Goal: Task Accomplishment & Management: Use online tool/utility

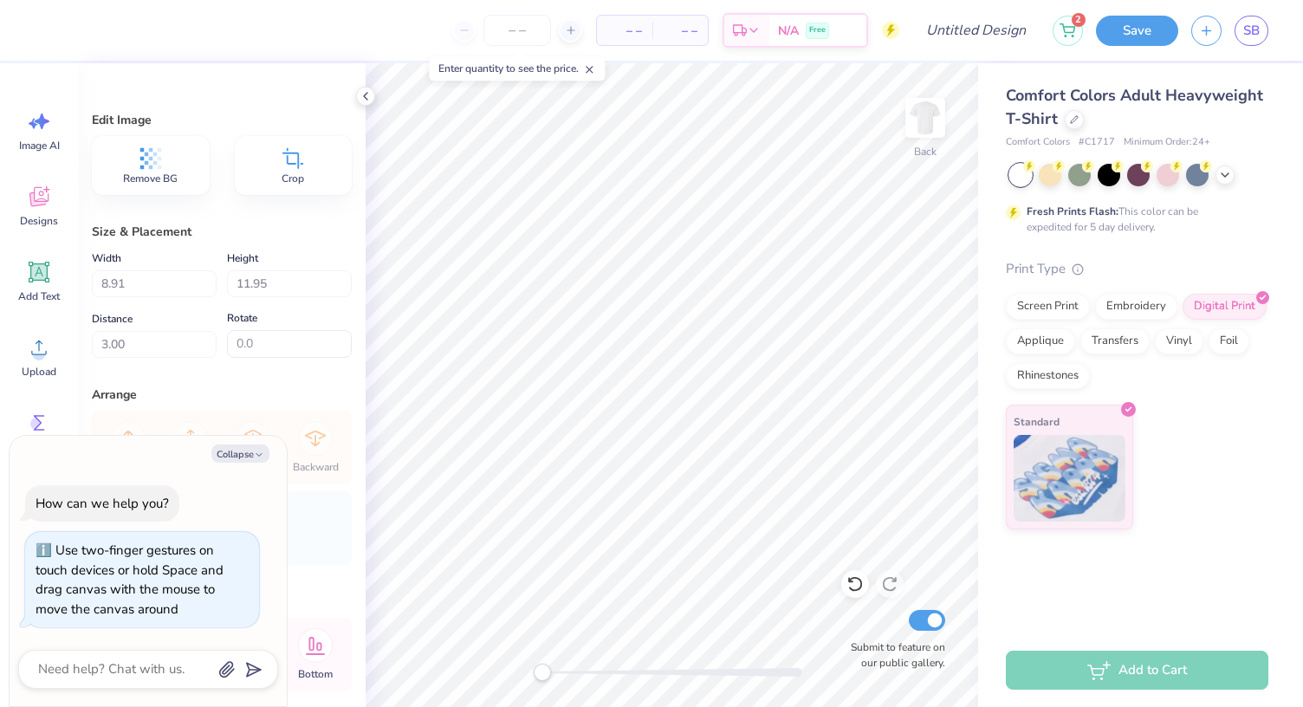
click at [454, 681] on div "Back Submit to feature on our public gallery." at bounding box center [671, 384] width 612 height 643
click at [982, 39] on input "Design Title" at bounding box center [996, 30] width 85 height 35
type input "i"
type textarea "x"
type input "i"
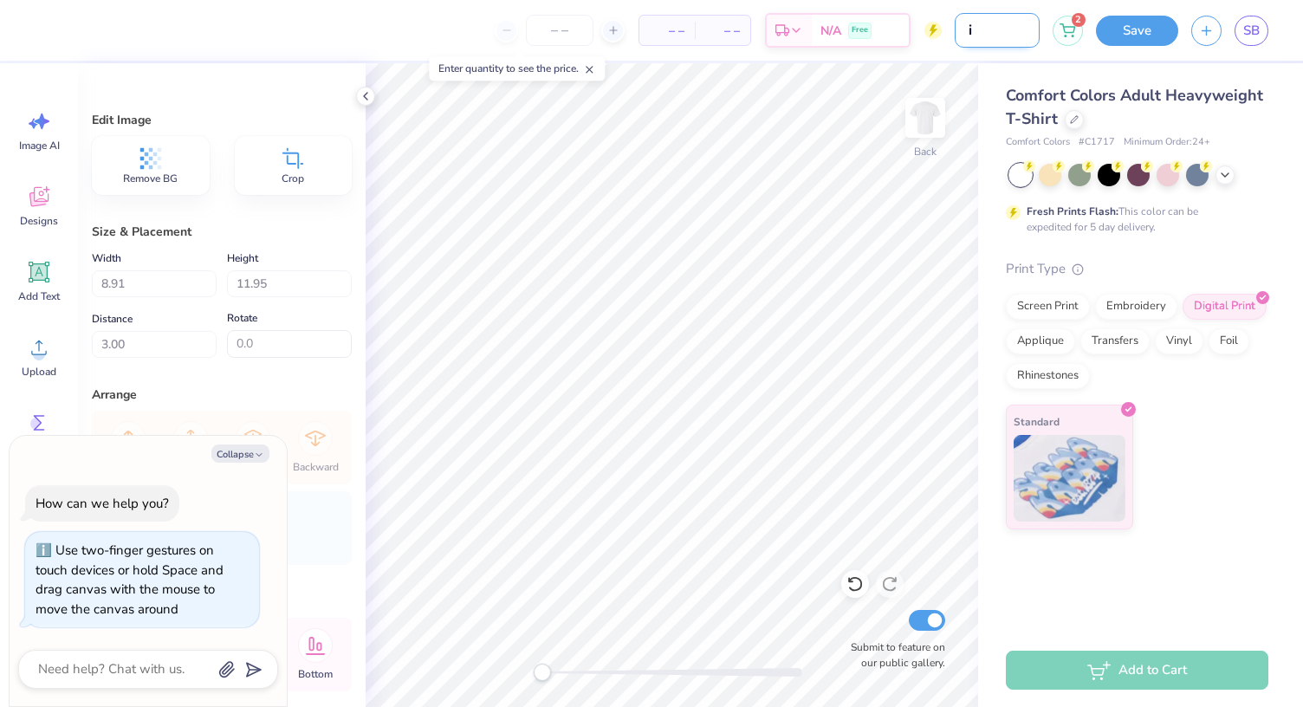
type textarea "x"
type input "i l"
type textarea "x"
type input "i lo"
type textarea "x"
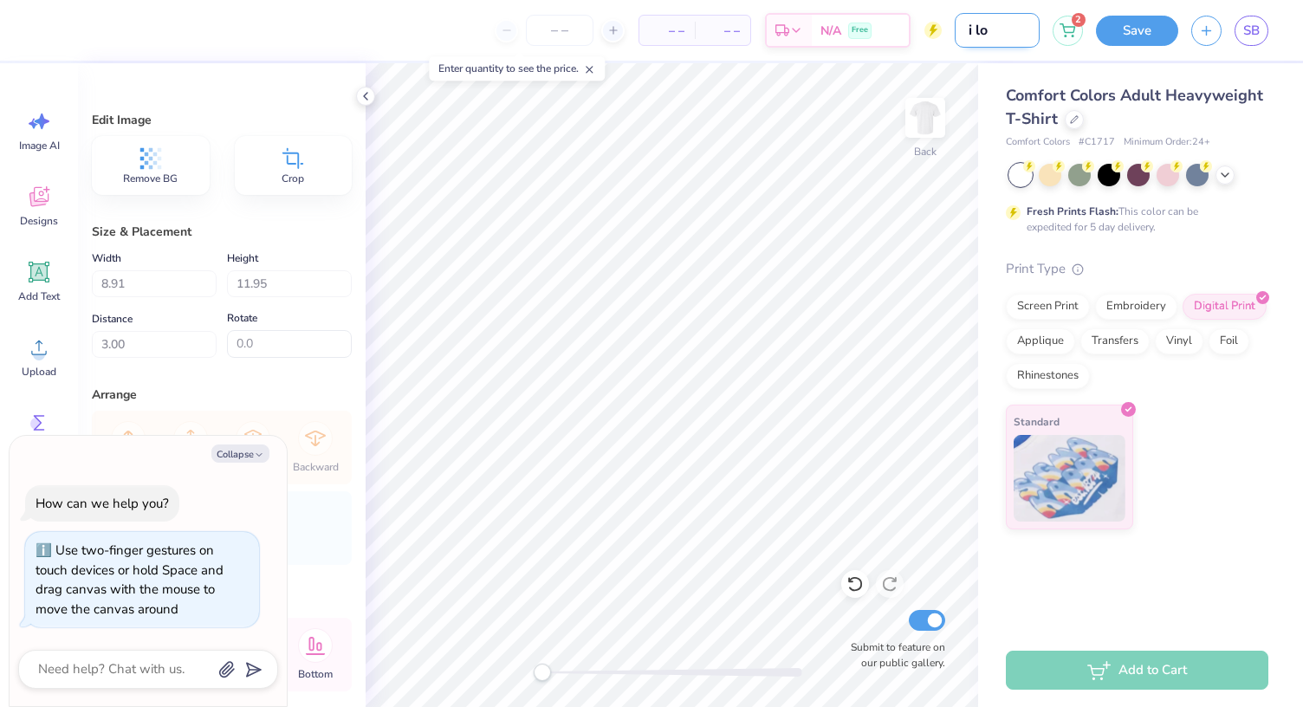
type input "i lov"
type textarea "x"
type input "i love"
type textarea "x"
type input "i love"
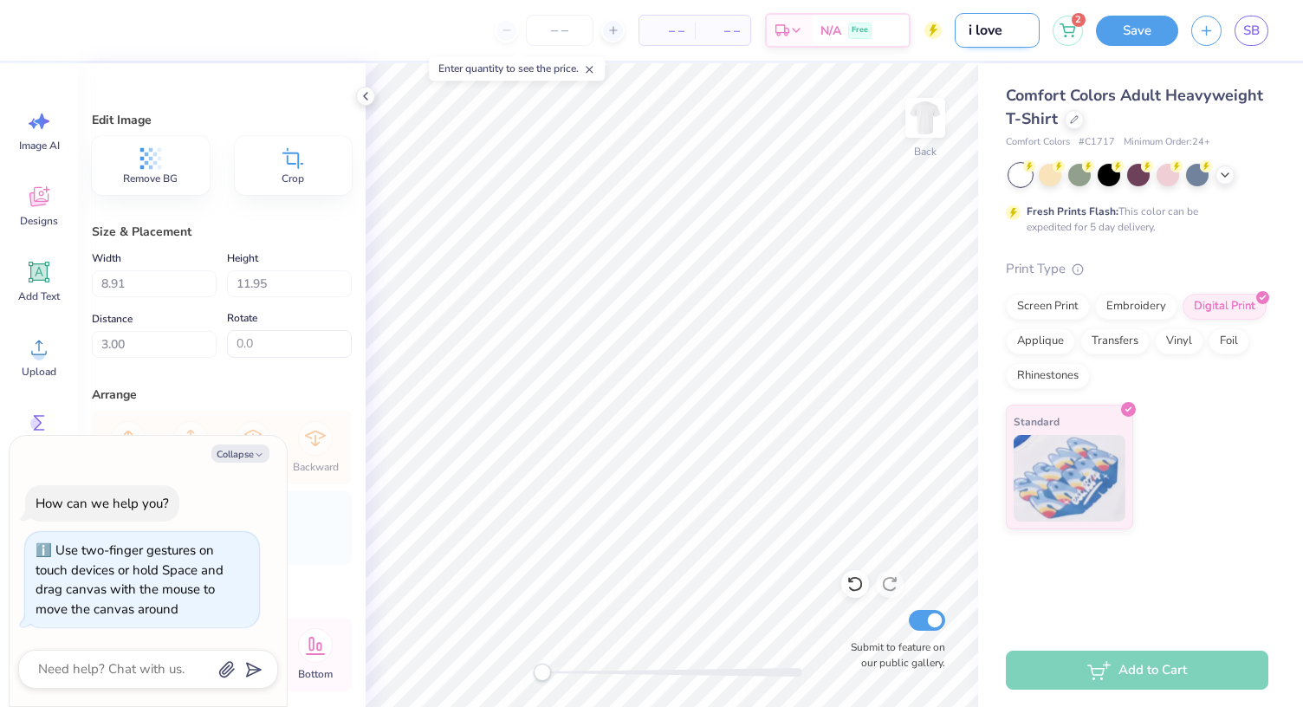
type textarea "x"
type input "i love t"
type textarea "x"
type input "i love tb"
type textarea "x"
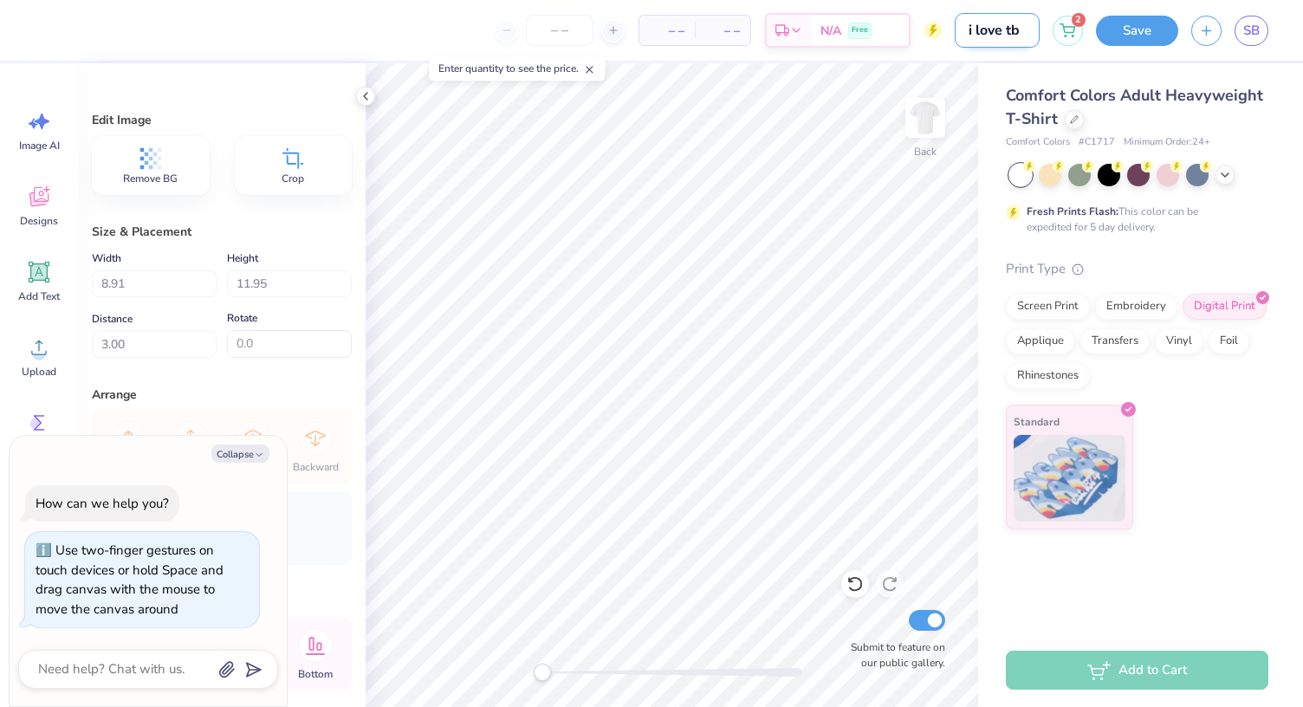
type input "i love tb"
type textarea "x"
type input "i love tb s"
type textarea "x"
type input "i love tb sh"
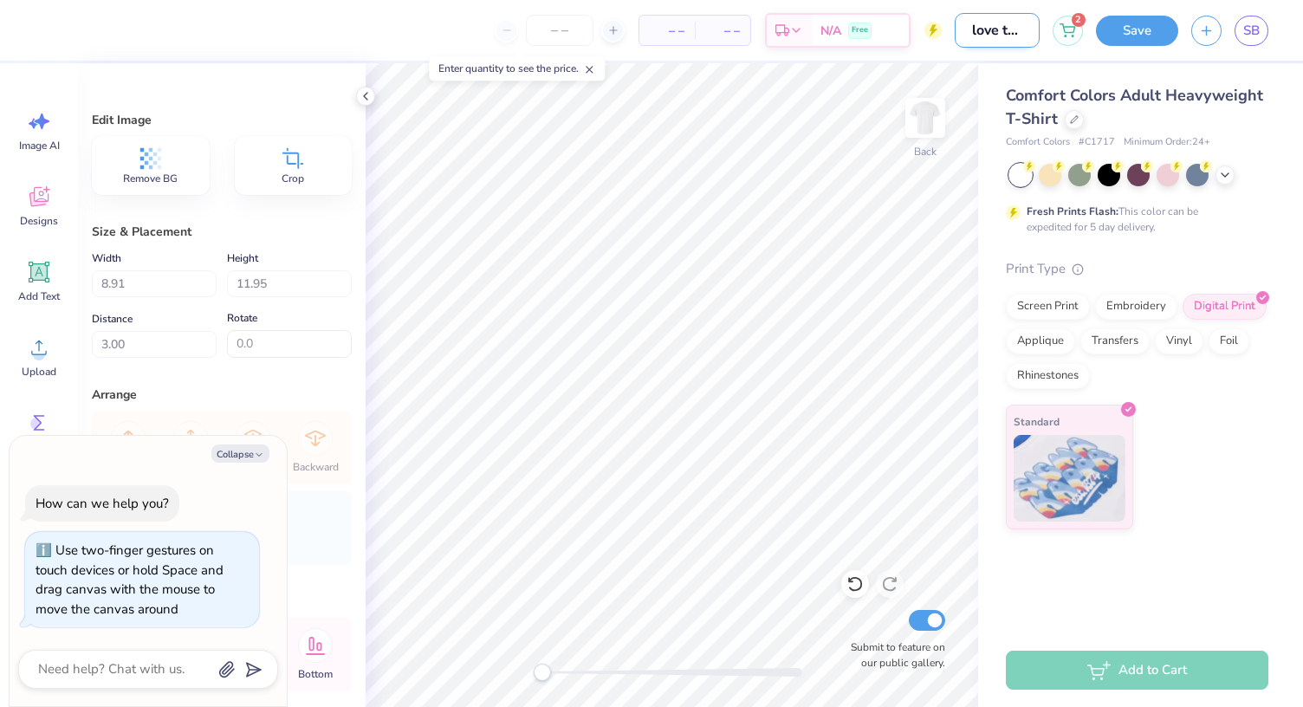
type textarea "x"
type input "i love tb shi"
type textarea "x"
type input "i love tb shir"
type textarea "x"
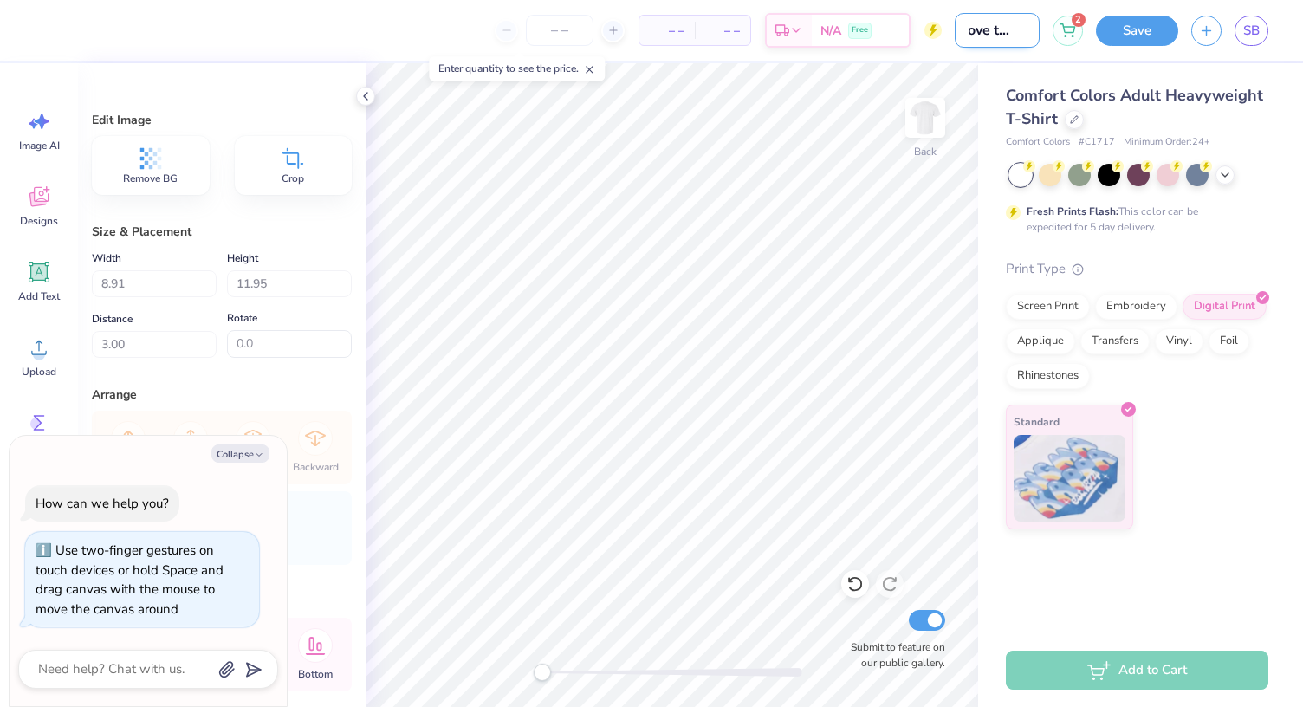
type input "i love tb shirt"
type textarea "x"
type input "i love tb shirt"
click at [1112, 29] on button "Save" at bounding box center [1137, 28] width 82 height 30
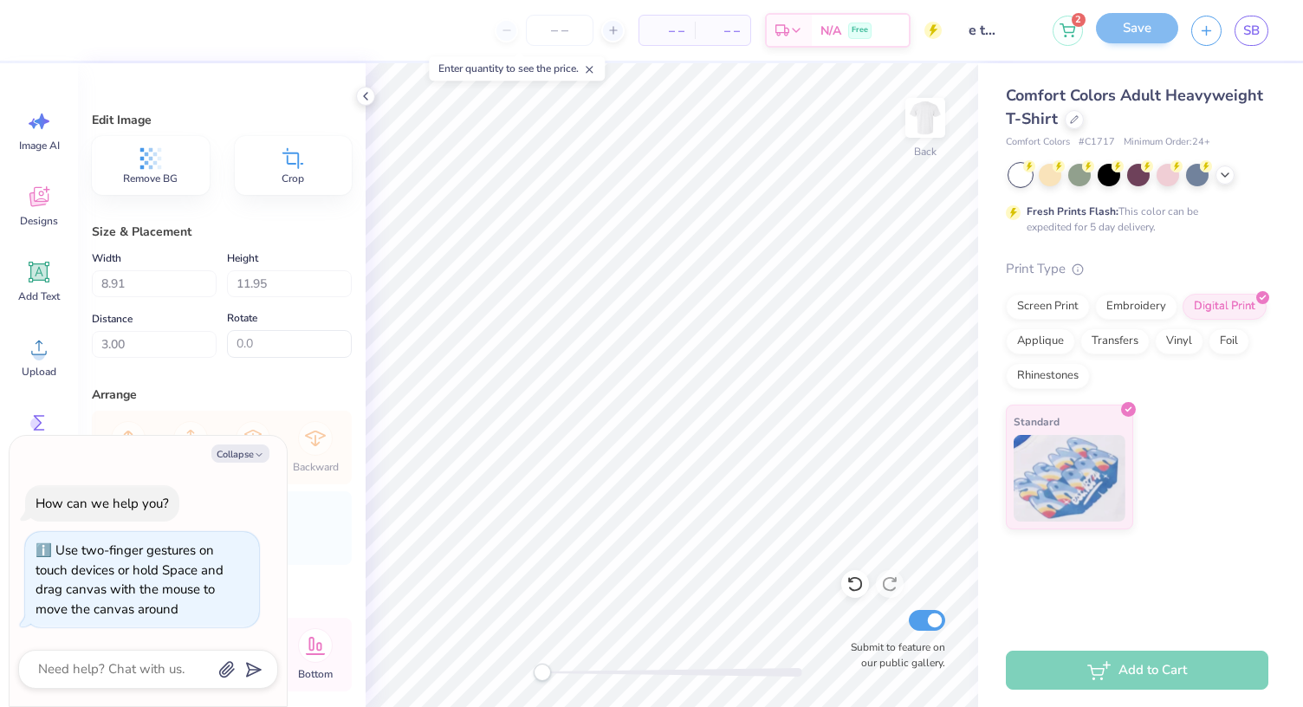
scroll to position [0, 0]
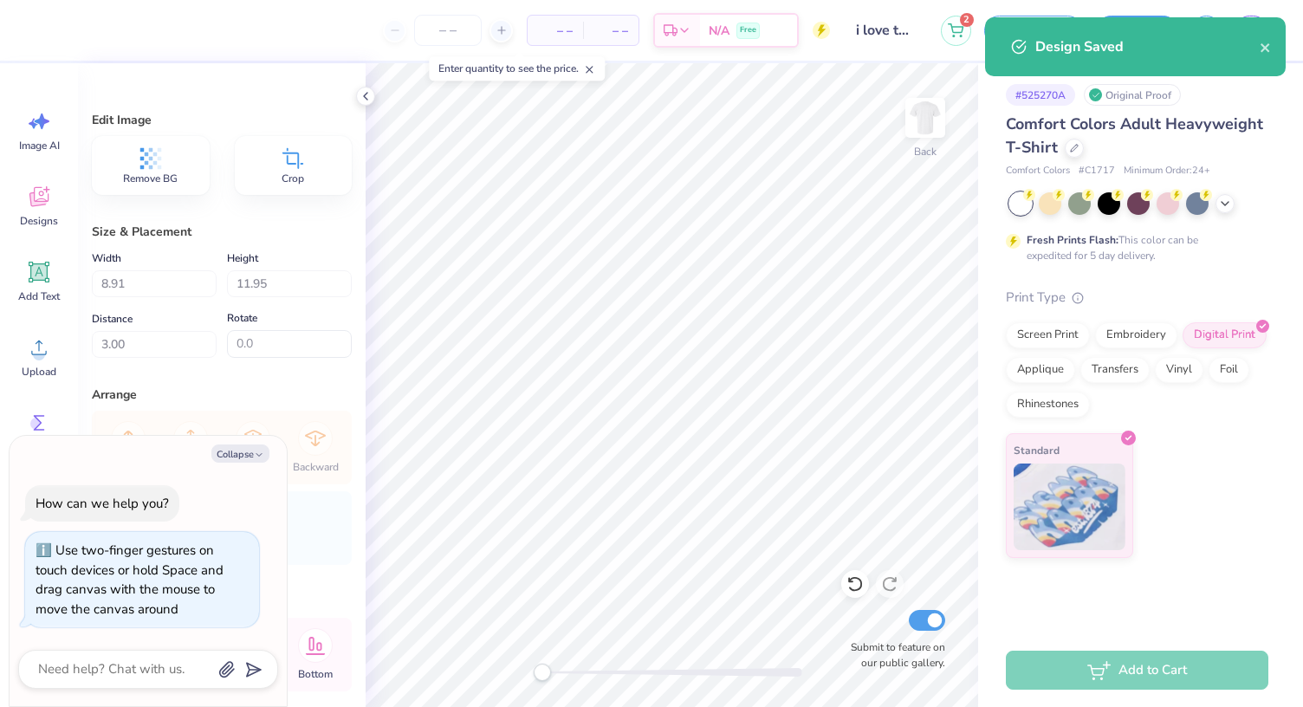
type textarea "x"
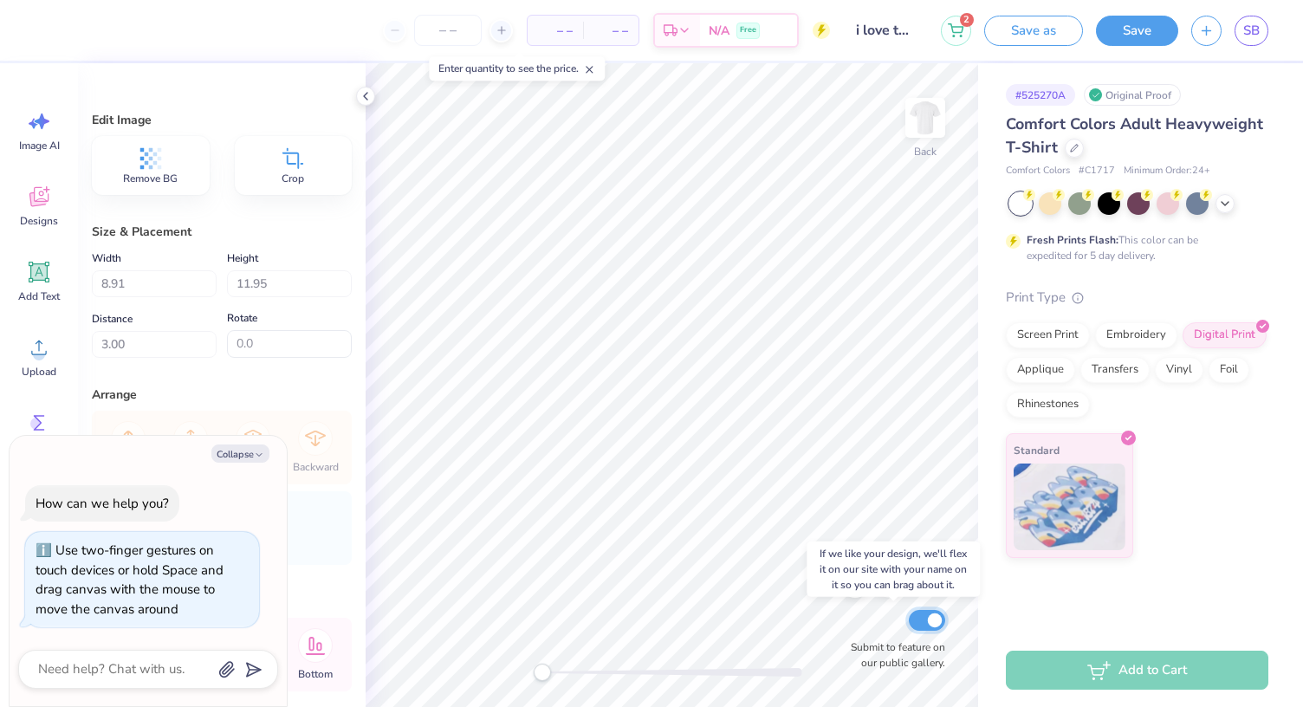
click at [930, 623] on input "Submit to feature on our public gallery." at bounding box center [927, 620] width 36 height 21
checkbox input "false"
type textarea "x"
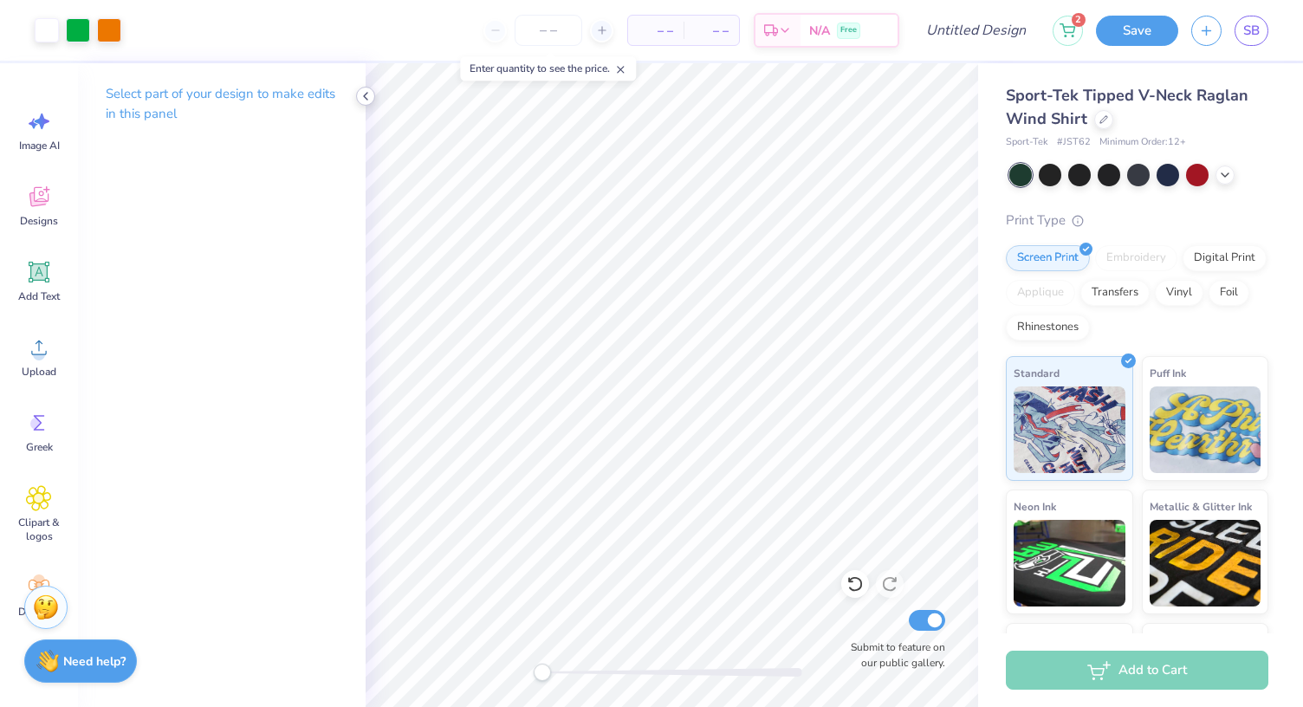
click at [365, 94] on icon at bounding box center [366, 96] width 14 height 14
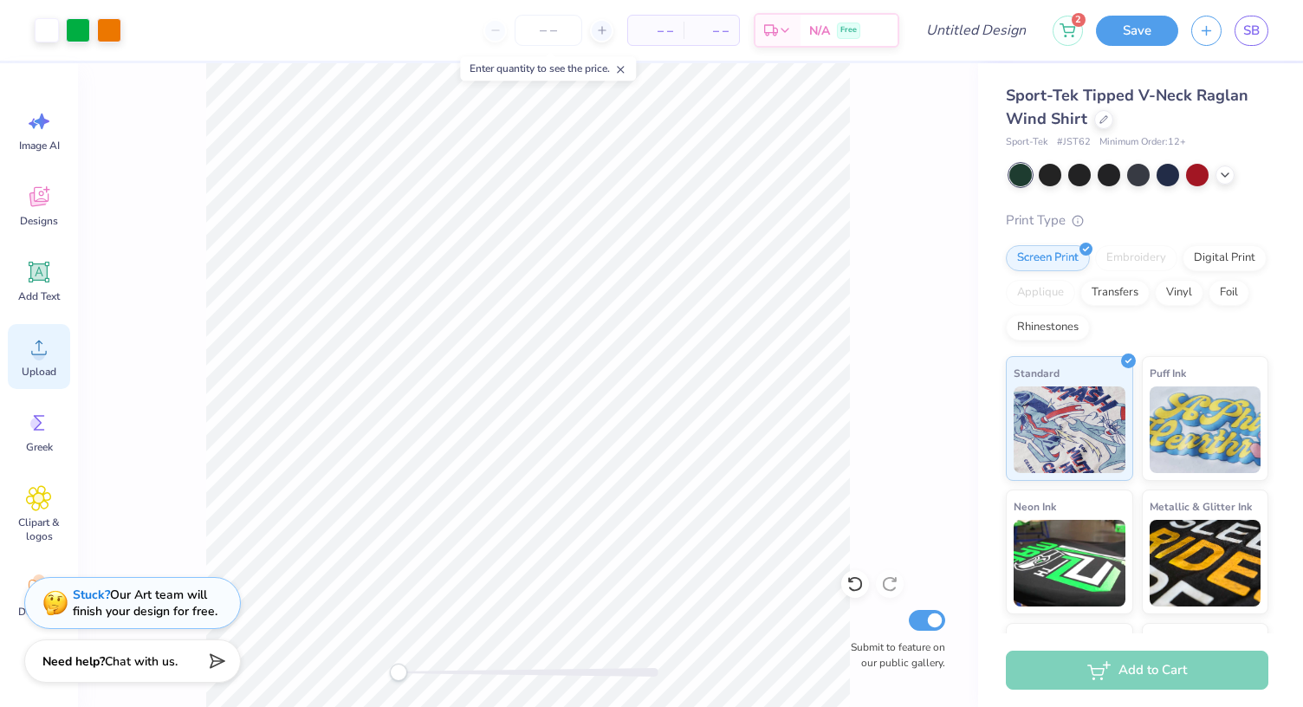
click at [40, 349] on circle at bounding box center [39, 354] width 12 height 12
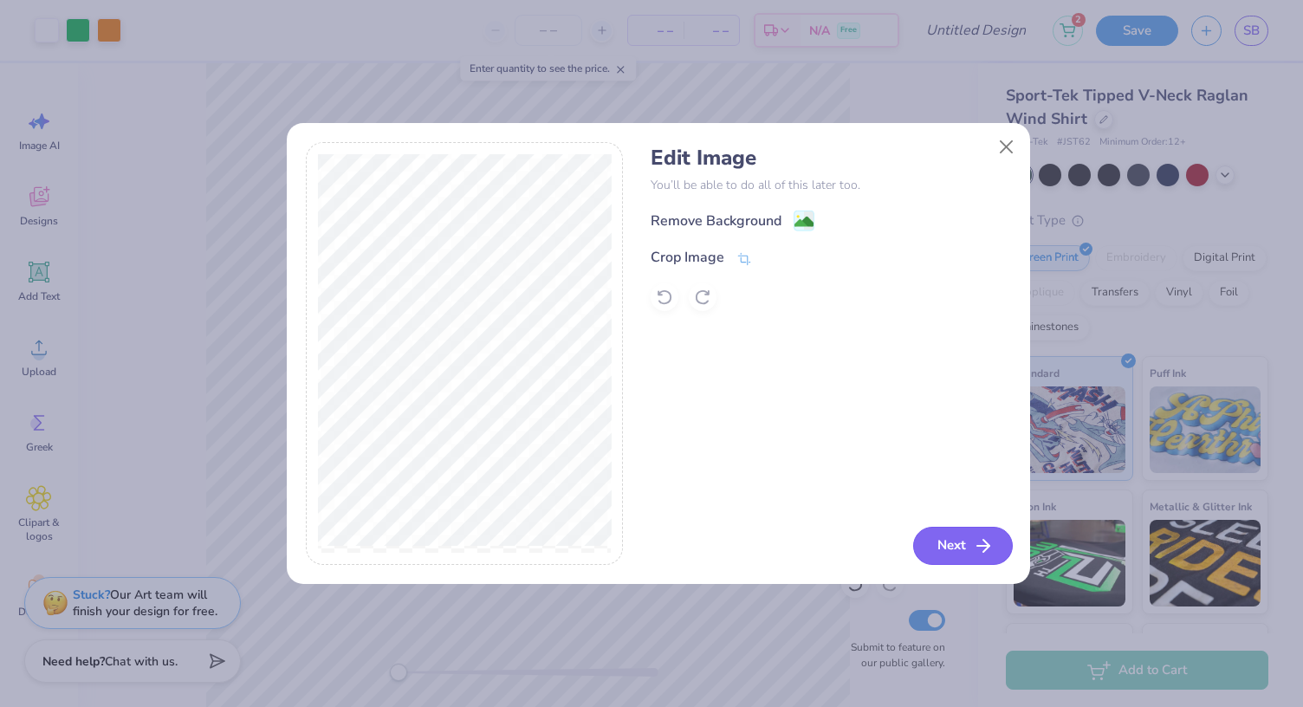
click at [954, 534] on button "Next" at bounding box center [963, 546] width 100 height 38
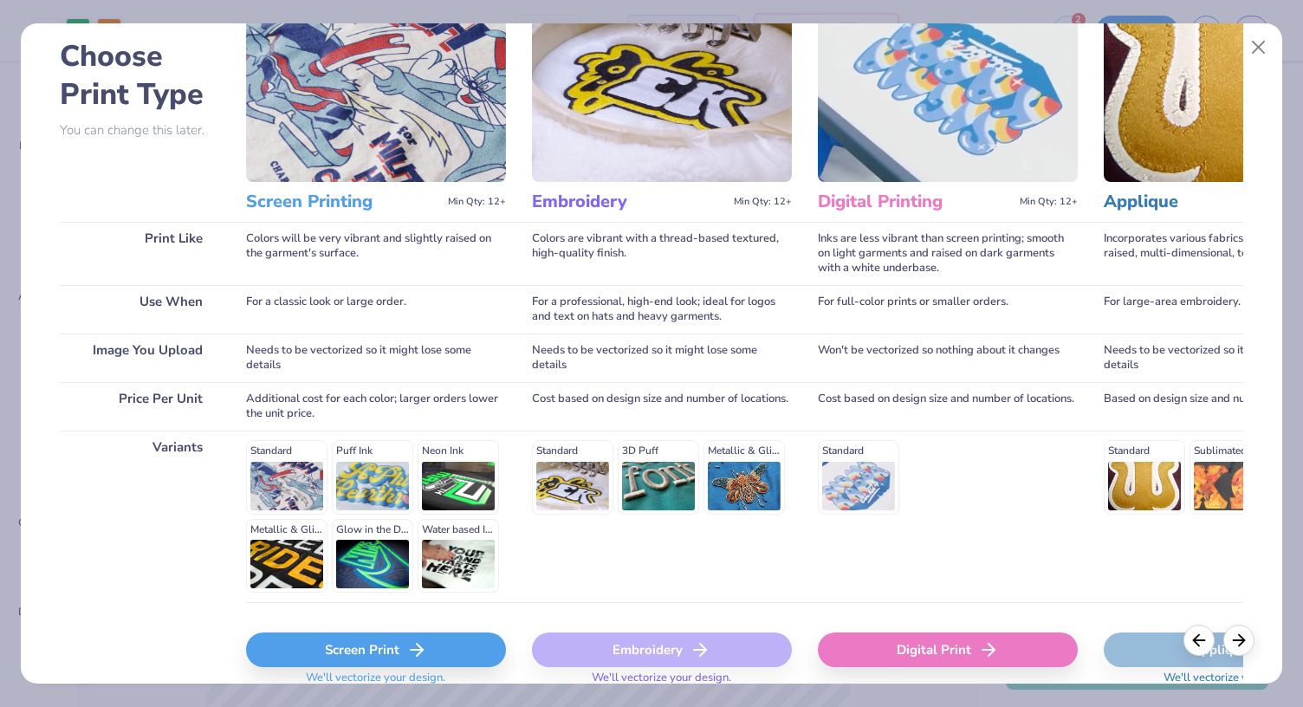
scroll to position [156, 0]
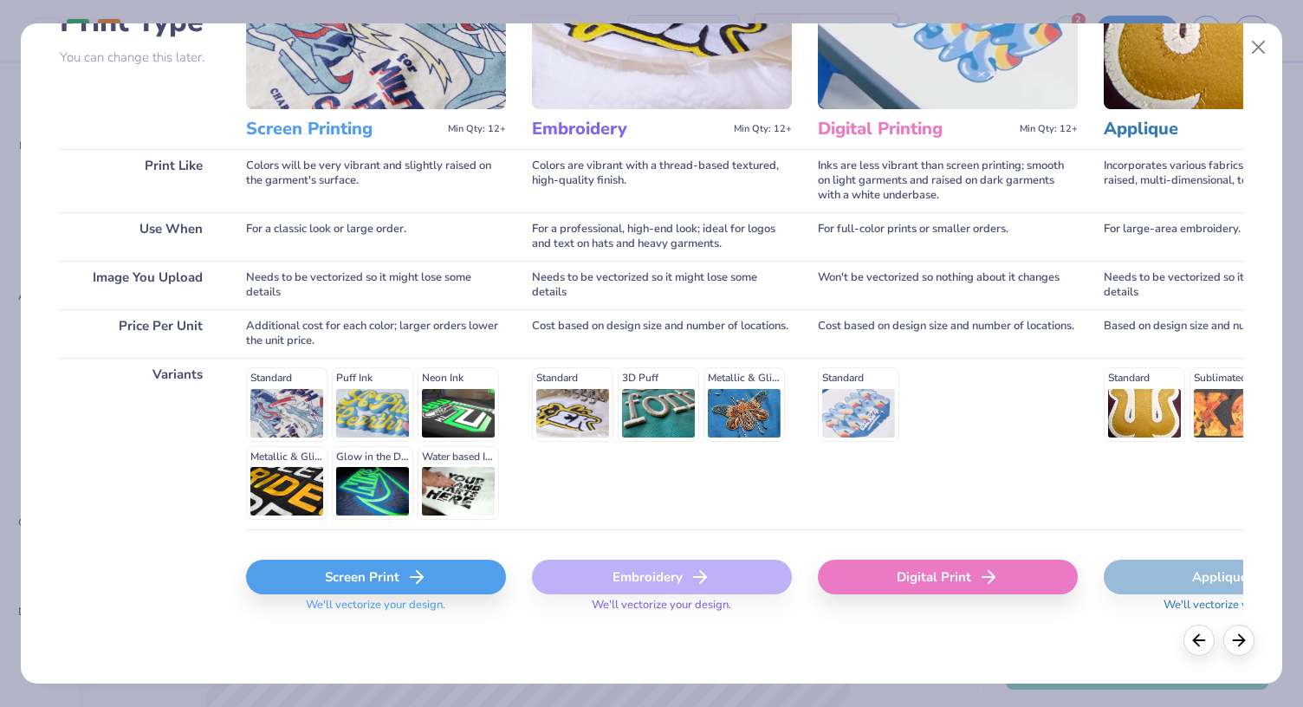
click at [380, 572] on div "Screen Print" at bounding box center [376, 576] width 260 height 35
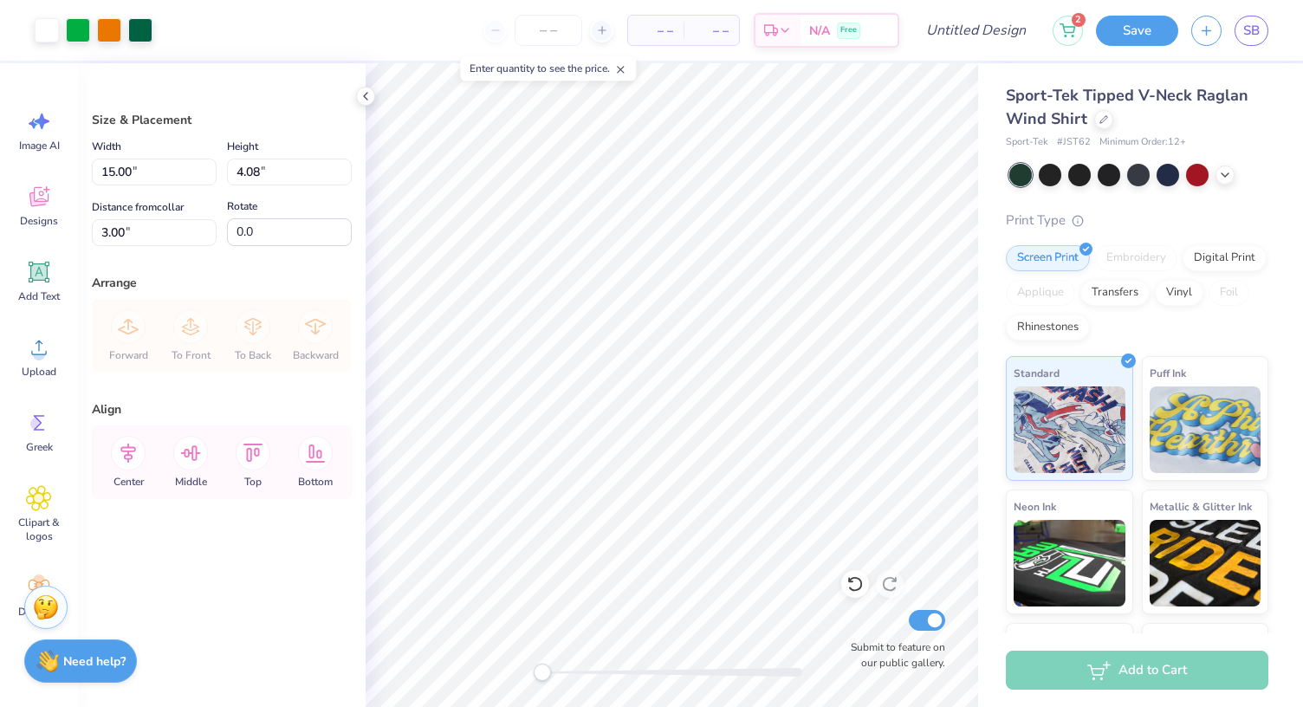
type input "12.28"
type input "3.34"
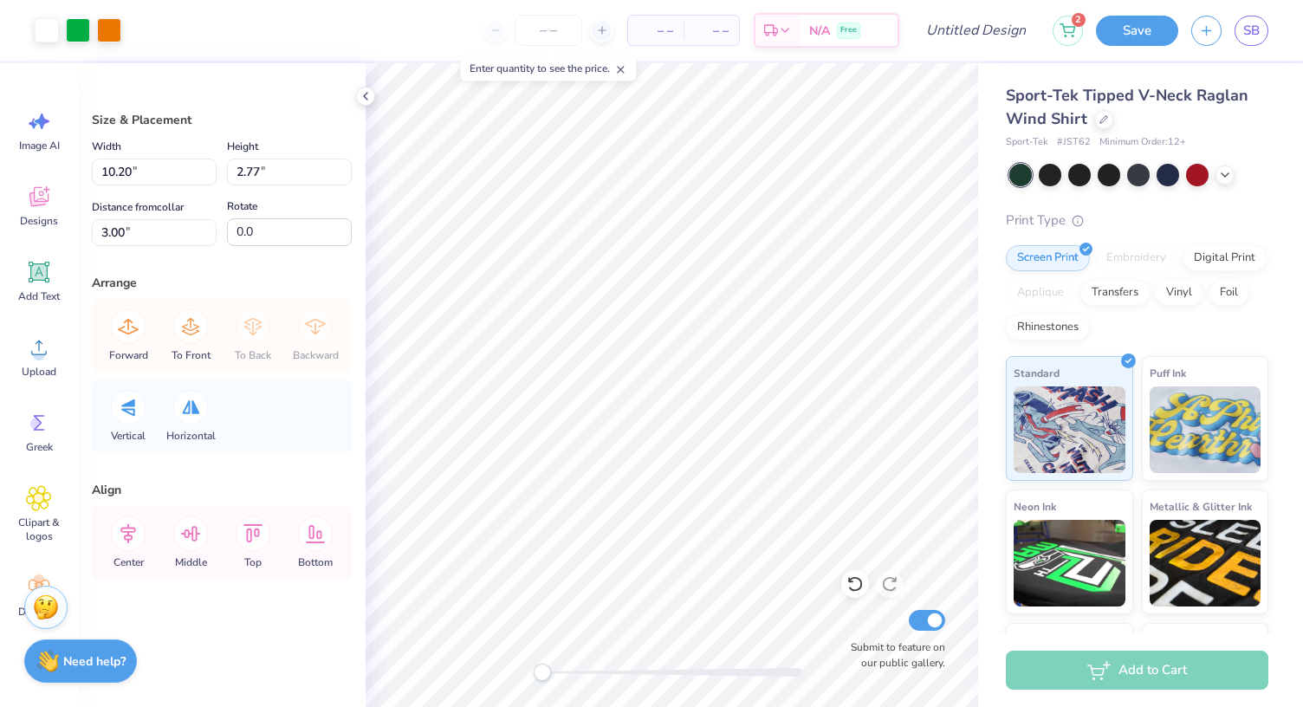
type input "10.20"
type input "2.77"
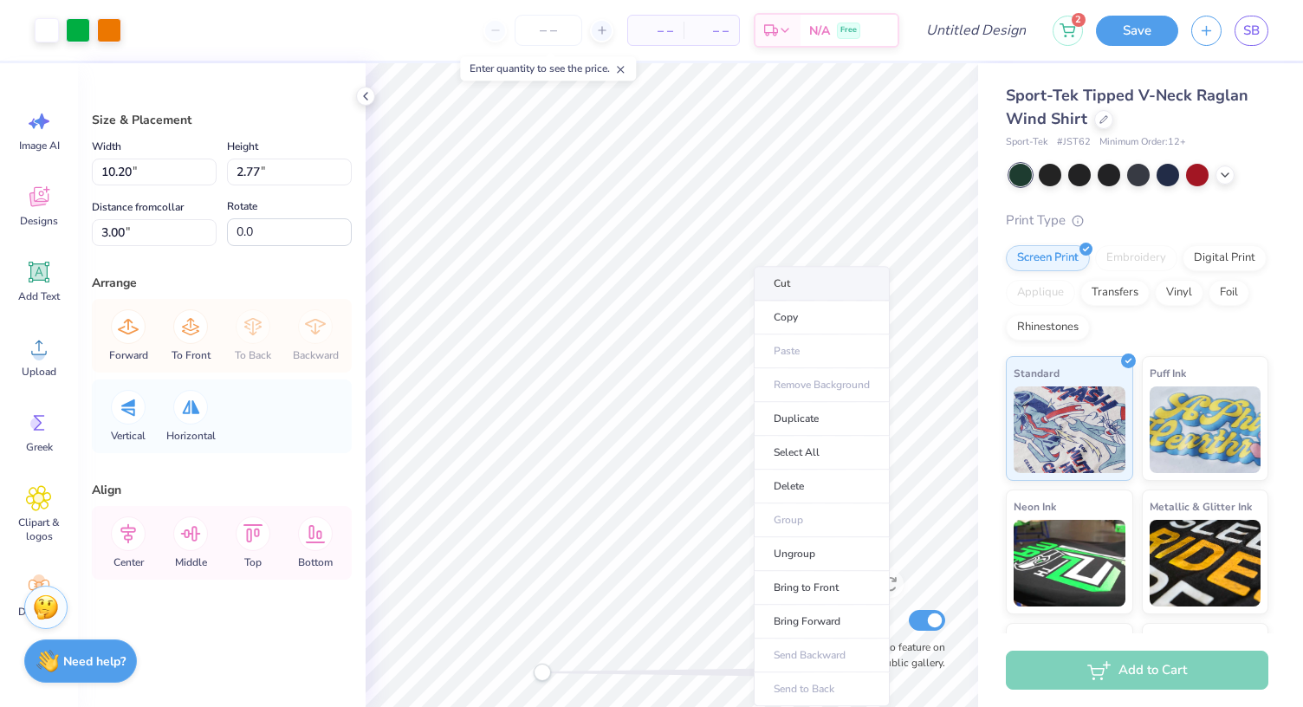
click at [777, 288] on li "Cut" at bounding box center [821, 283] width 136 height 35
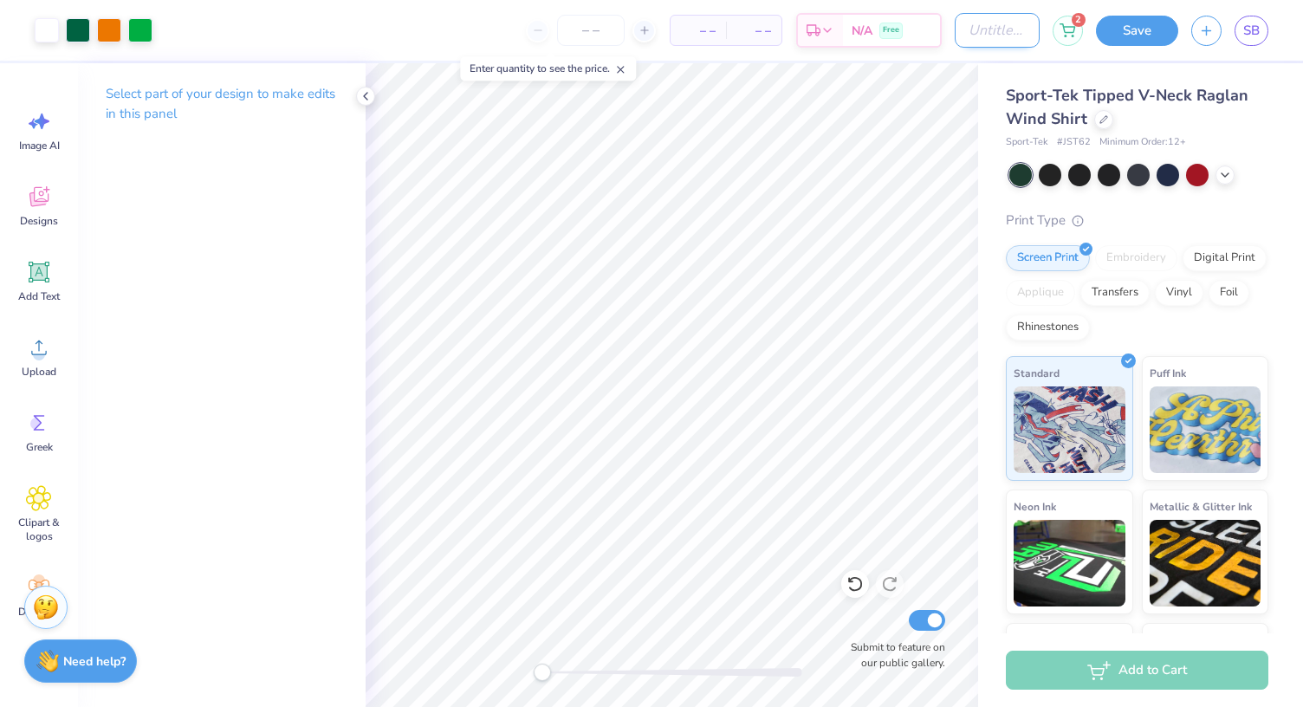
click at [1004, 32] on input "Design Title" at bounding box center [996, 30] width 85 height 35
type input "tb wind shirt"
click at [1152, 34] on button "Save" at bounding box center [1137, 28] width 82 height 30
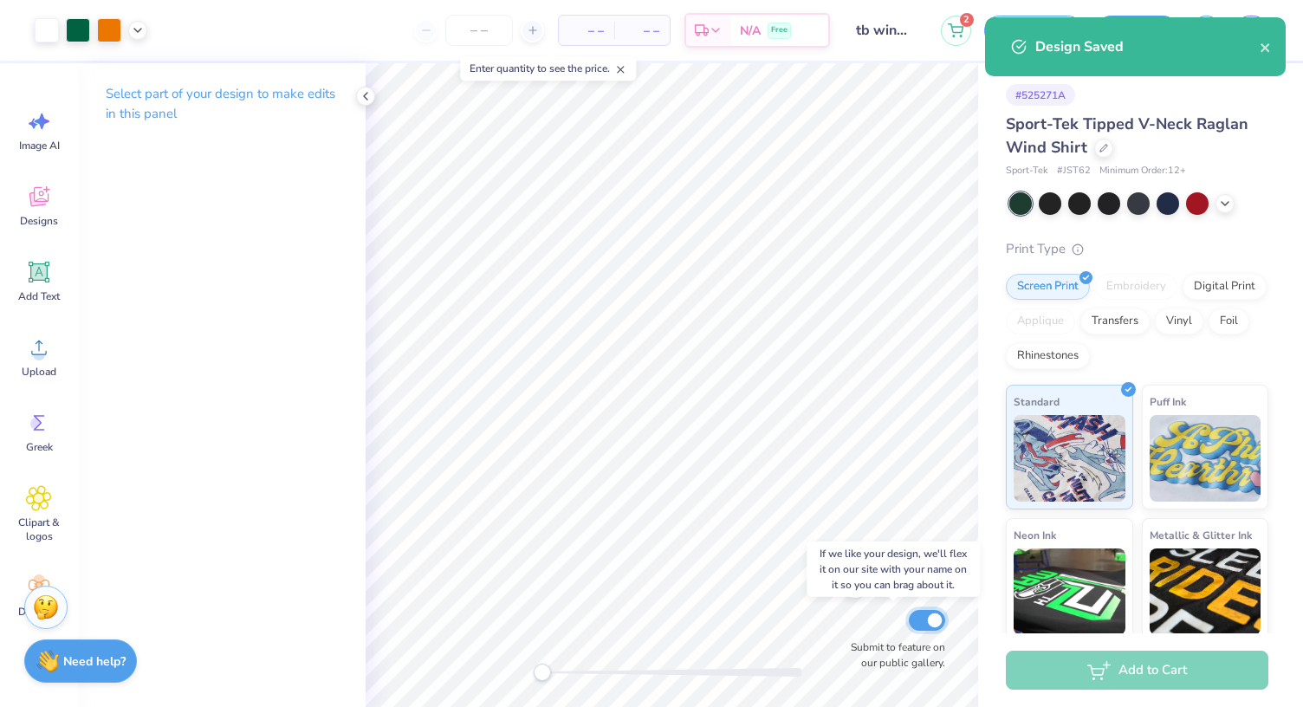
click at [930, 623] on input "Submit to feature on our public gallery." at bounding box center [927, 620] width 36 height 21
checkbox input "false"
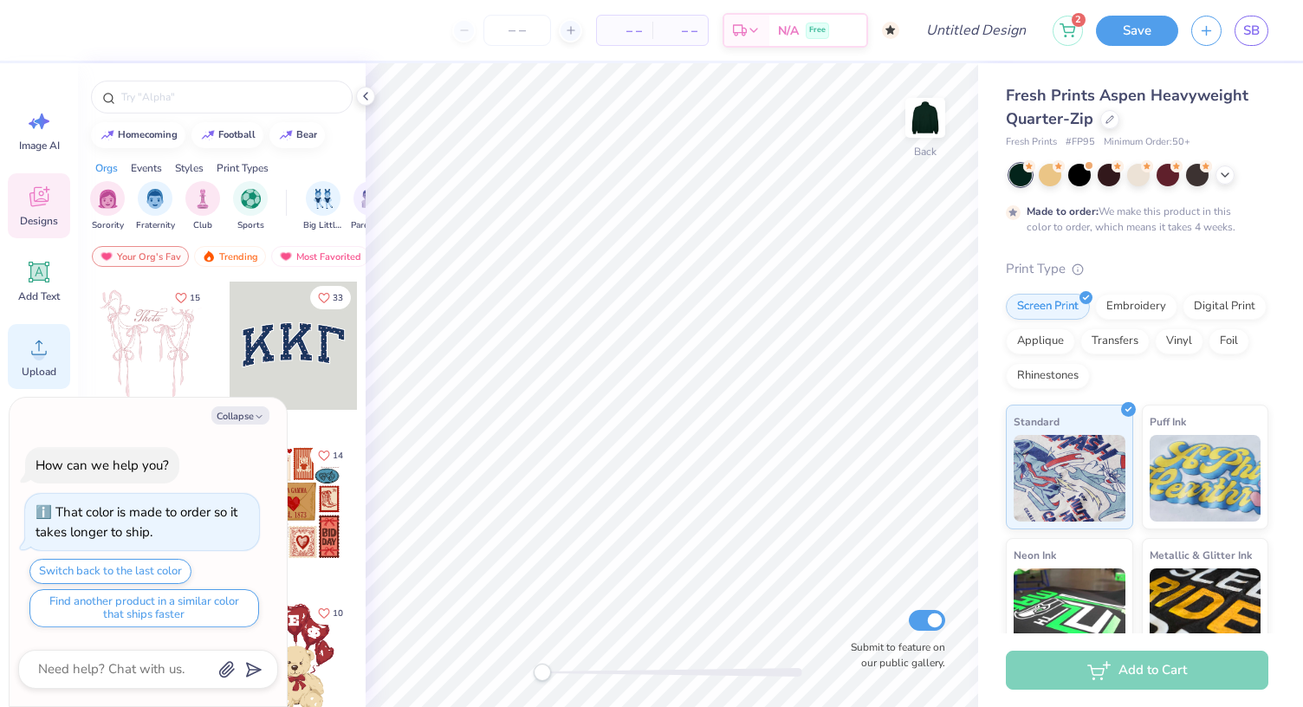
click at [28, 361] on div "Upload" at bounding box center [39, 356] width 62 height 65
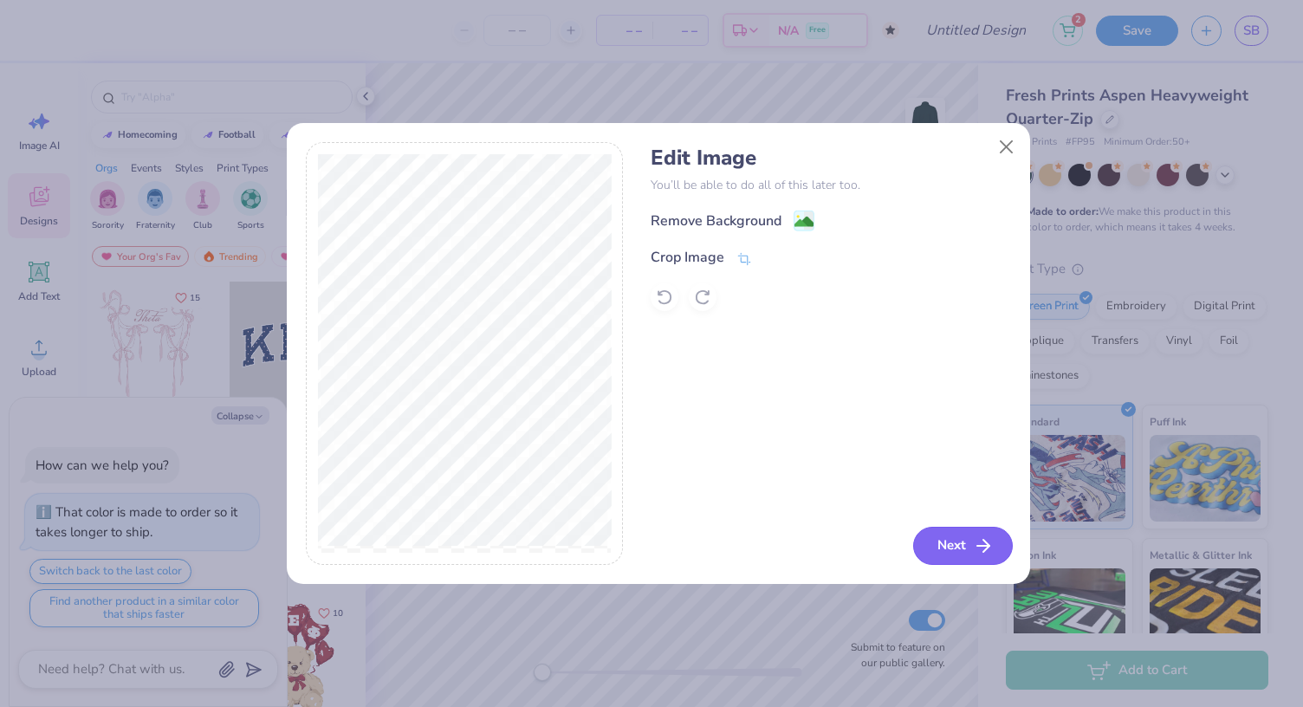
click at [961, 542] on button "Next" at bounding box center [963, 546] width 100 height 38
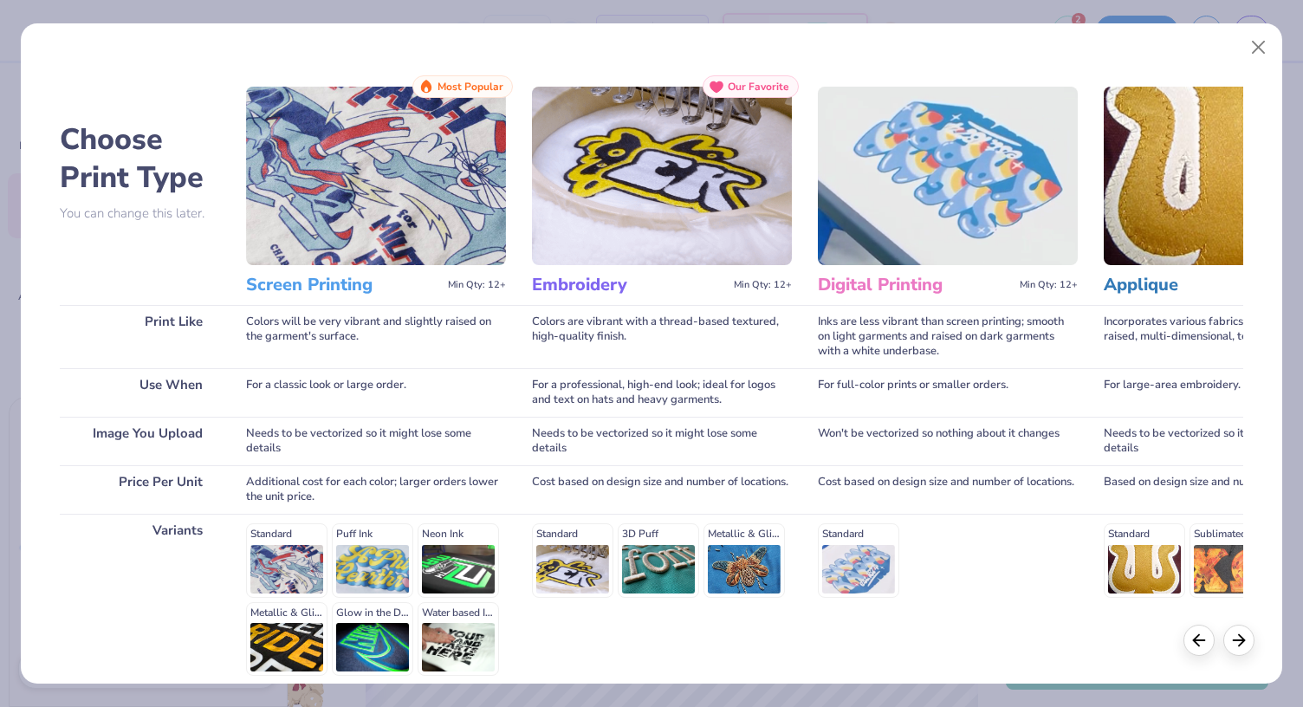
scroll to position [156, 0]
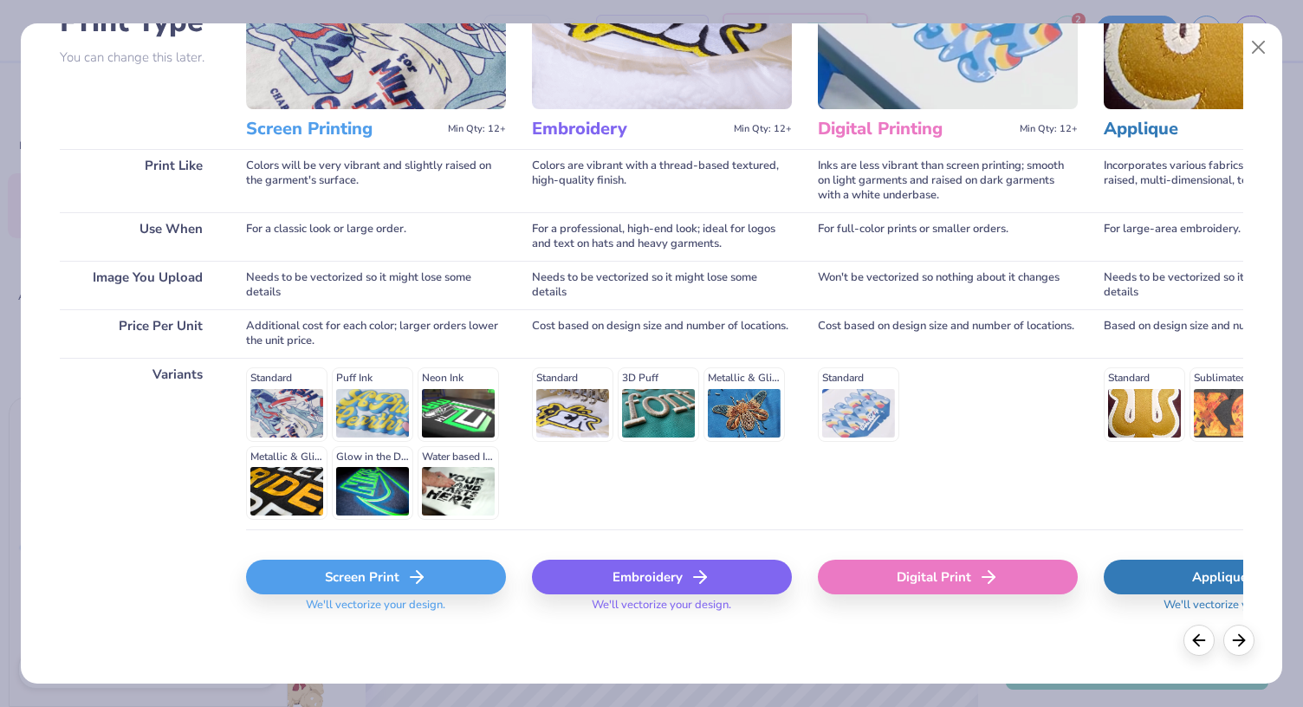
click at [417, 574] on icon at bounding box center [416, 576] width 21 height 21
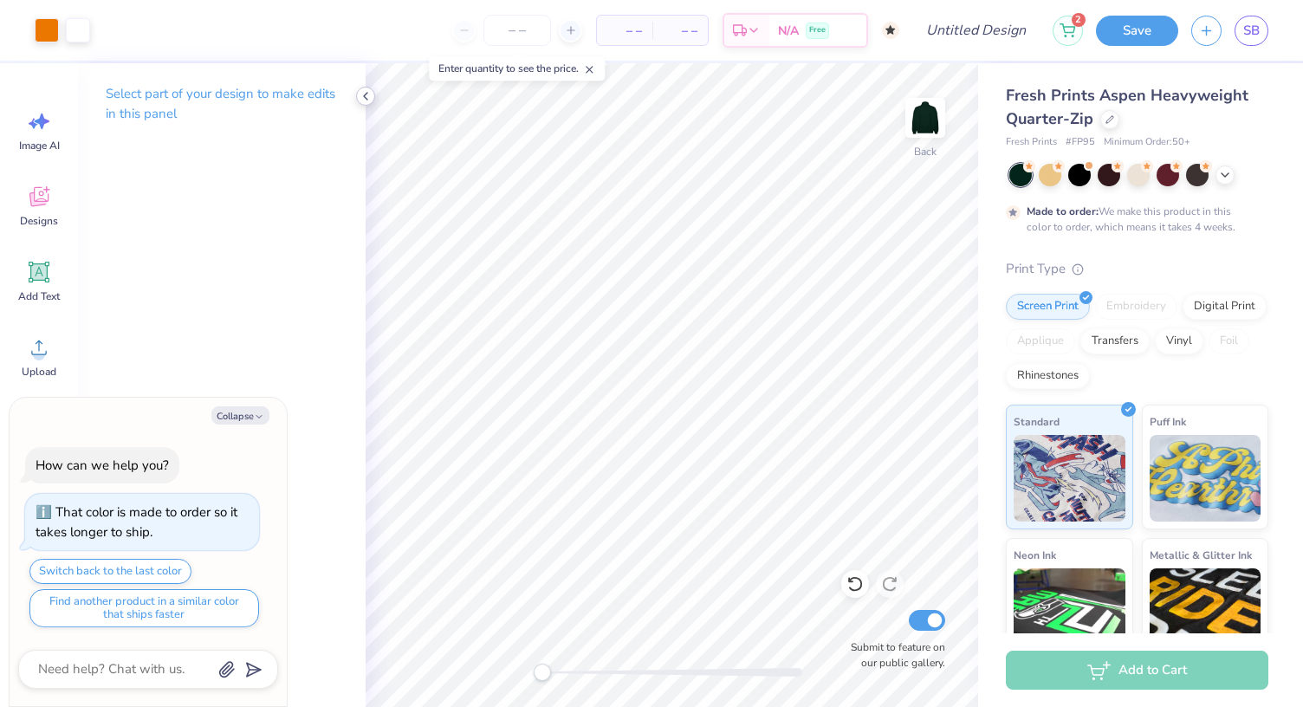
click at [371, 95] on icon at bounding box center [366, 96] width 14 height 14
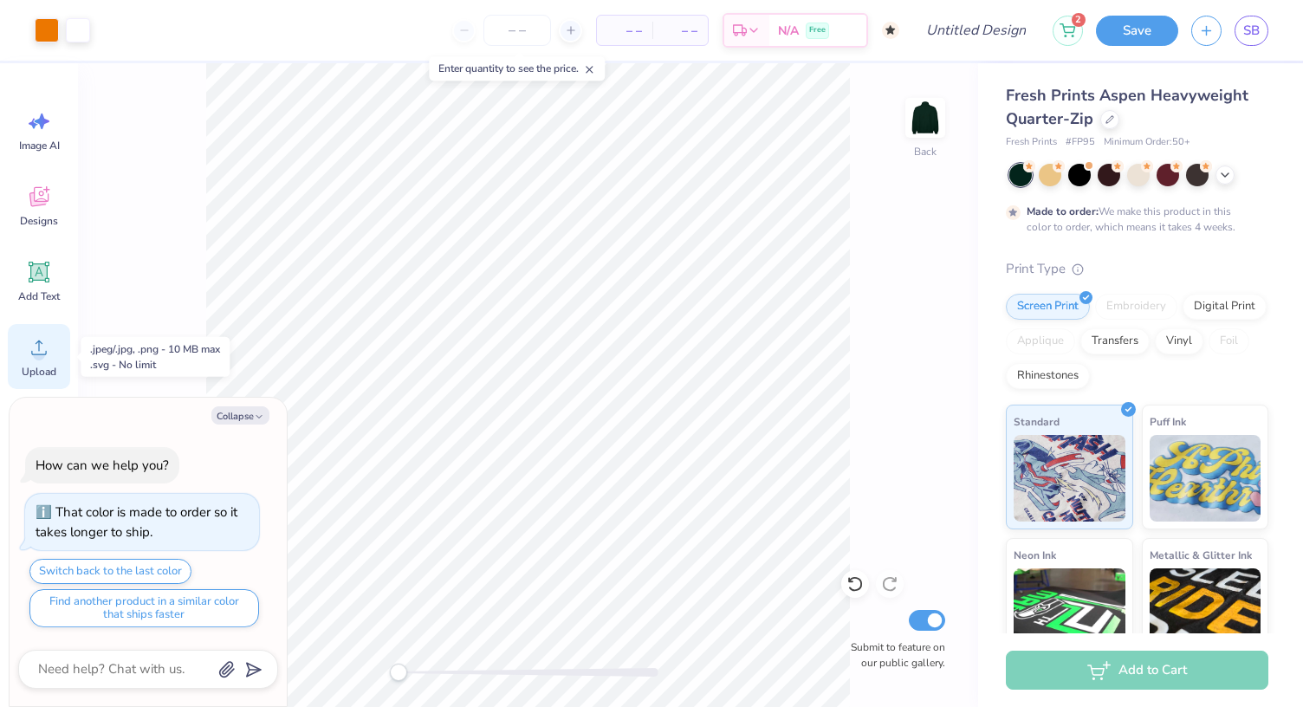
click at [44, 353] on circle at bounding box center [39, 354] width 12 height 12
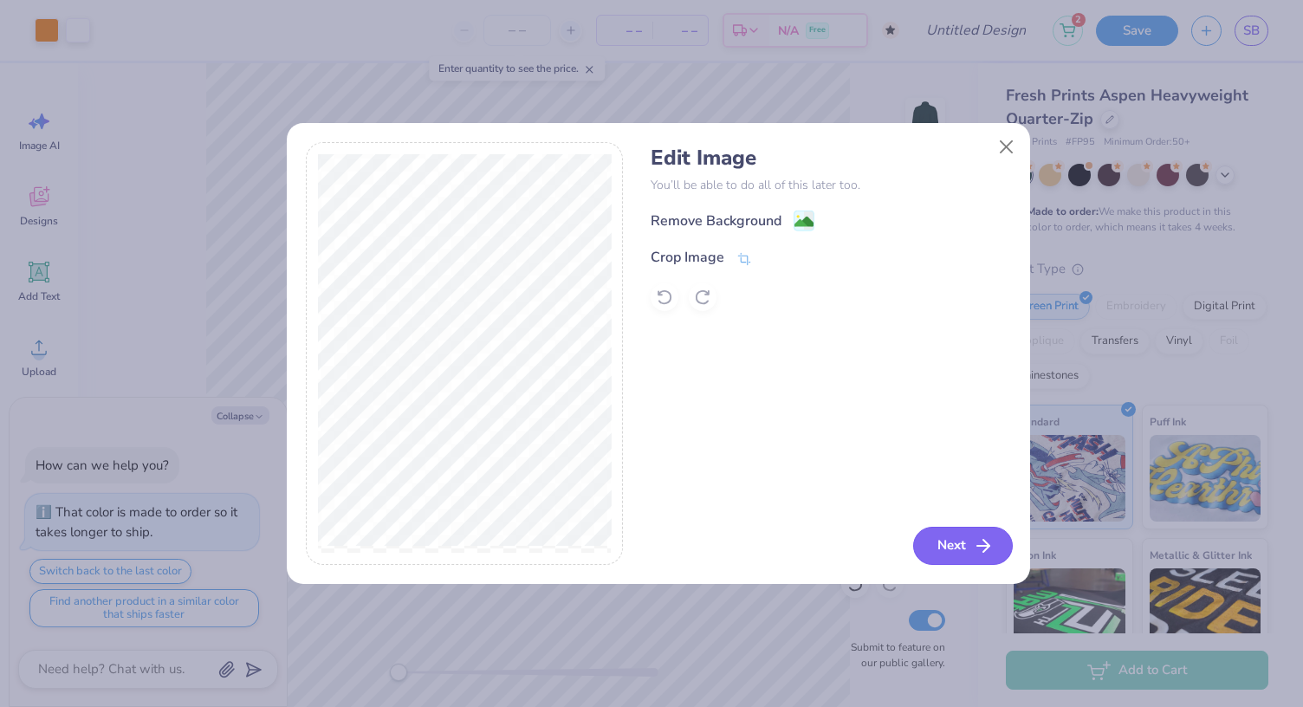
click at [951, 534] on button "Next" at bounding box center [963, 546] width 100 height 38
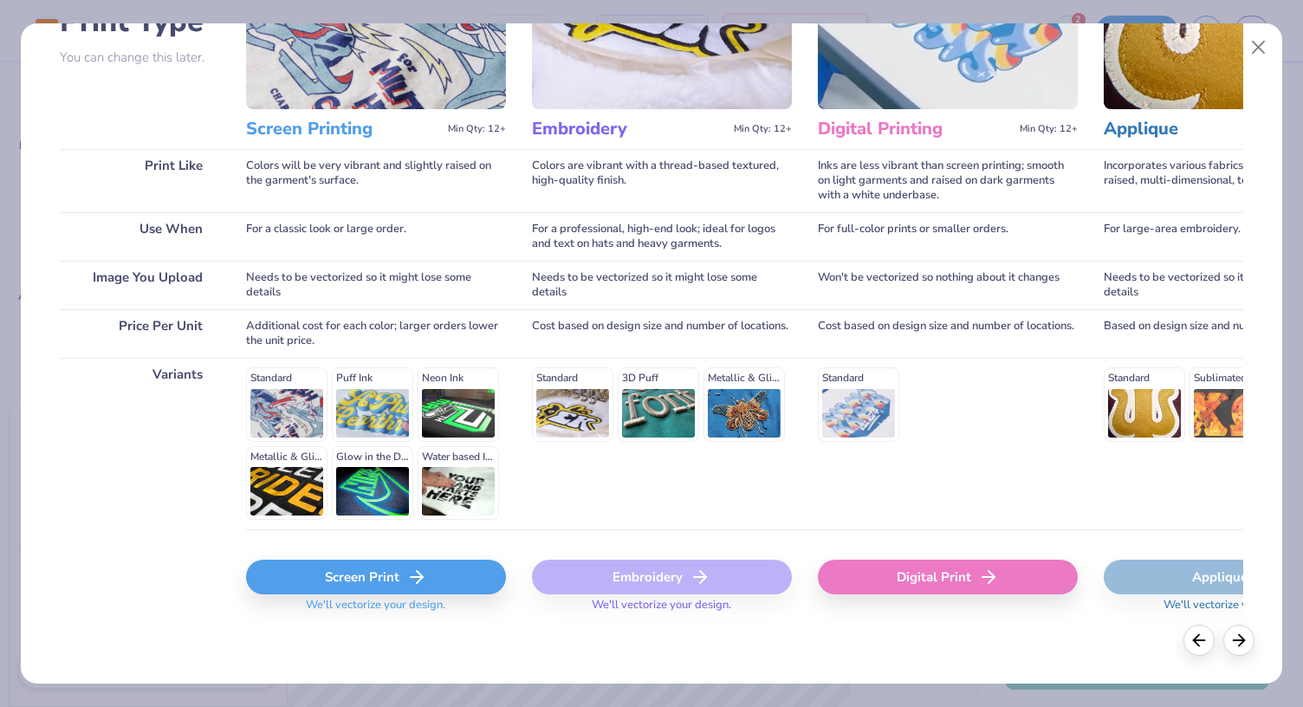
click at [339, 567] on div "Screen Print" at bounding box center [376, 576] width 260 height 35
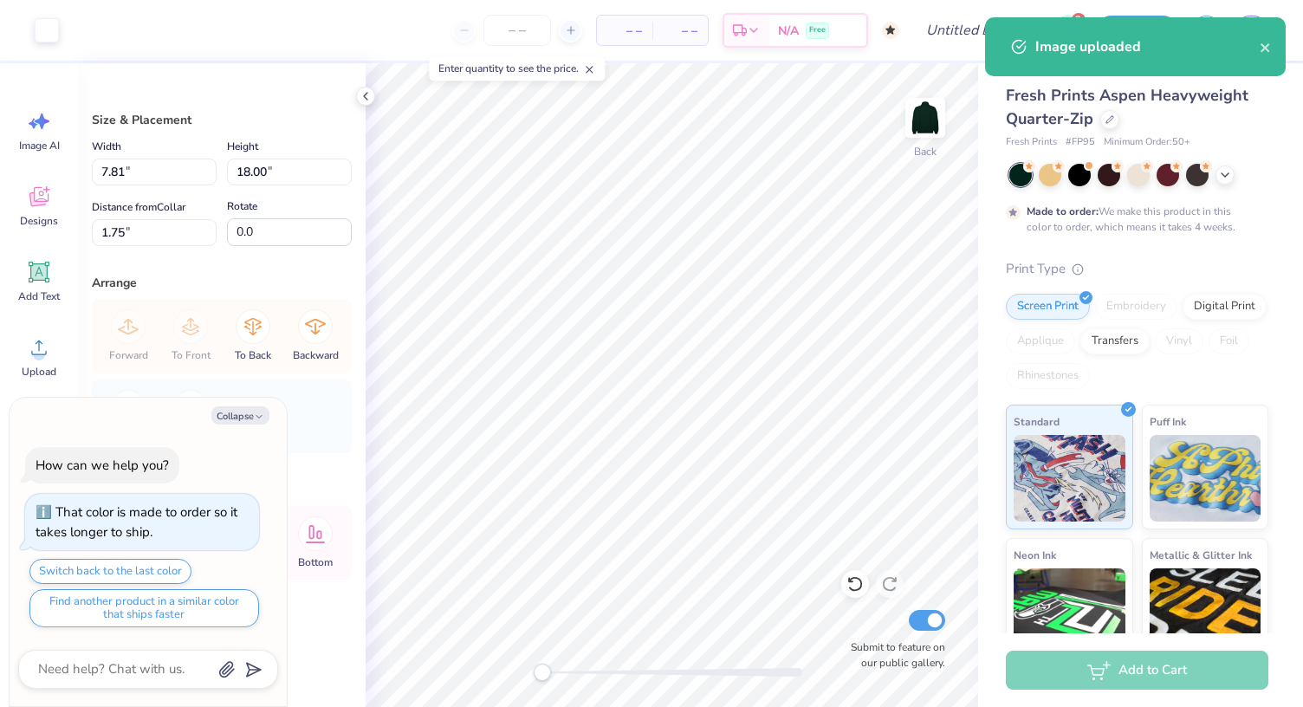
type textarea "x"
type input "0.80"
type input "1.84"
type input "17.91"
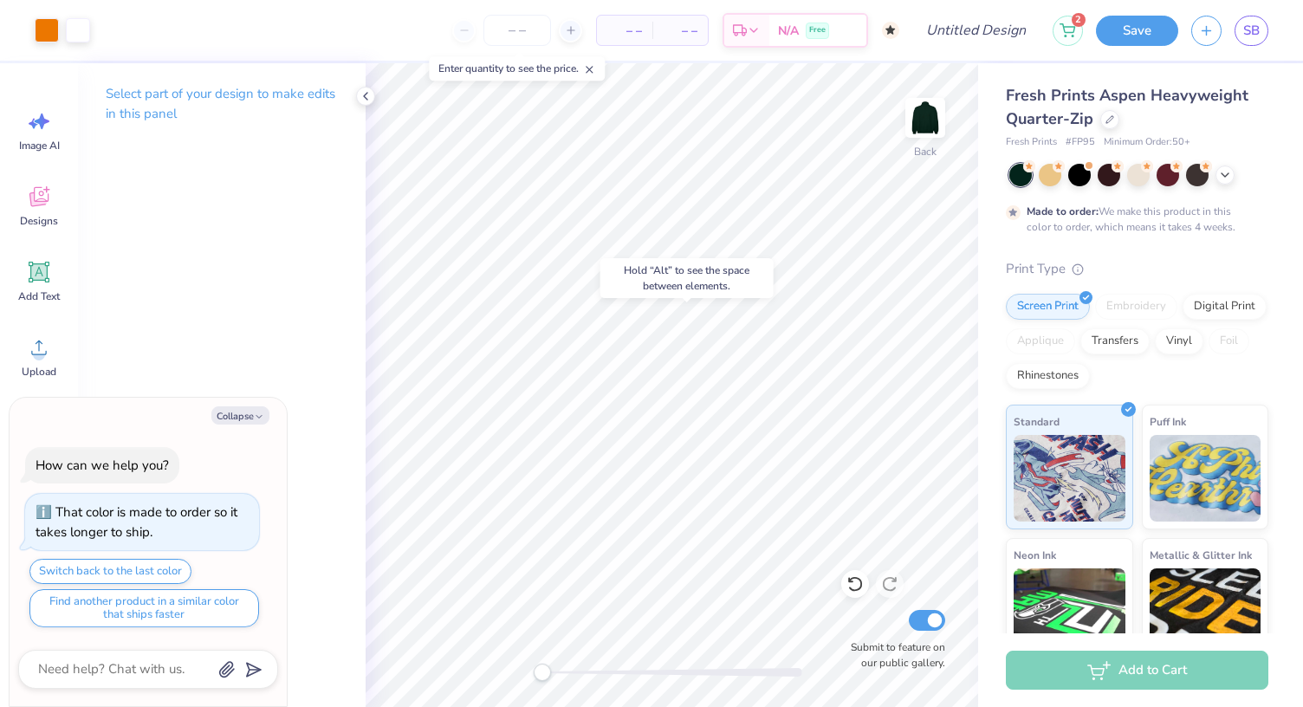
click at [1247, 294] on div "Screen Print Embroidery Digital Print Applique Transfers Vinyl Foil Rhinestones" at bounding box center [1137, 341] width 262 height 95
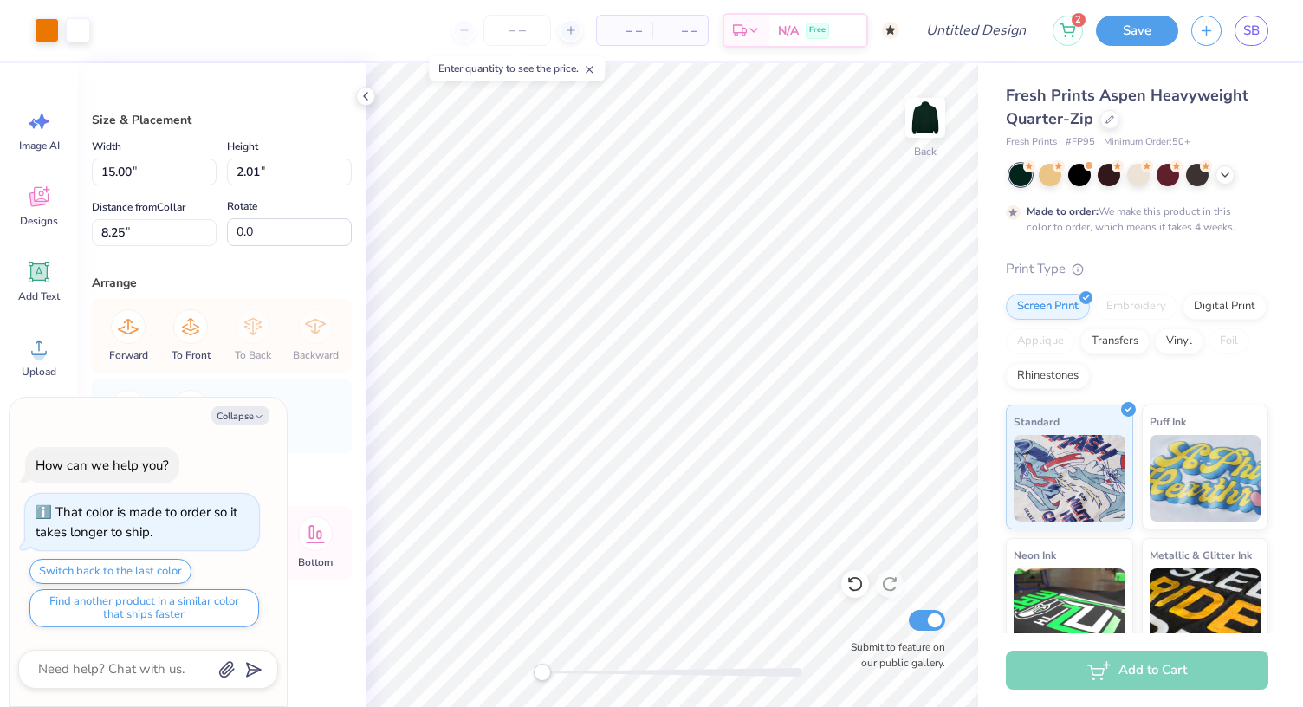
type textarea "x"
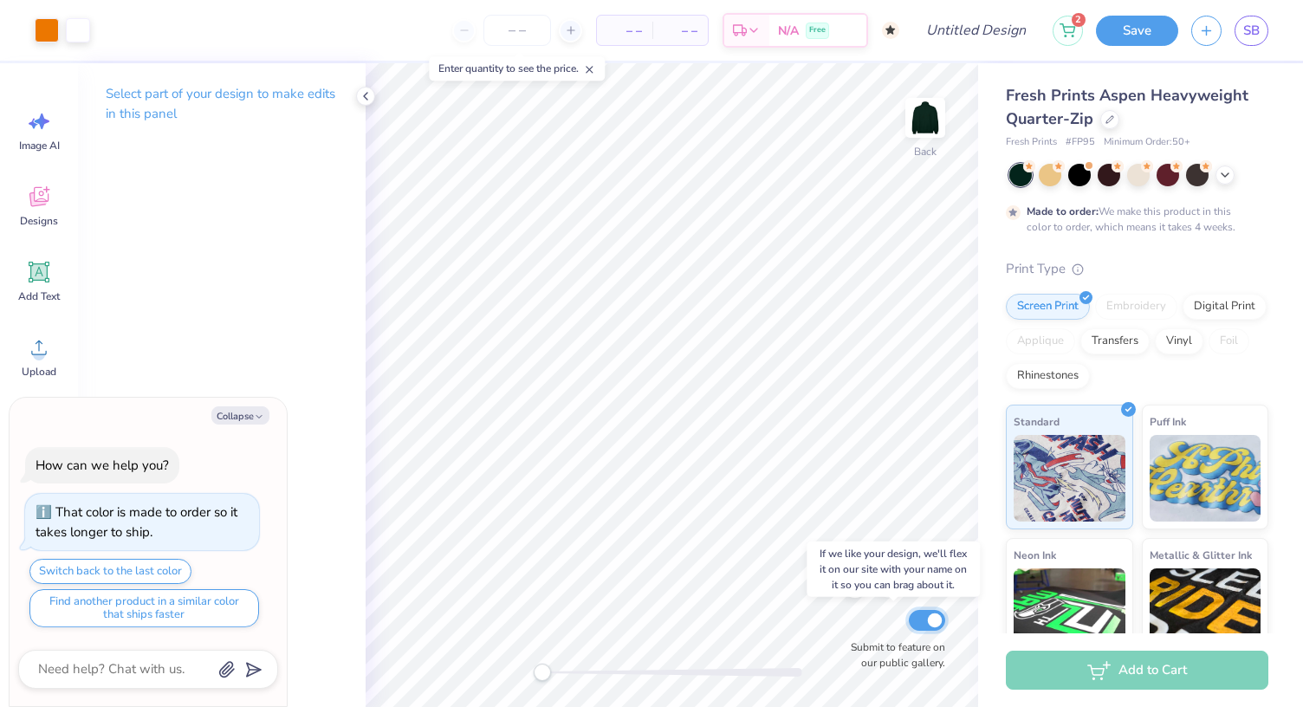
click at [929, 618] on input "Submit to feature on our public gallery." at bounding box center [927, 620] width 36 height 21
checkbox input "false"
type textarea "x"
click at [975, 42] on input "Design Title" at bounding box center [996, 30] width 85 height 35
type input "T"
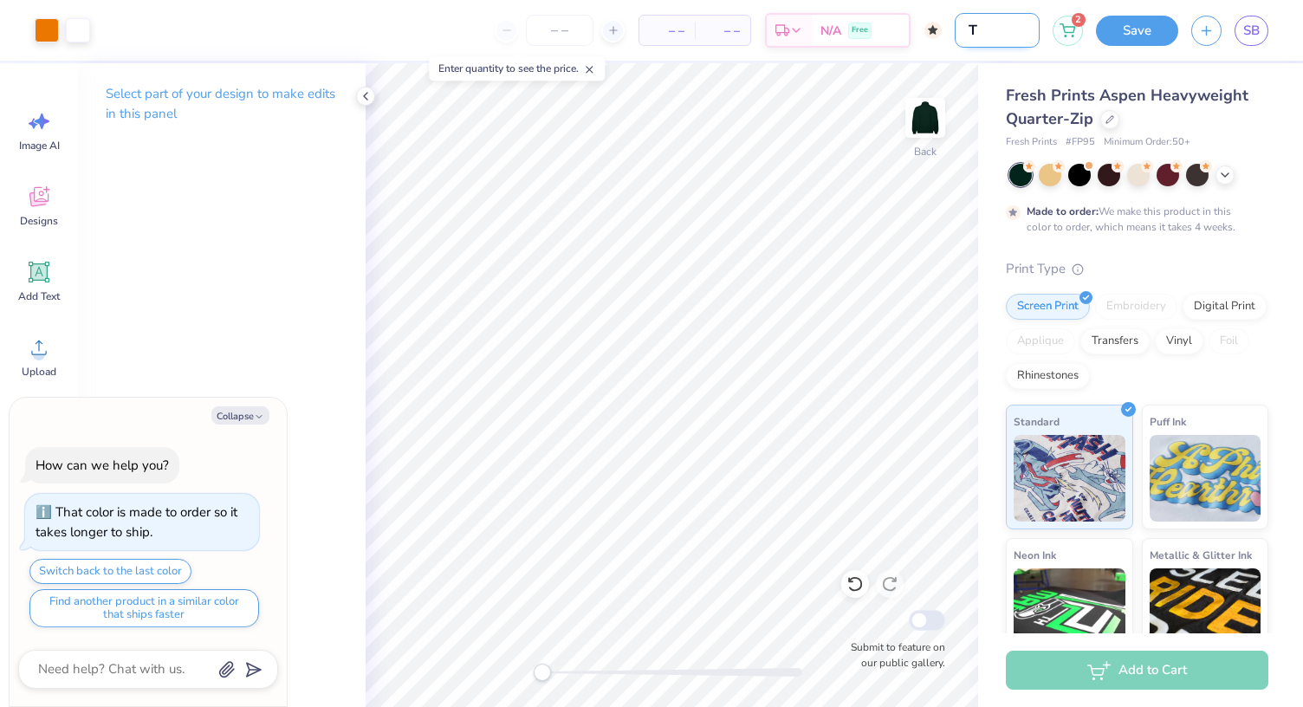
type textarea "x"
type input "TB"
type textarea "x"
type input "TB"
type textarea "x"
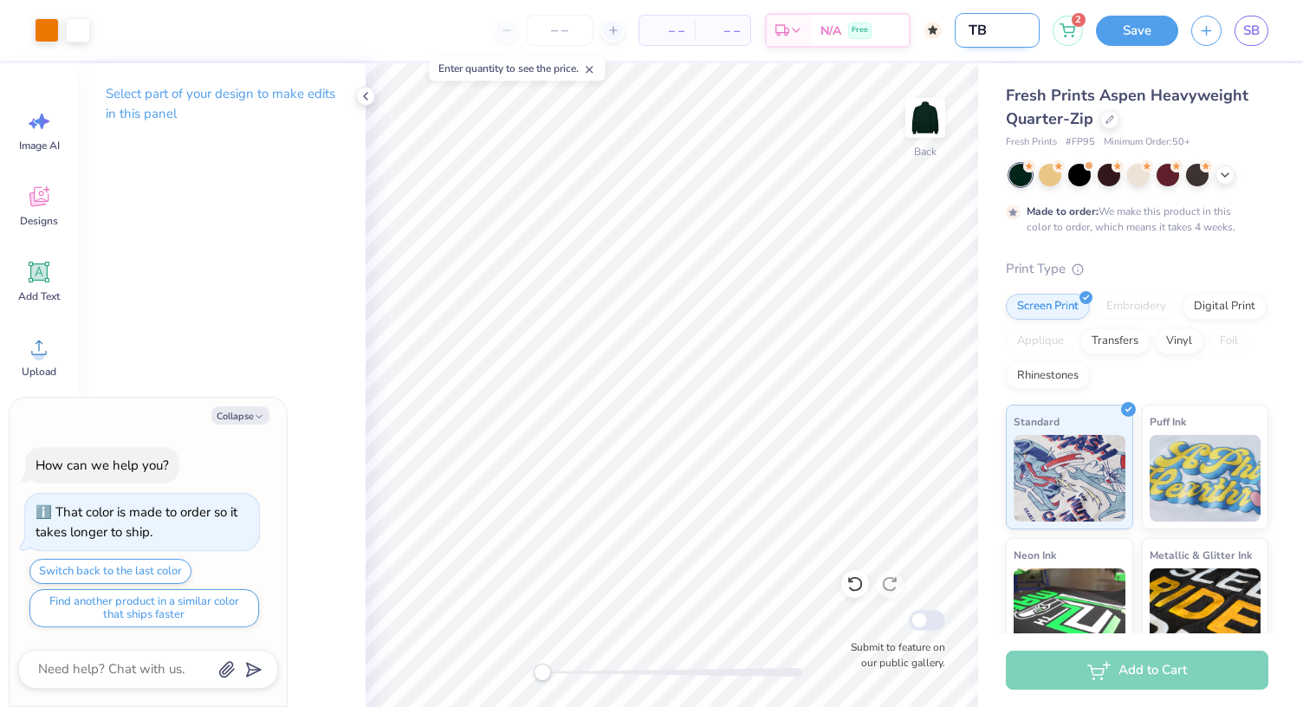
type input "TB H"
type textarea "x"
type input "TB HA"
type textarea "x"
type input "TB HAL"
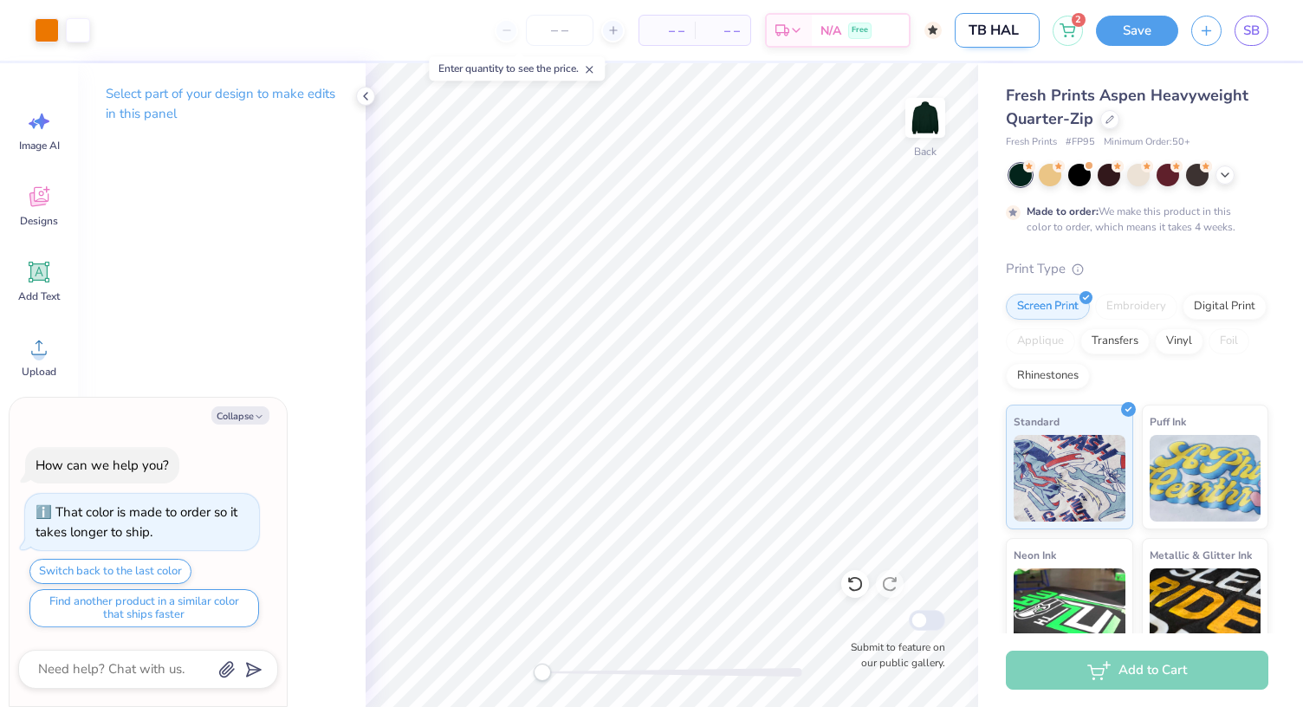
type textarea "x"
type input "TB HALP"
type textarea "x"
type input "TB HALP"
type textarea "x"
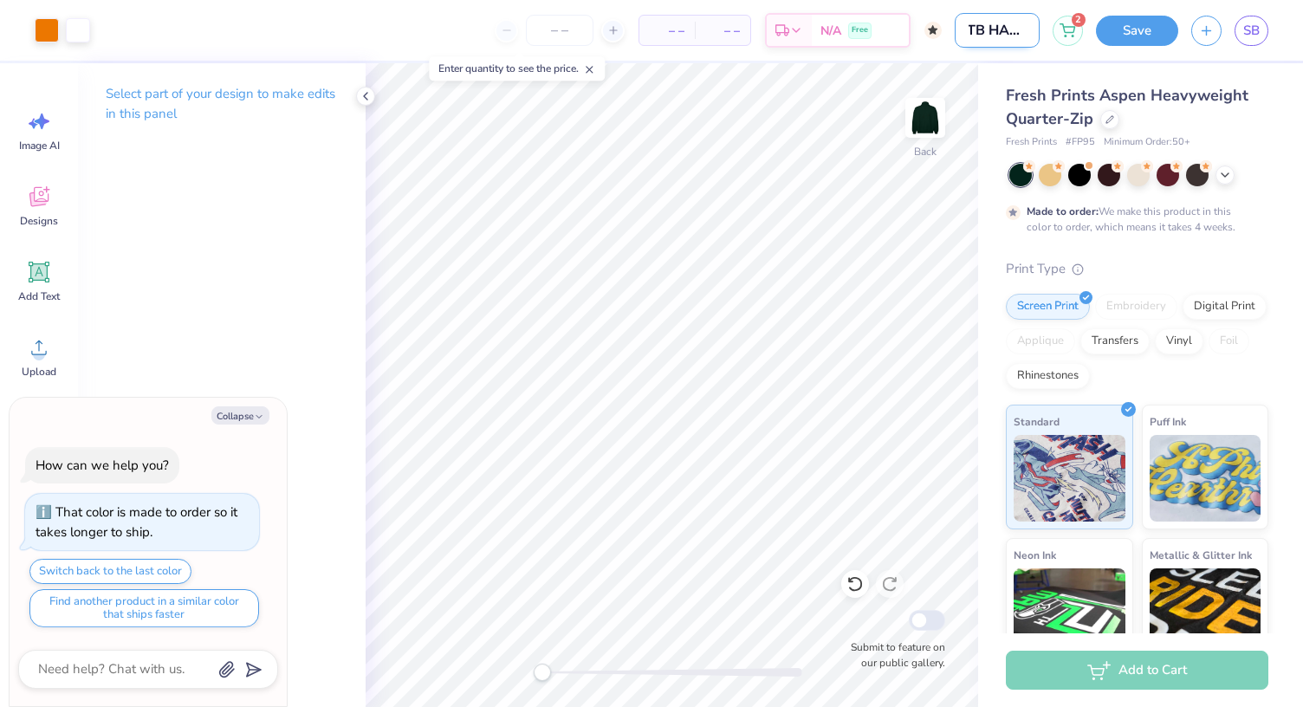
type input "TB HALP Z"
type textarea "x"
type input "TB HALP ZI"
type textarea "x"
type input "TB HALP Z"
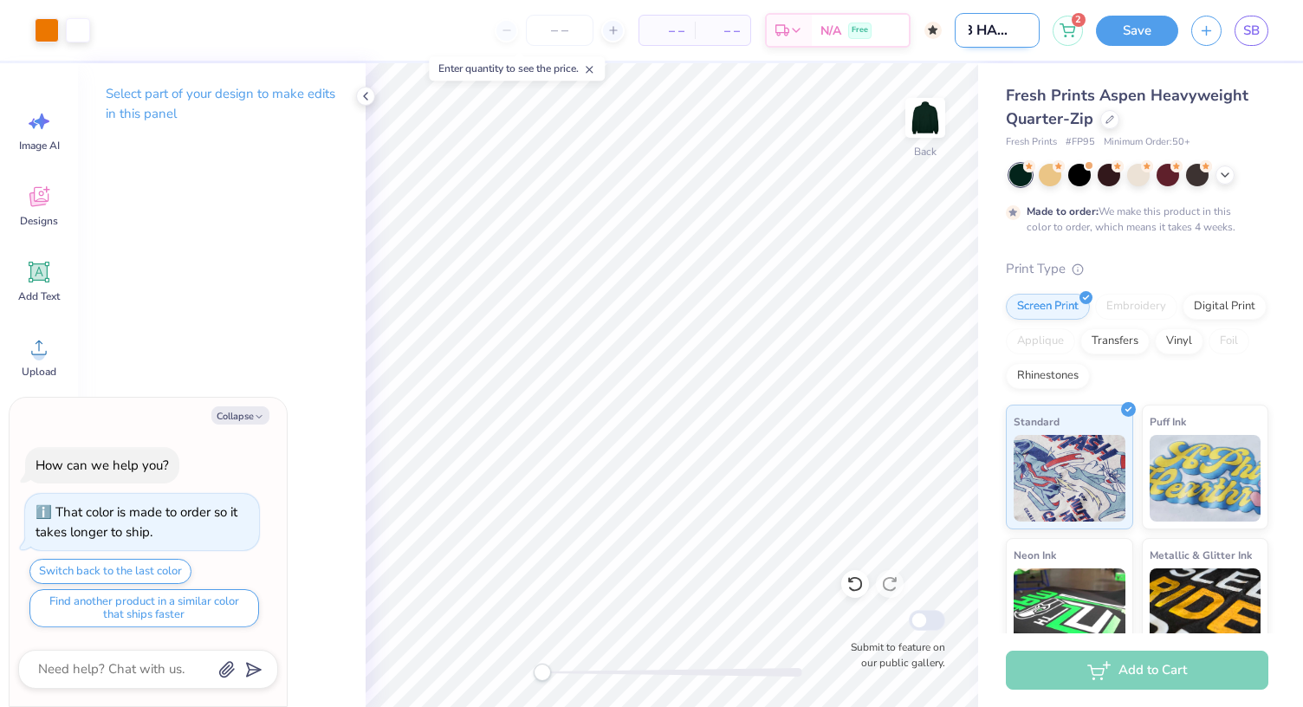
type textarea "x"
type input "TB HALP"
type textarea "x"
type input "TB HALP"
type textarea "x"
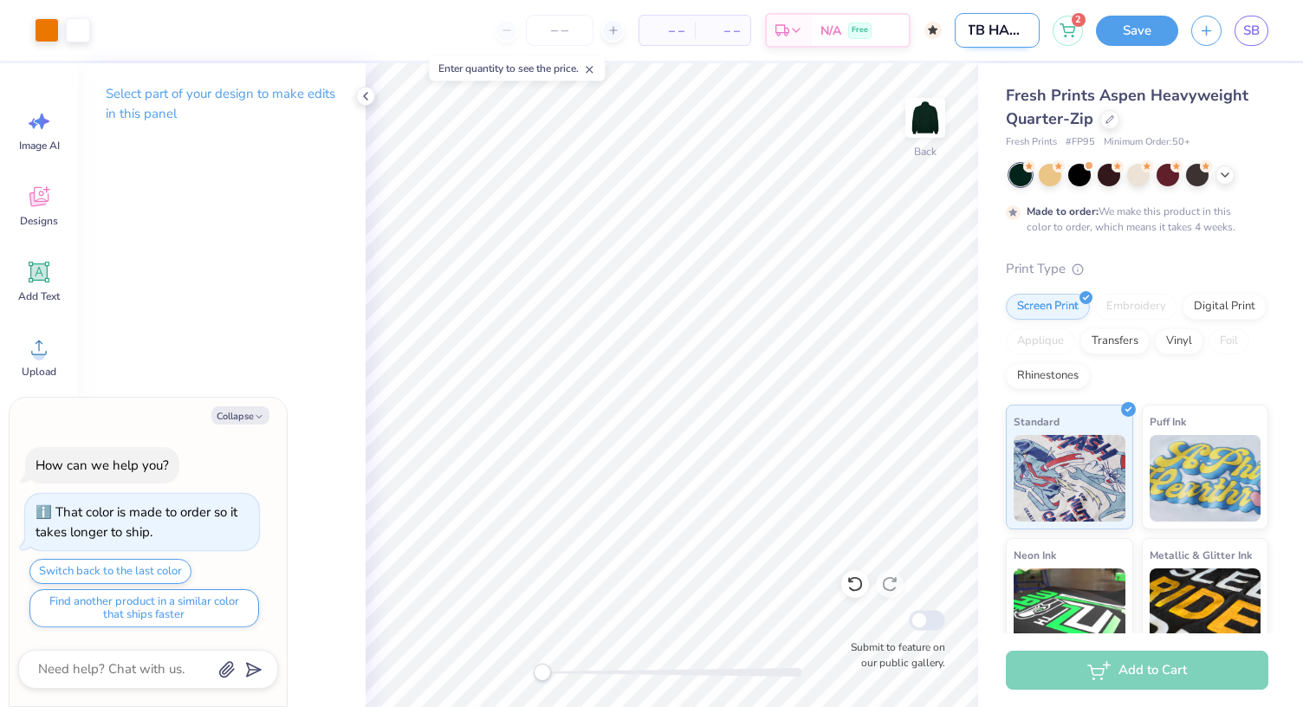
scroll to position [0, 2]
type input "TB HAL"
type textarea "x"
type input "TB HALF"
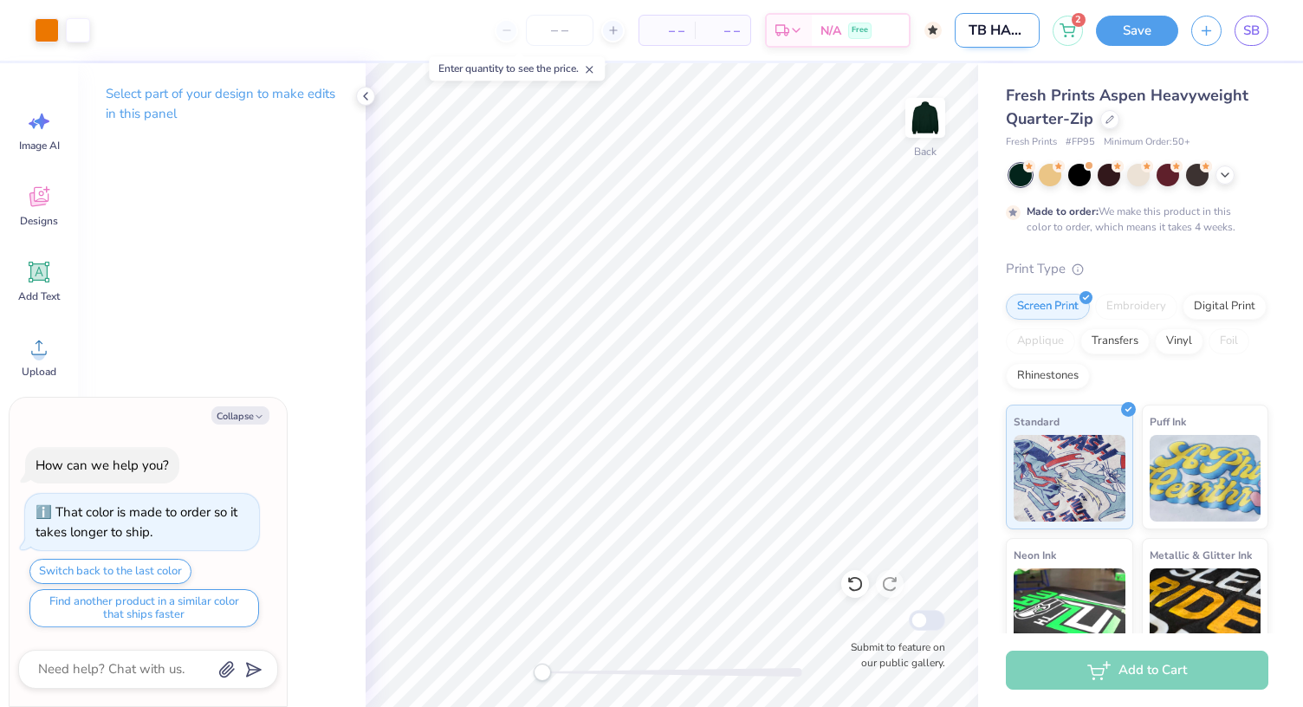
type textarea "x"
type input "TB HALF"
type textarea "x"
type input "TB HALF Z"
type textarea "x"
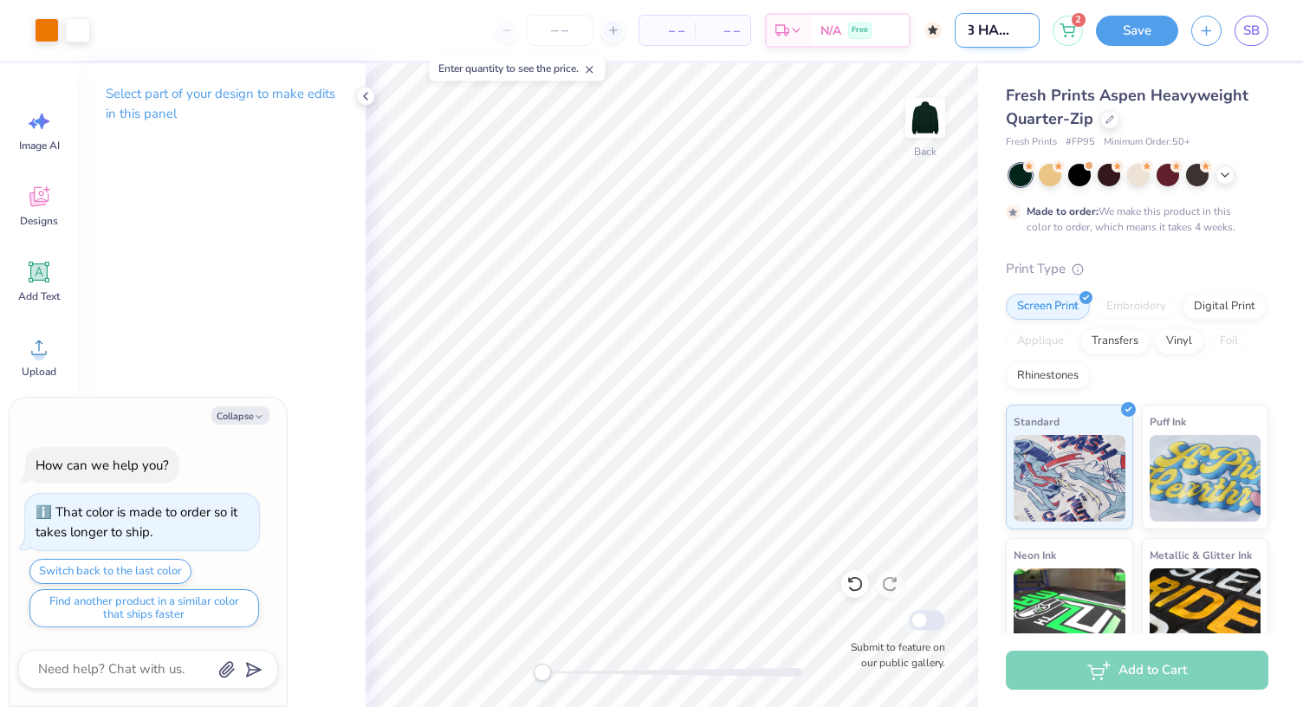
type input "TB HALF ZI"
type textarea "x"
type input "TB HALF ZIP"
type textarea "x"
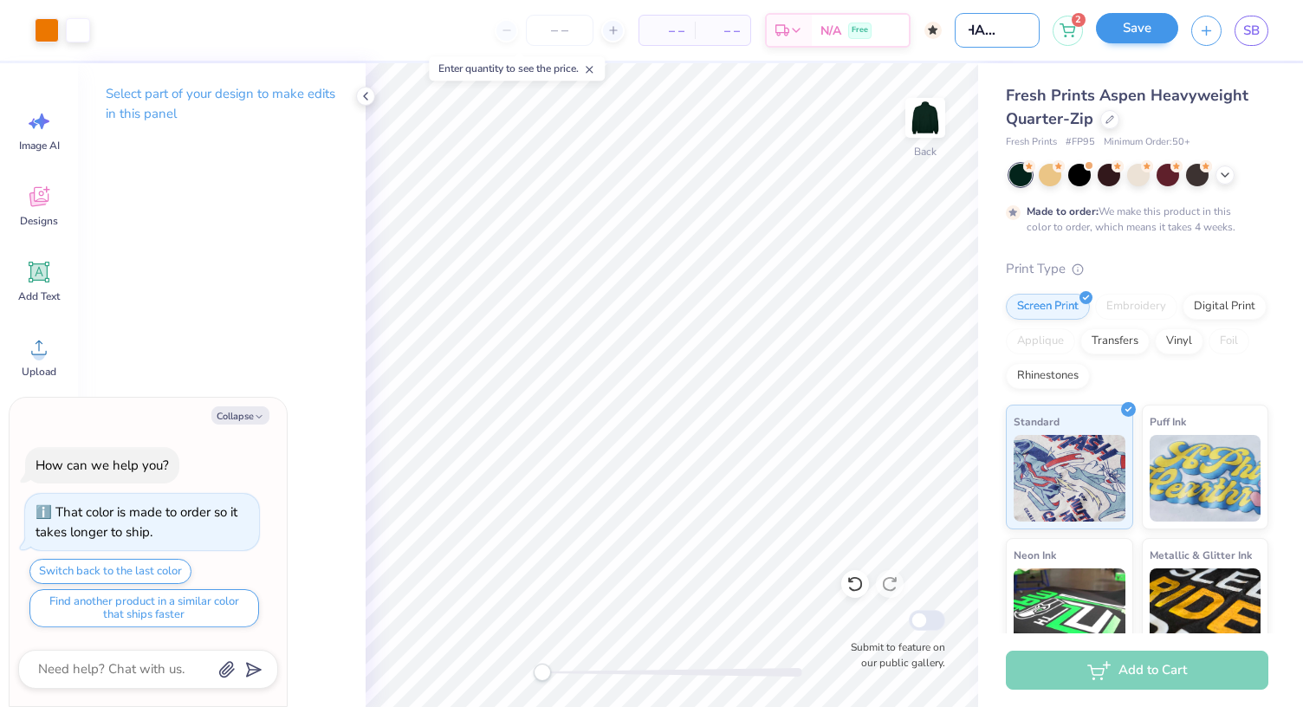
type input "TB HALF ZIP"
click at [1135, 37] on button "Save" at bounding box center [1137, 28] width 82 height 30
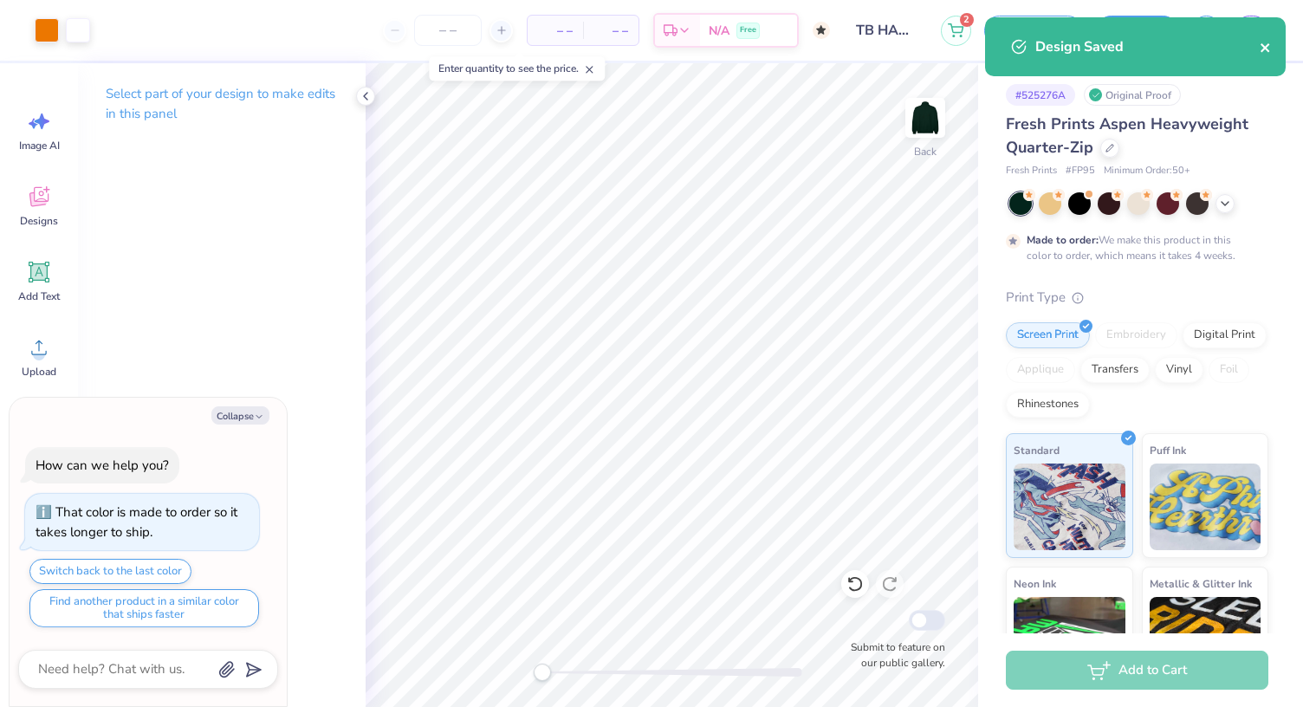
click at [1259, 44] on icon "close" at bounding box center [1265, 48] width 12 height 14
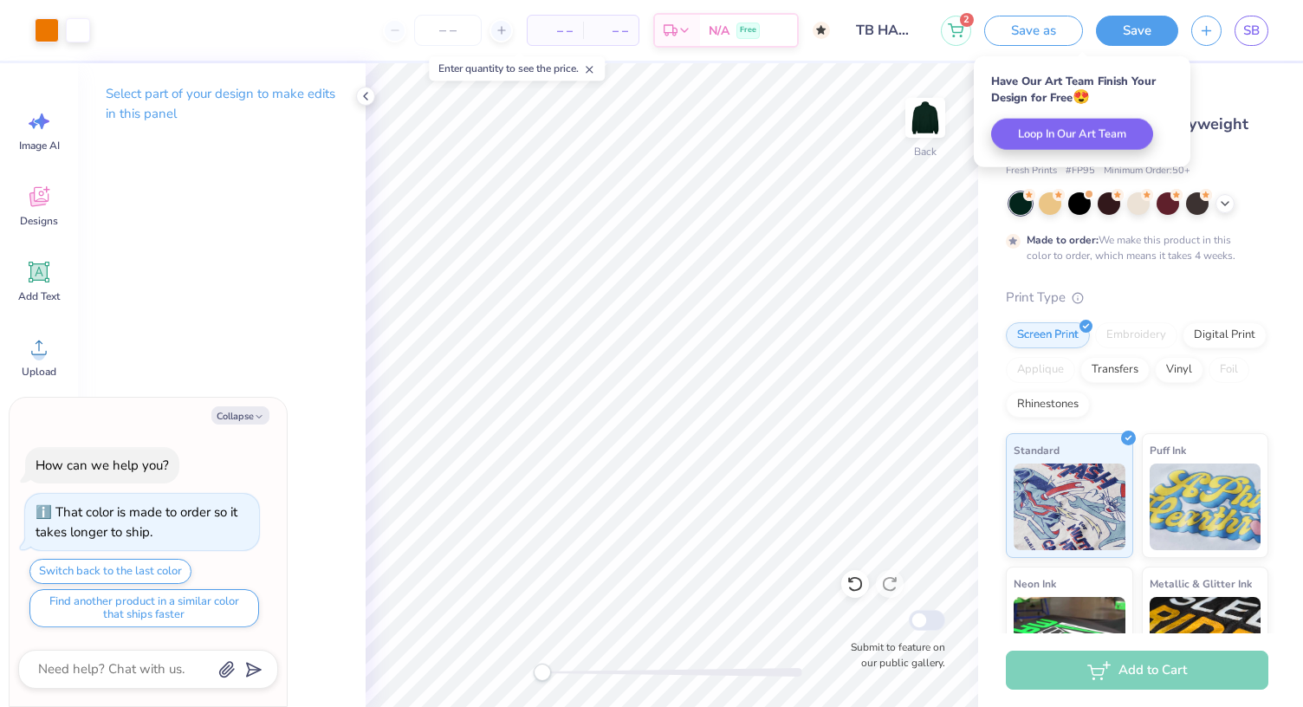
type textarea "x"
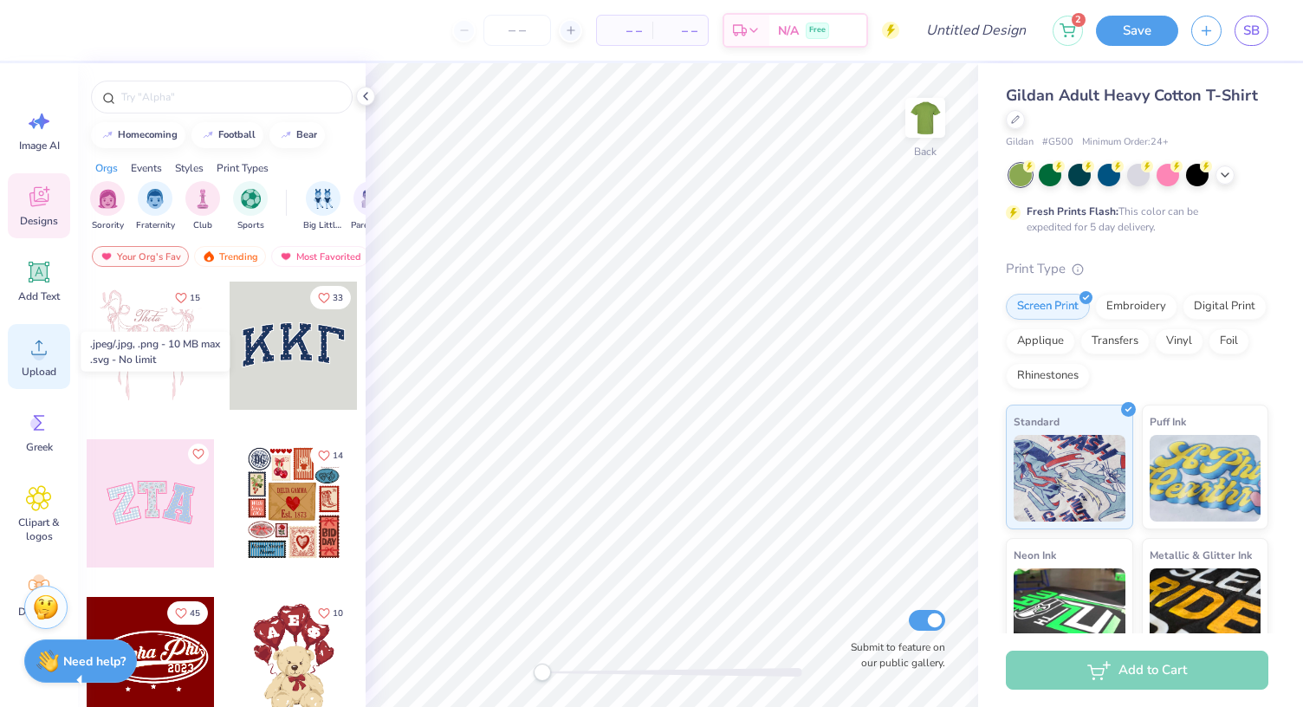
click at [38, 361] on div "Upload" at bounding box center [39, 356] width 62 height 65
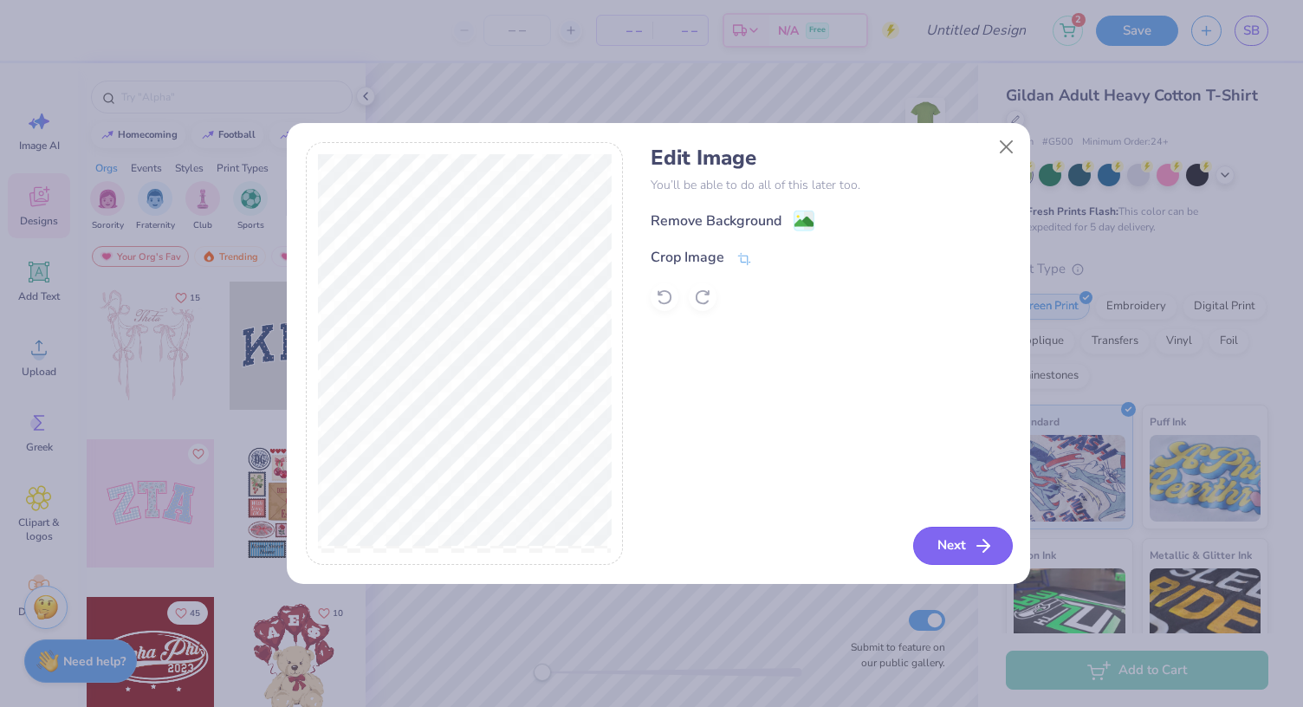
click at [977, 548] on icon "button" at bounding box center [983, 545] width 21 height 21
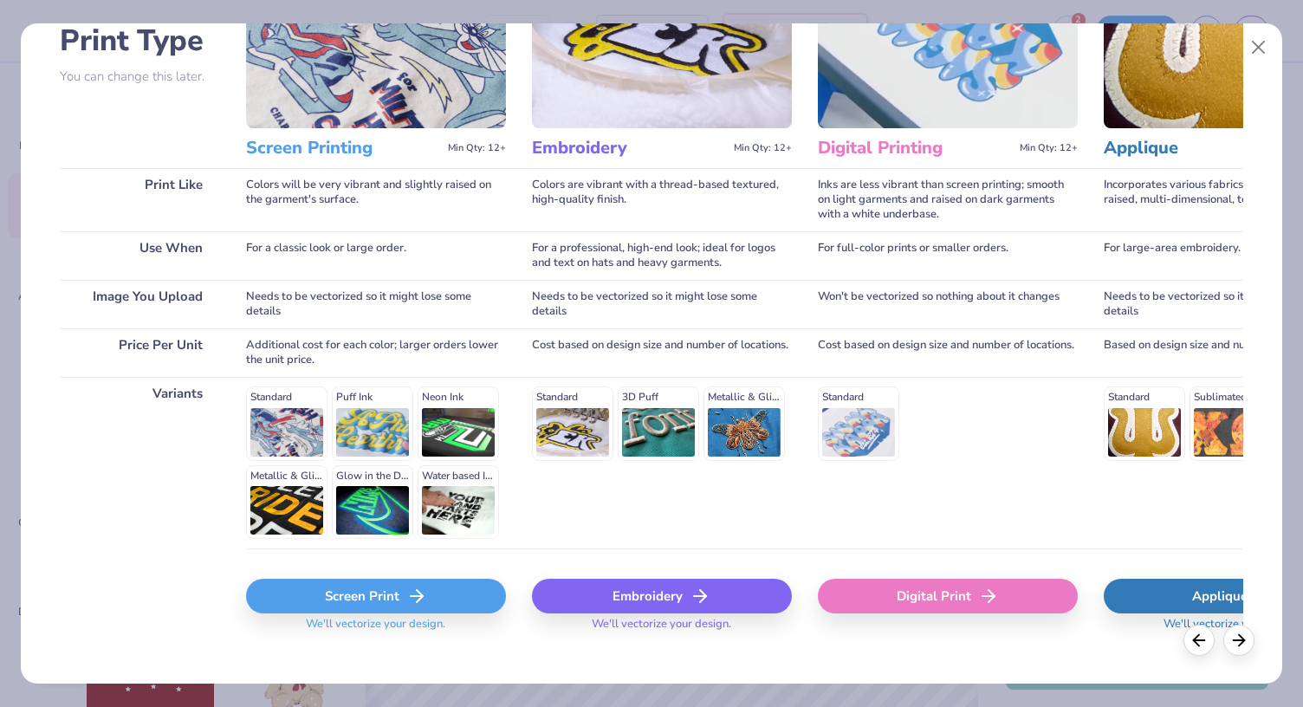
scroll to position [156, 0]
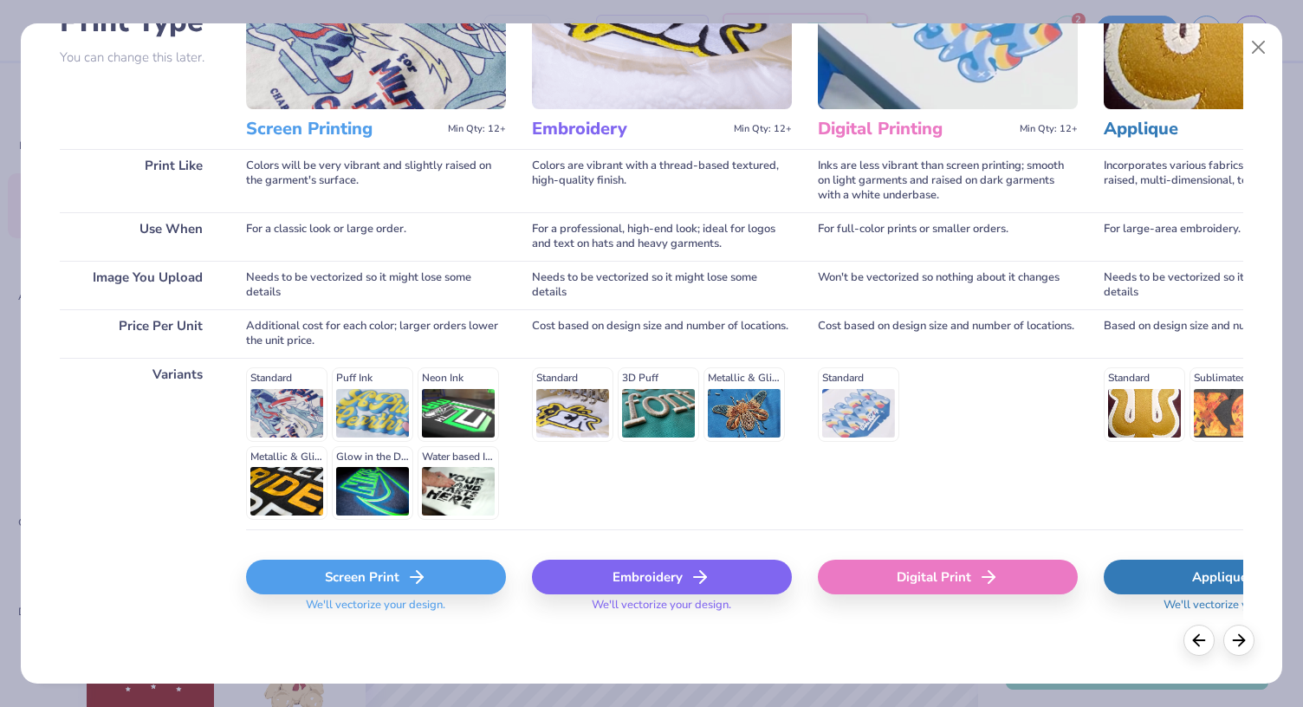
click at [377, 583] on div "Screen Print" at bounding box center [376, 576] width 260 height 35
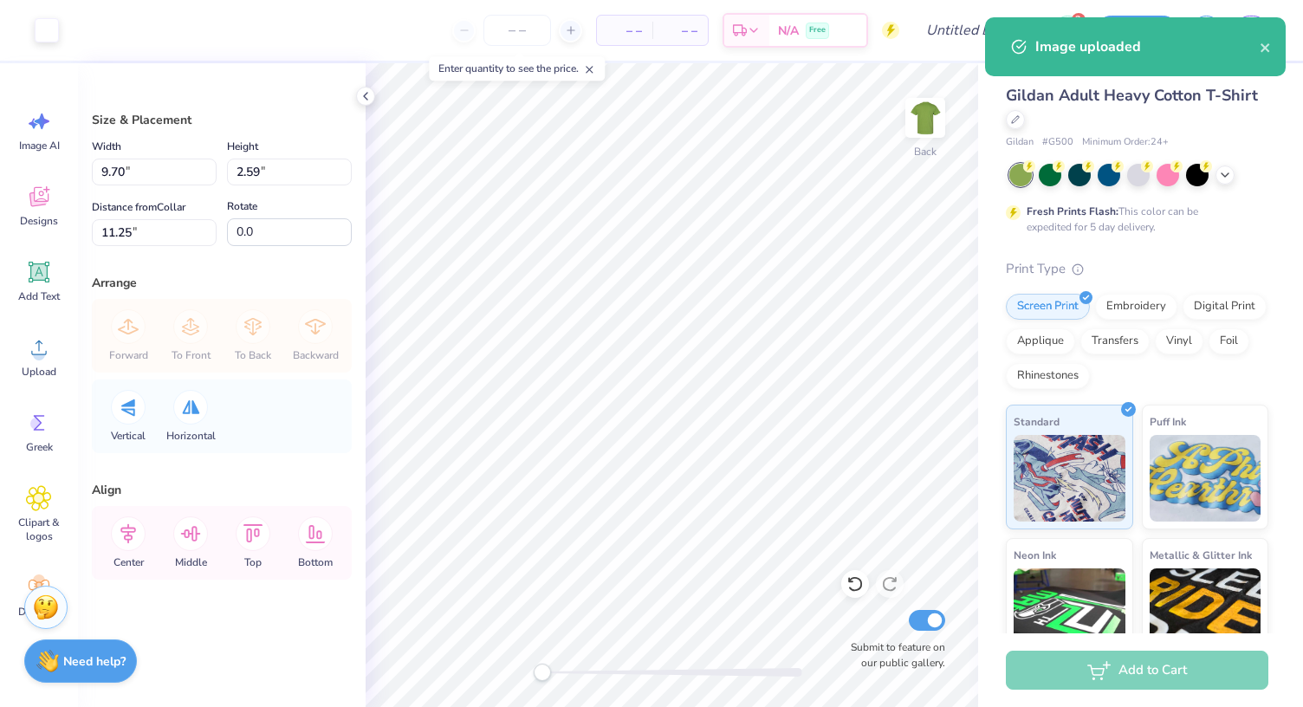
type input "9.70"
type input "2.59"
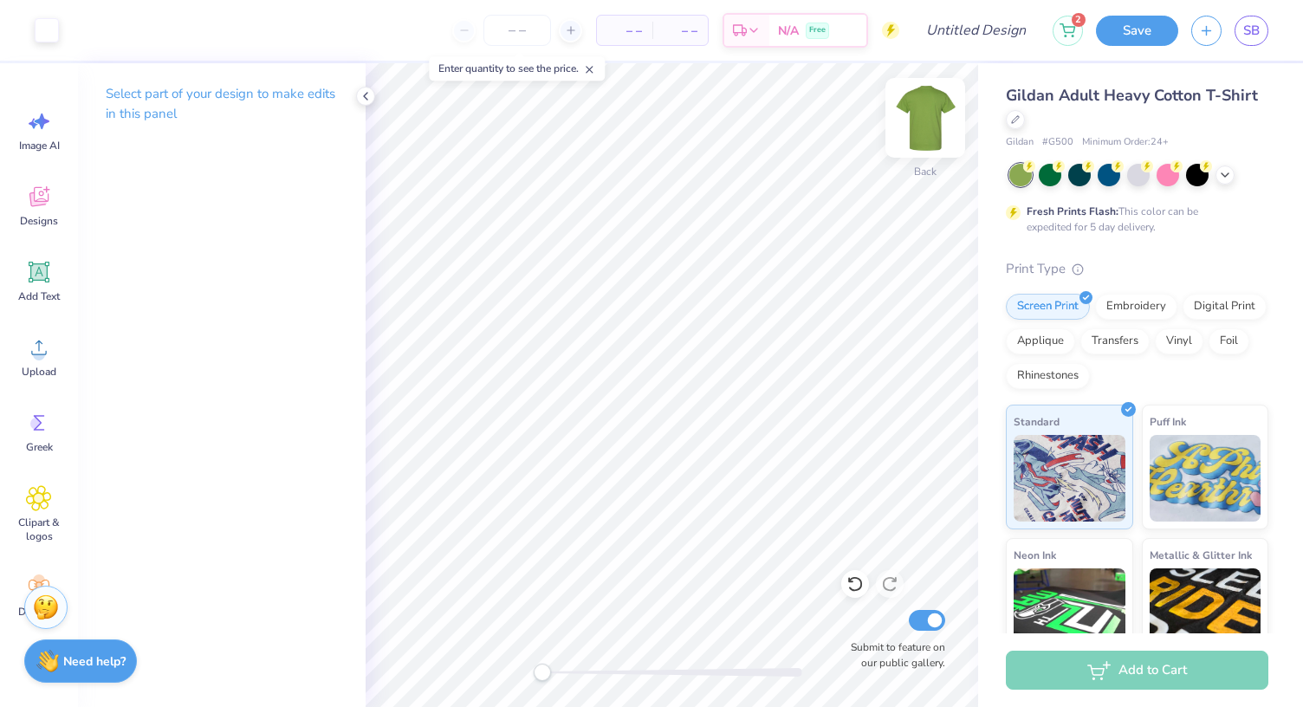
click at [941, 120] on img at bounding box center [924, 117] width 69 height 69
click at [33, 359] on icon at bounding box center [39, 347] width 26 height 26
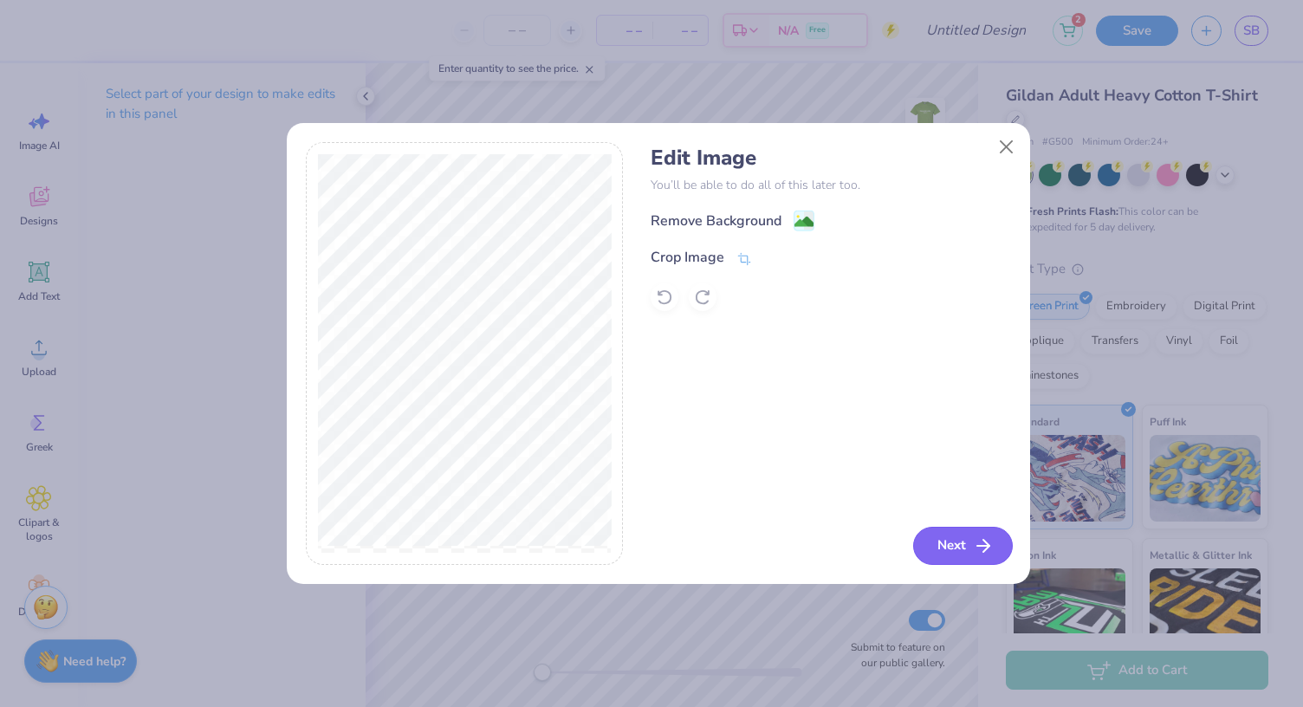
click at [941, 540] on button "Next" at bounding box center [963, 546] width 100 height 38
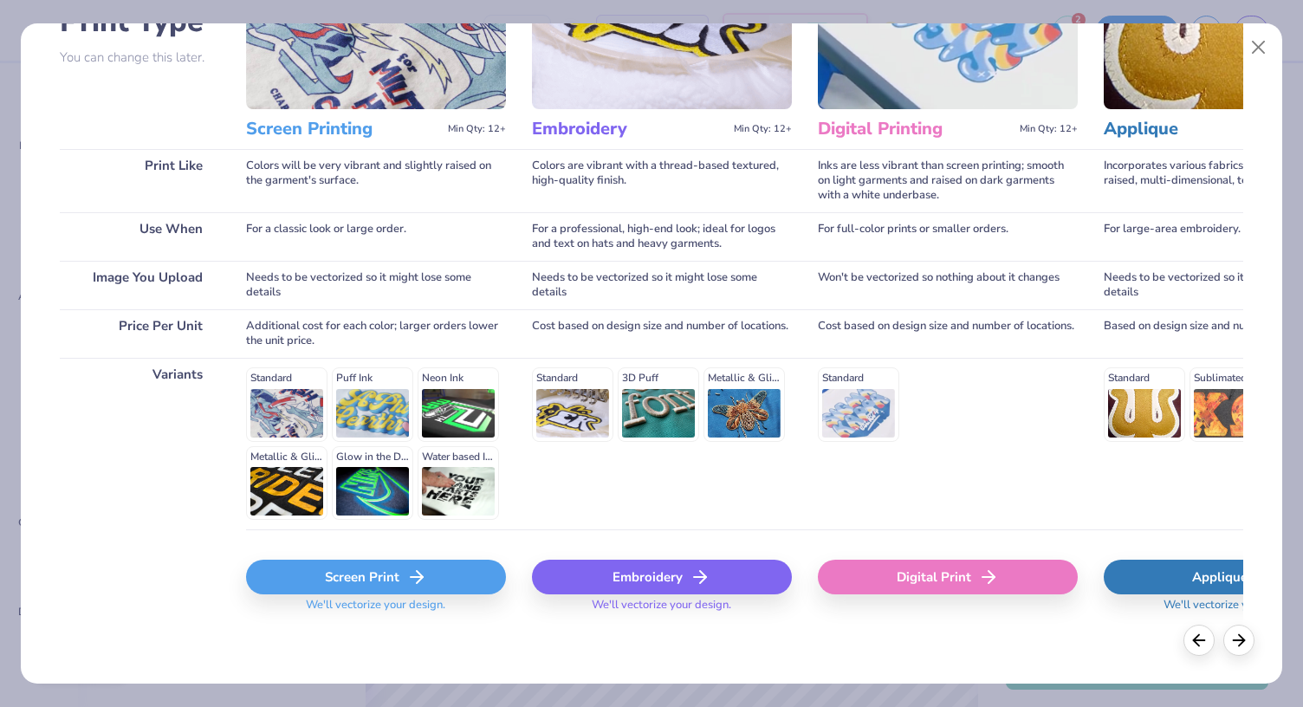
click at [364, 579] on div "Screen Print" at bounding box center [376, 576] width 260 height 35
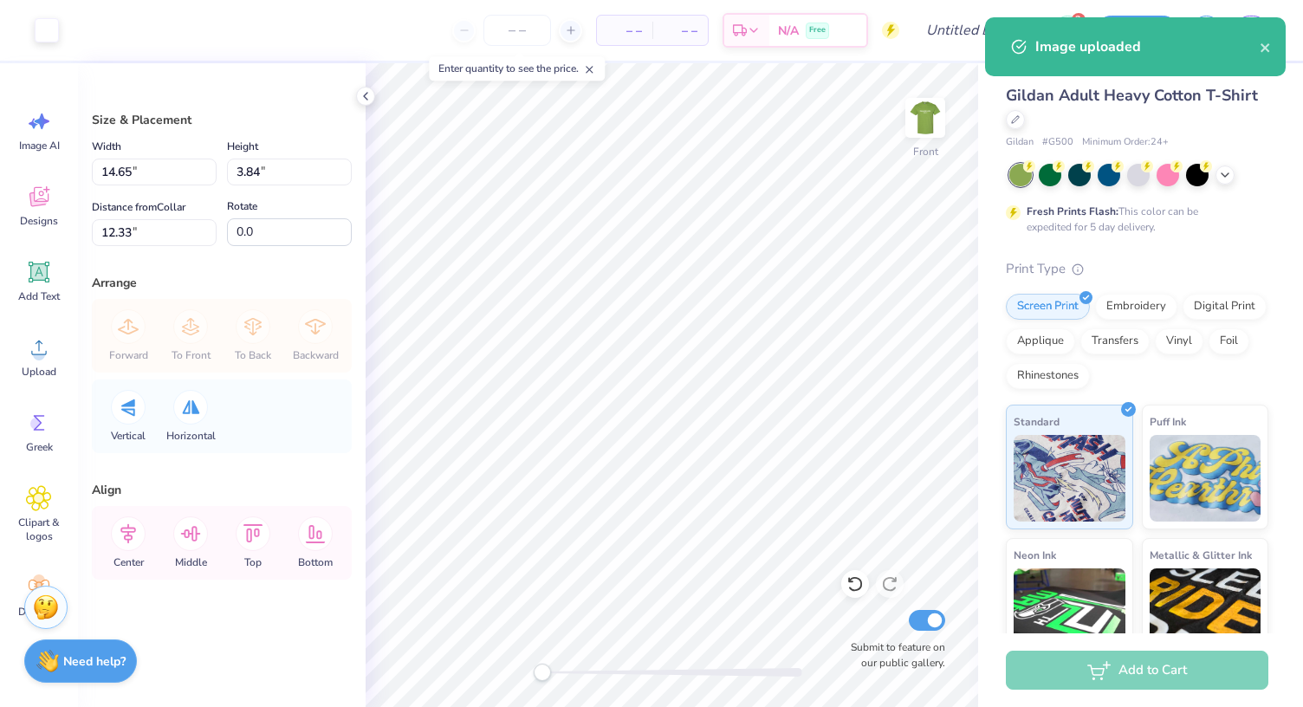
type input "8.87"
type input "2.32"
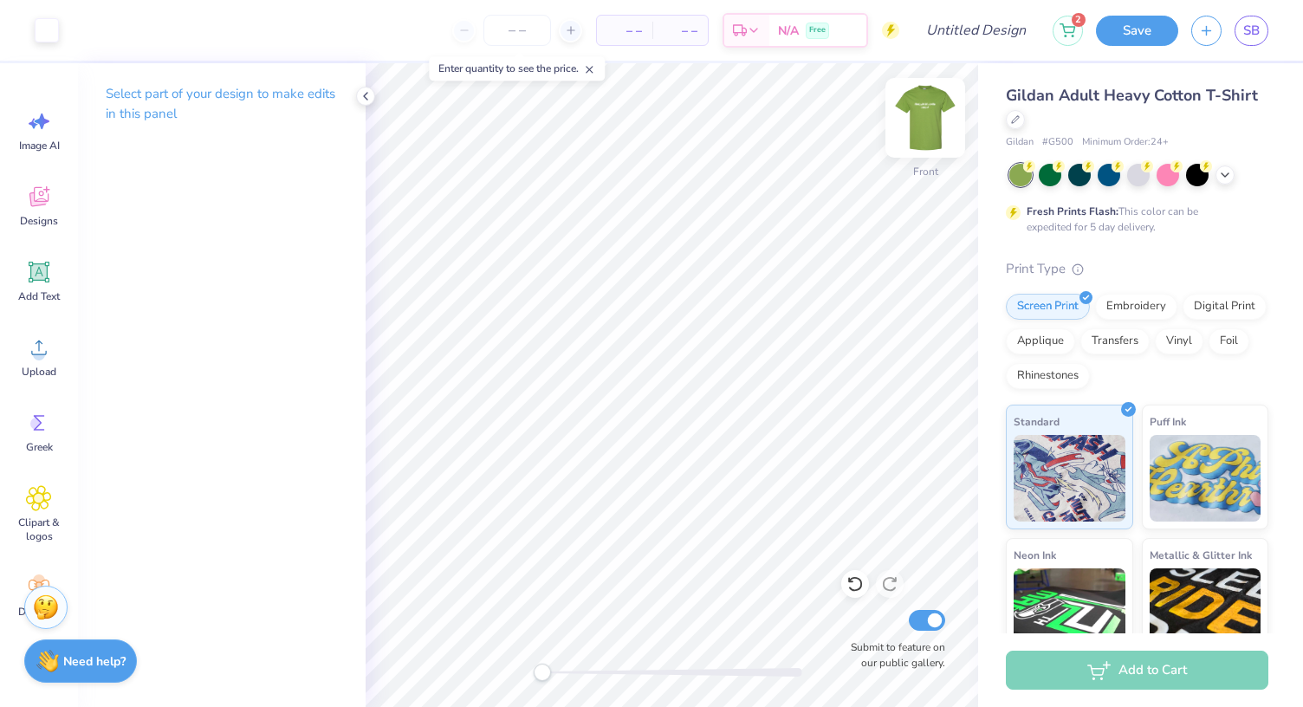
click at [923, 107] on img at bounding box center [924, 117] width 69 height 69
click at [933, 626] on input "Submit to feature on our public gallery." at bounding box center [927, 620] width 36 height 21
checkbox input "false"
click at [921, 120] on img at bounding box center [924, 117] width 69 height 69
click at [967, 24] on input "Design Title" at bounding box center [996, 30] width 85 height 35
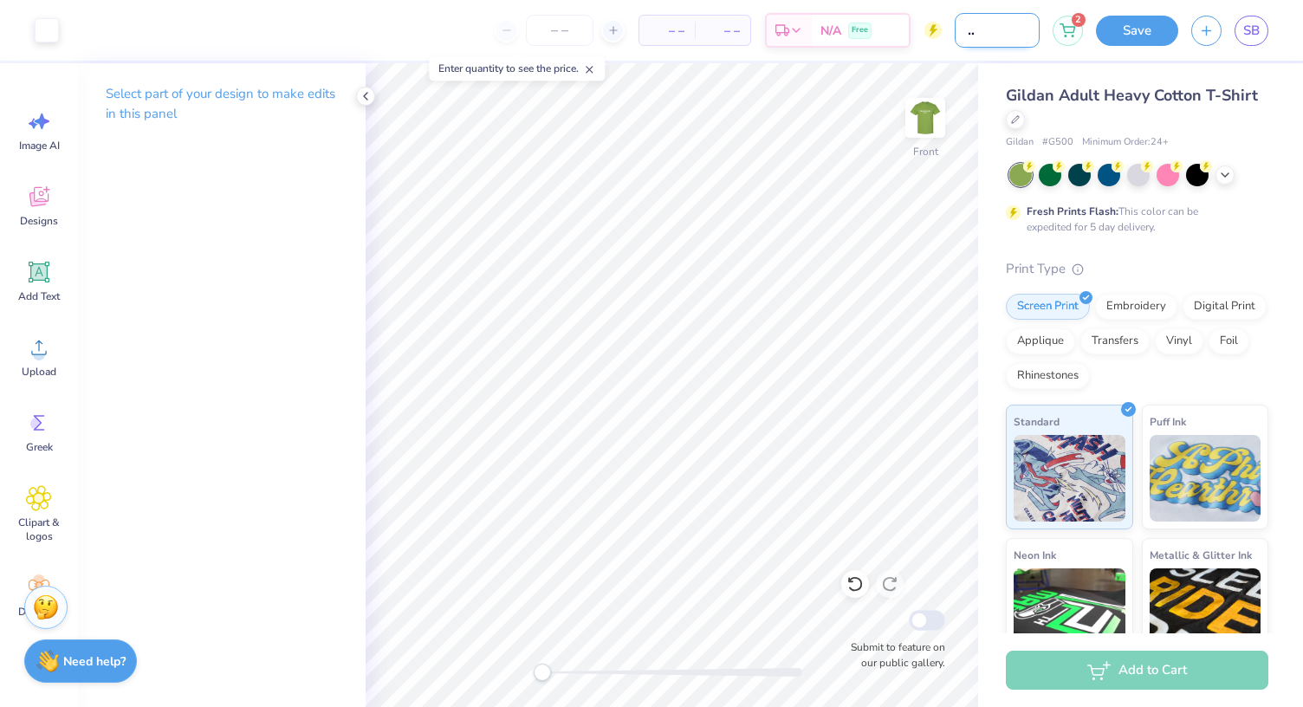
scroll to position [0, 61]
type input "sleep, swish, smile"
click at [1145, 34] on button "Save" at bounding box center [1137, 28] width 82 height 30
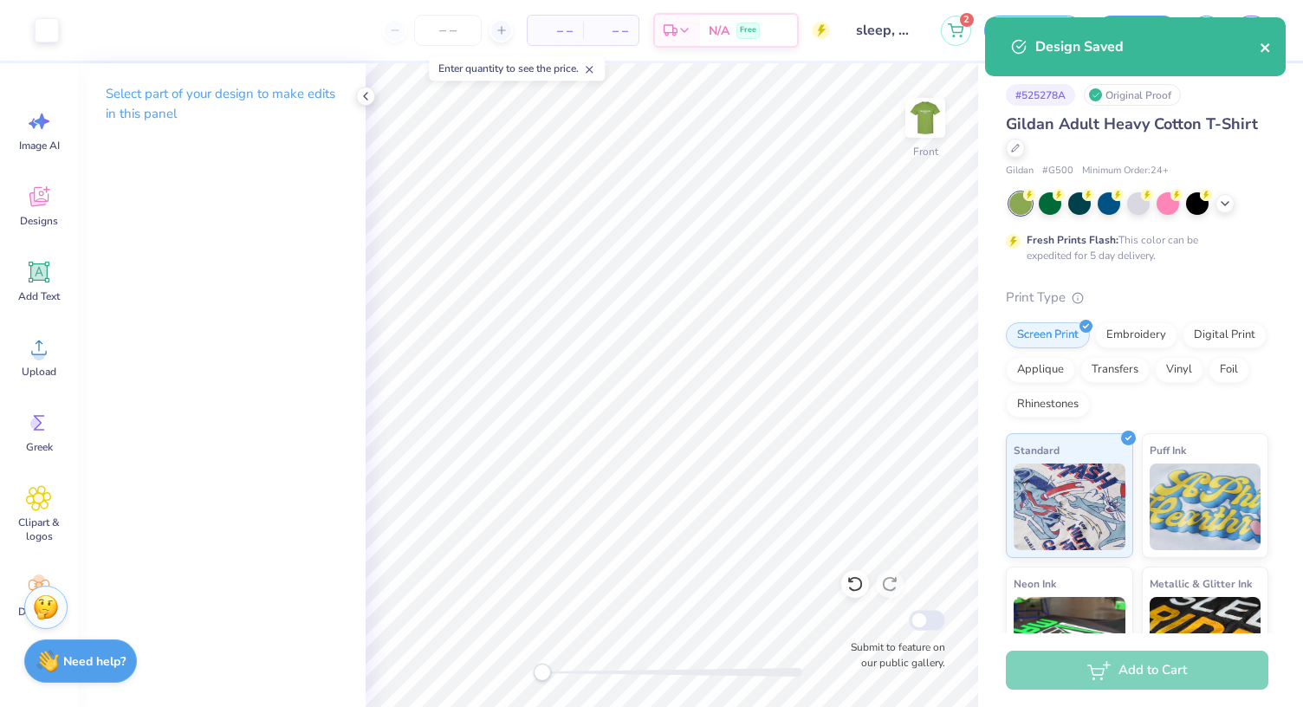
click at [1260, 50] on icon "close" at bounding box center [1265, 48] width 12 height 14
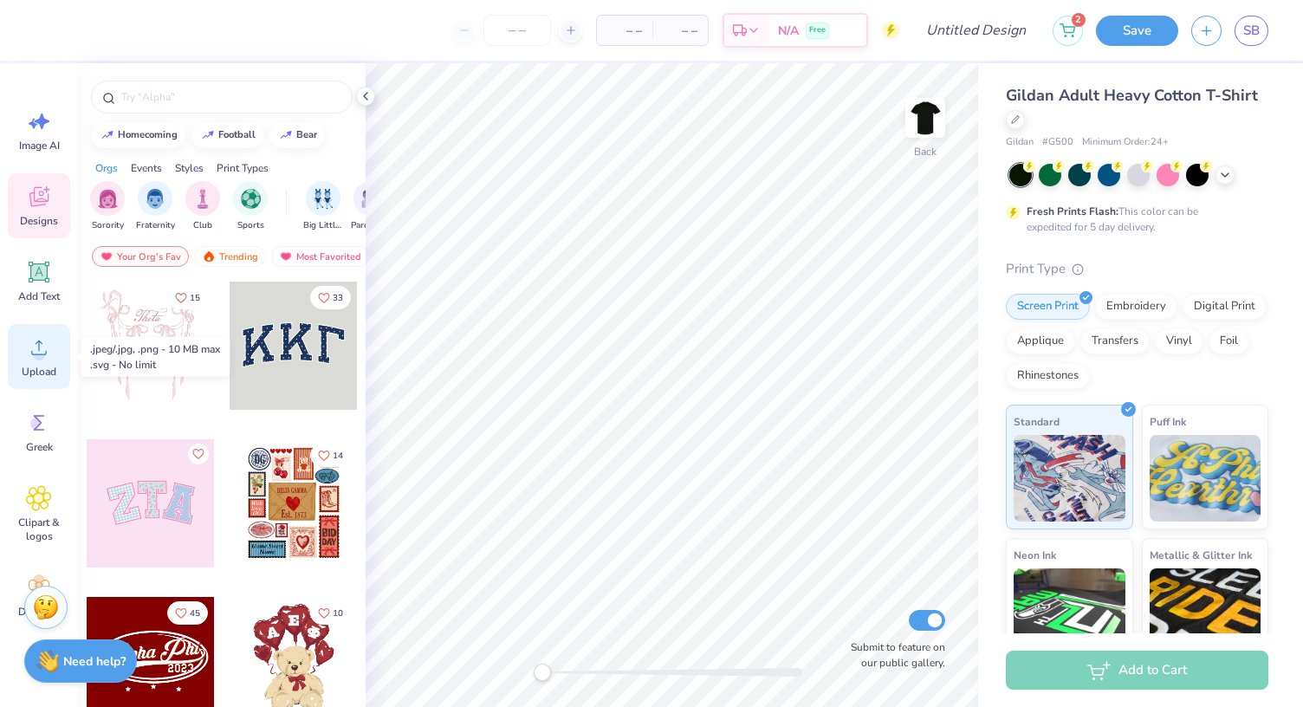
click at [50, 340] on icon at bounding box center [39, 347] width 26 height 26
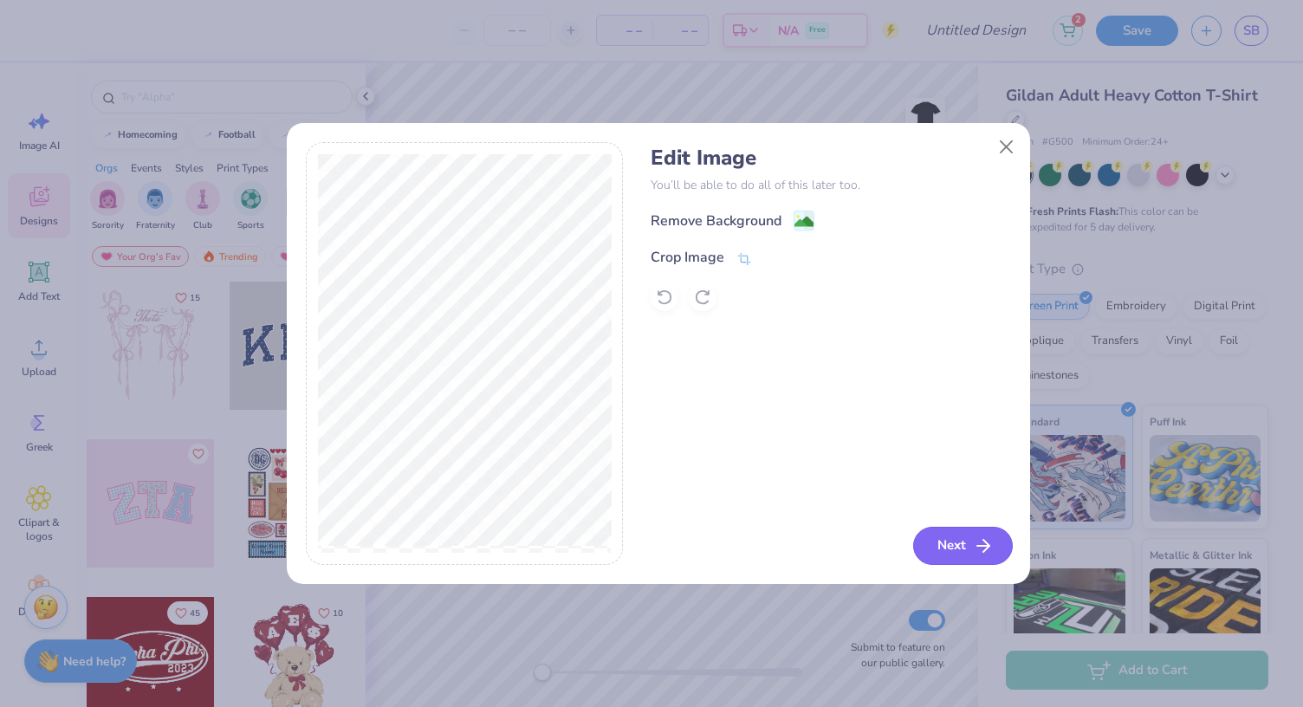
click at [967, 557] on button "Next" at bounding box center [963, 546] width 100 height 38
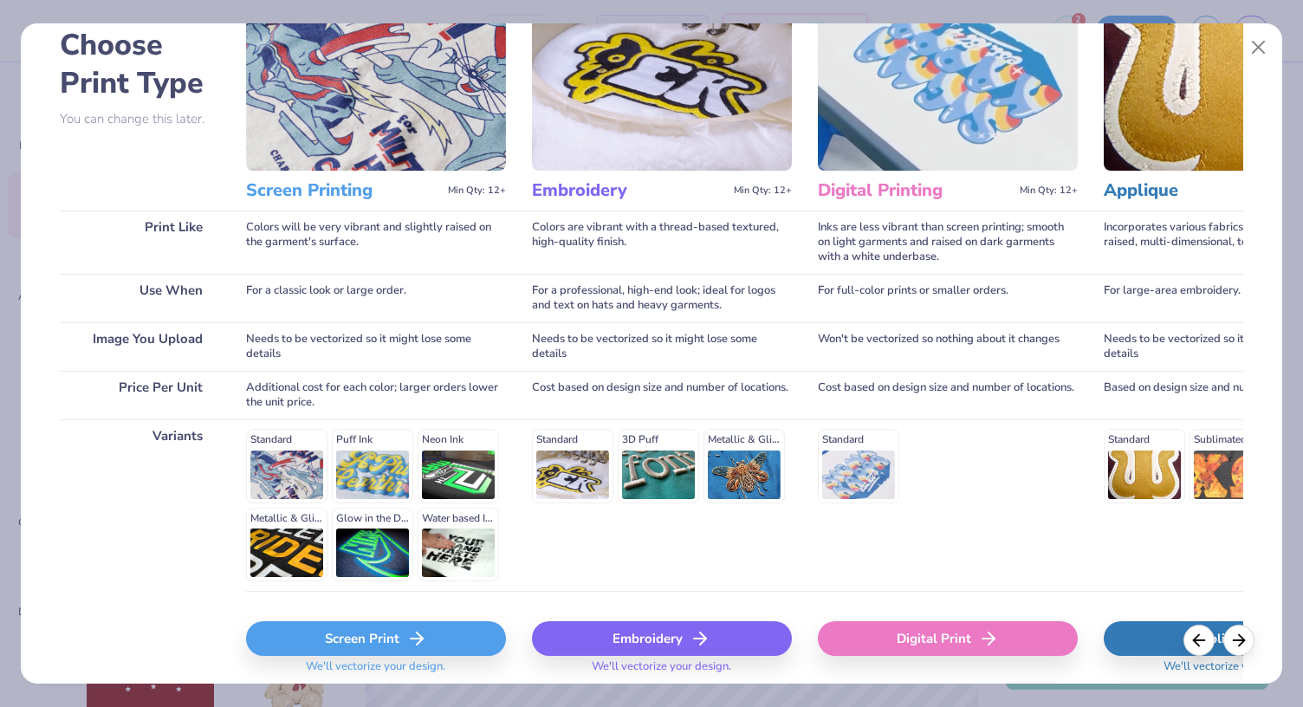
scroll to position [156, 0]
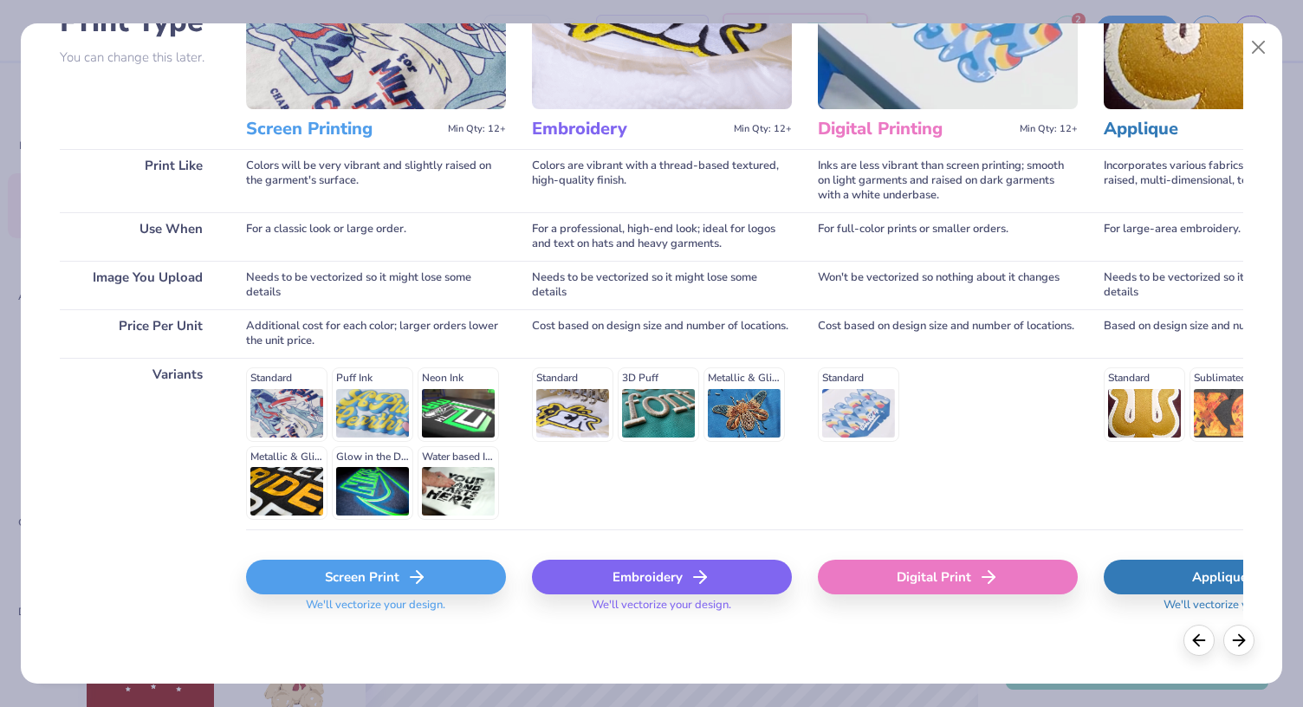
click at [390, 564] on div "Screen Print" at bounding box center [376, 576] width 260 height 35
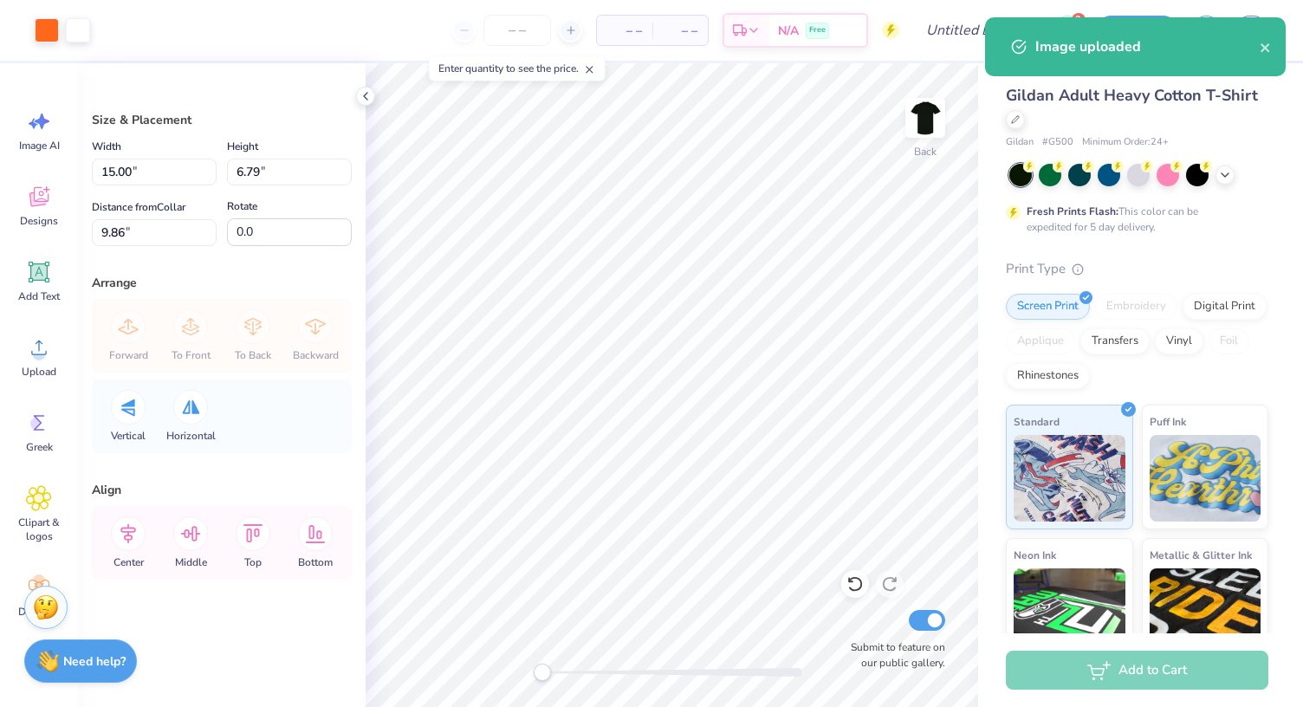
type input "4.72"
type input "2.14"
type input "14.51"
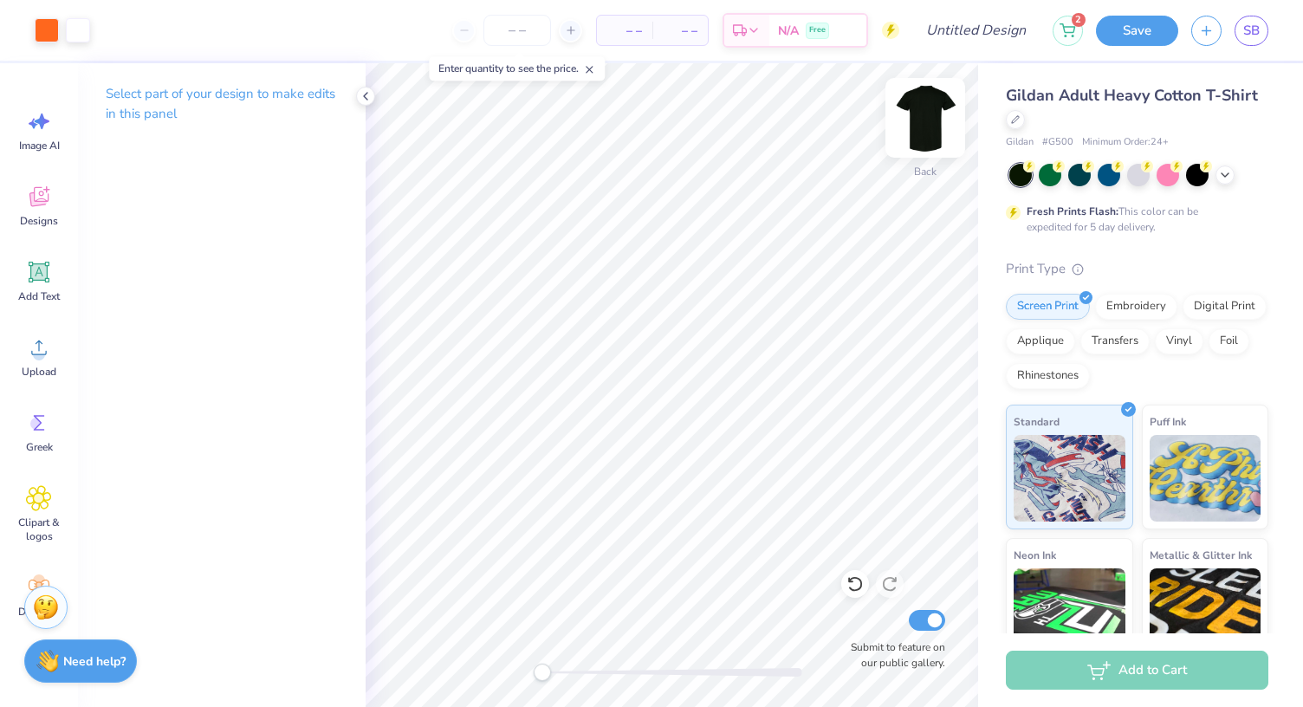
click at [929, 112] on img at bounding box center [924, 117] width 69 height 69
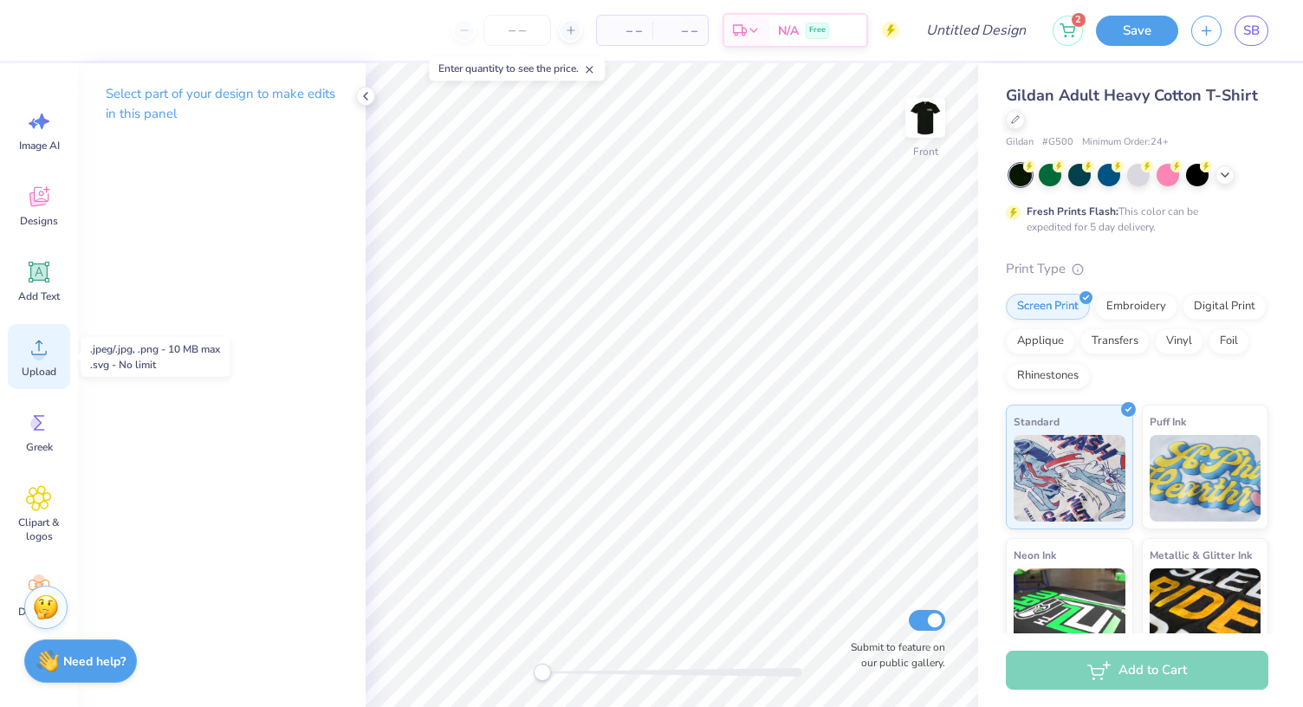
click at [53, 339] on div "Upload" at bounding box center [39, 356] width 62 height 65
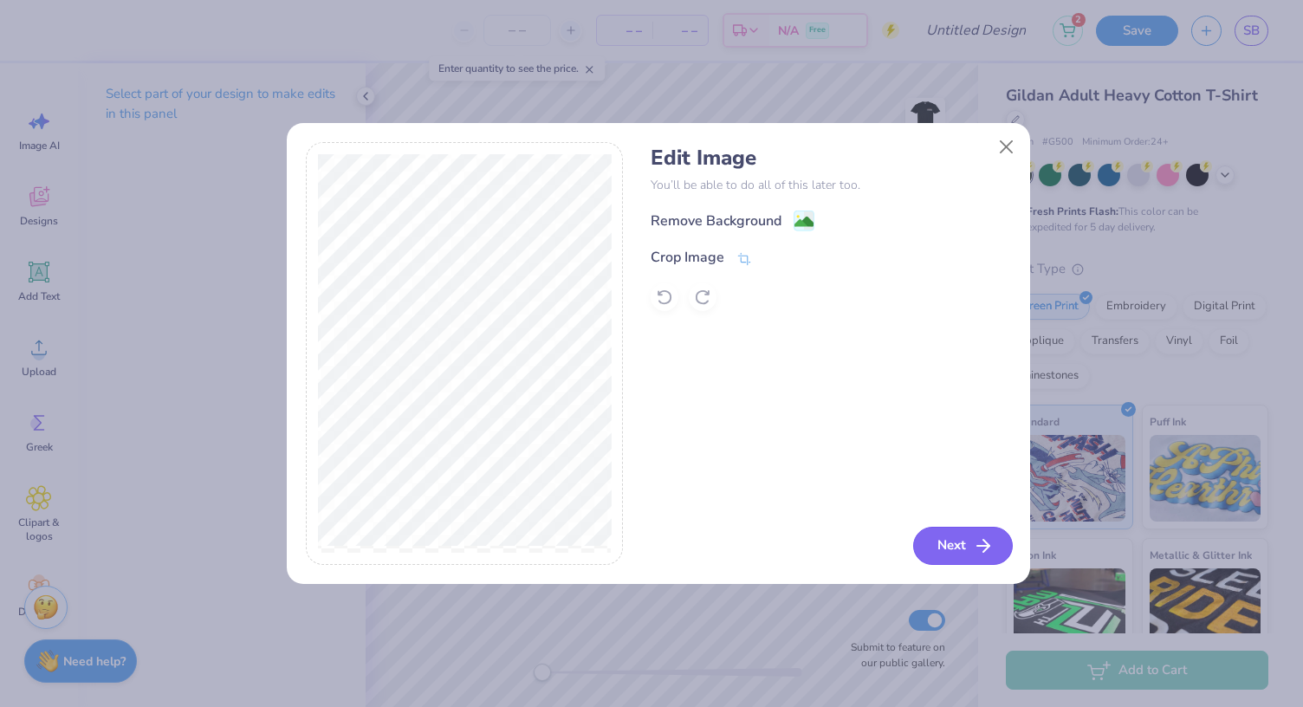
click at [957, 543] on button "Next" at bounding box center [963, 546] width 100 height 38
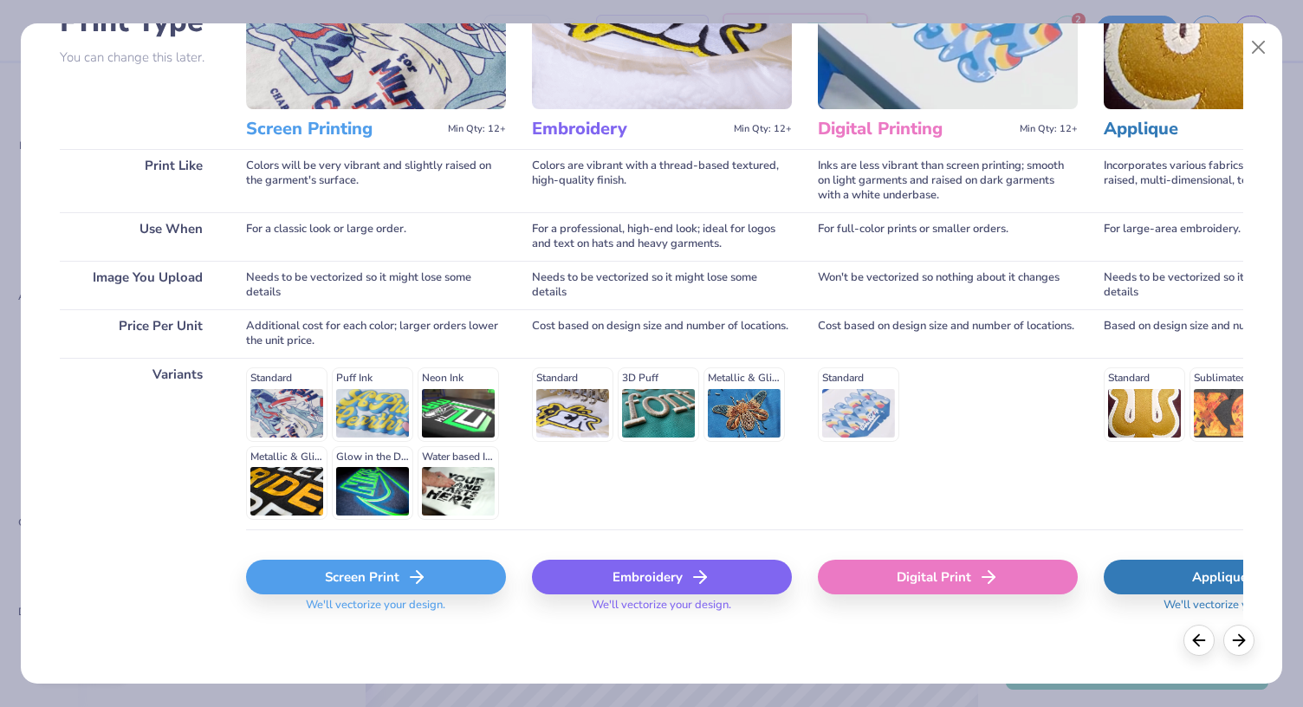
click at [319, 571] on div "Screen Print" at bounding box center [376, 576] width 260 height 35
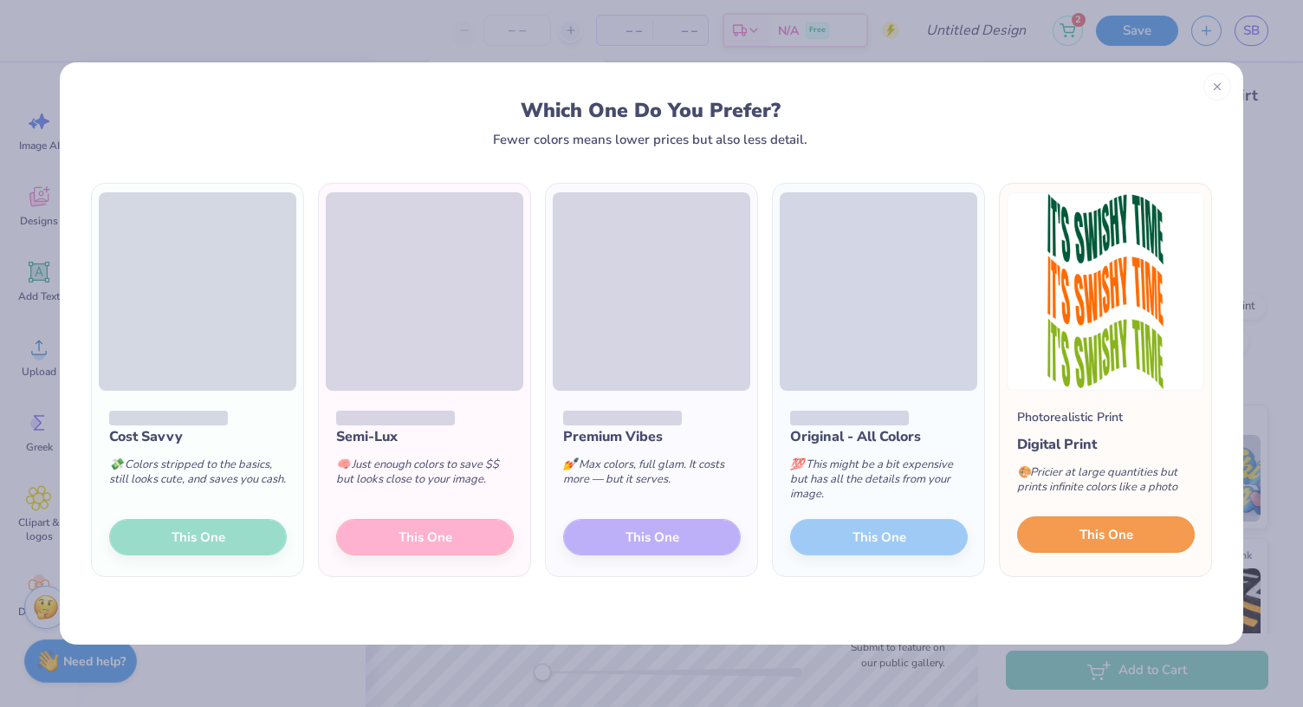
click at [1076, 533] on button "This One" at bounding box center [1106, 534] width 178 height 36
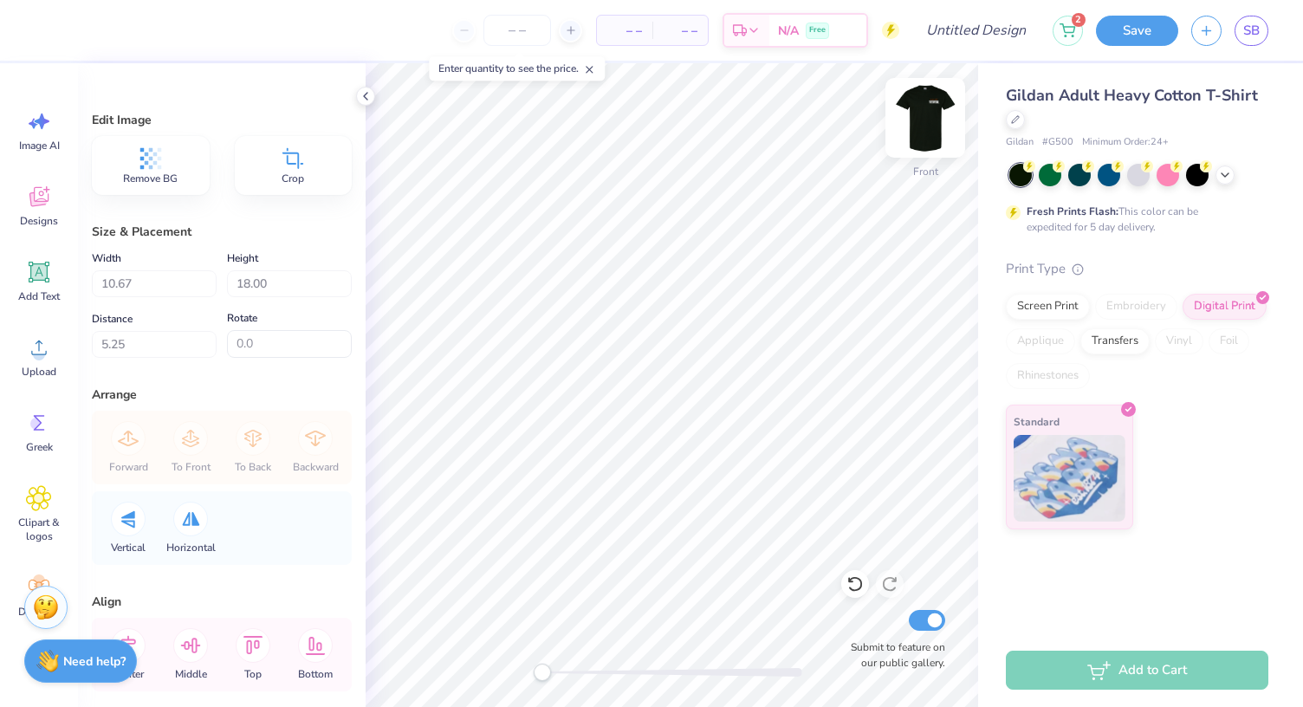
click at [918, 109] on img at bounding box center [924, 117] width 69 height 69
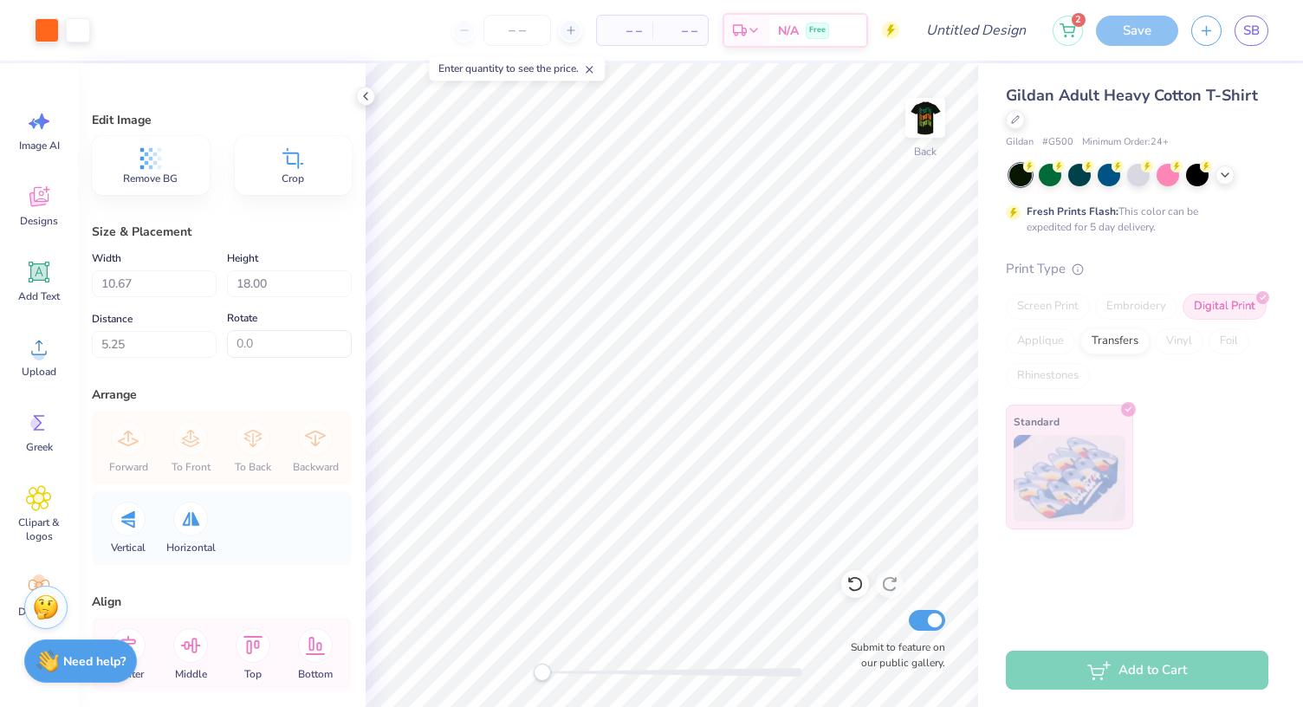
click at [918, 109] on img at bounding box center [925, 117] width 35 height 35
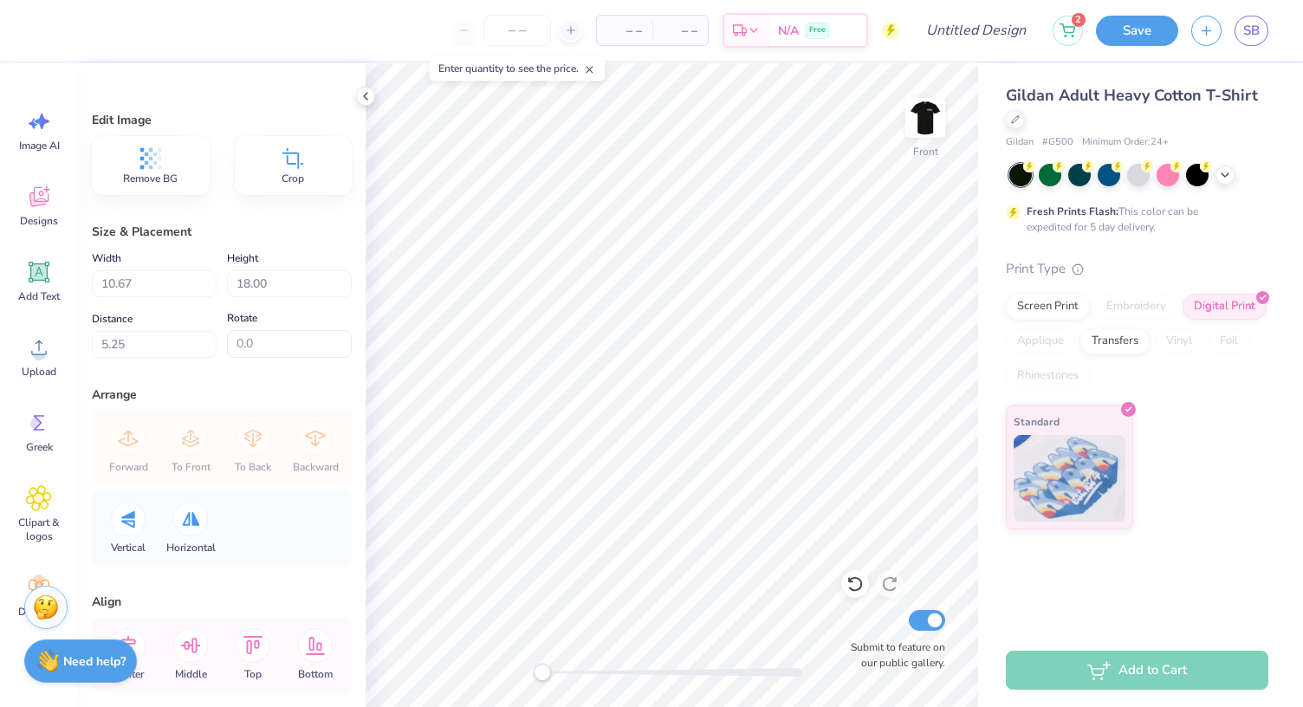
click at [918, 109] on img at bounding box center [925, 117] width 35 height 35
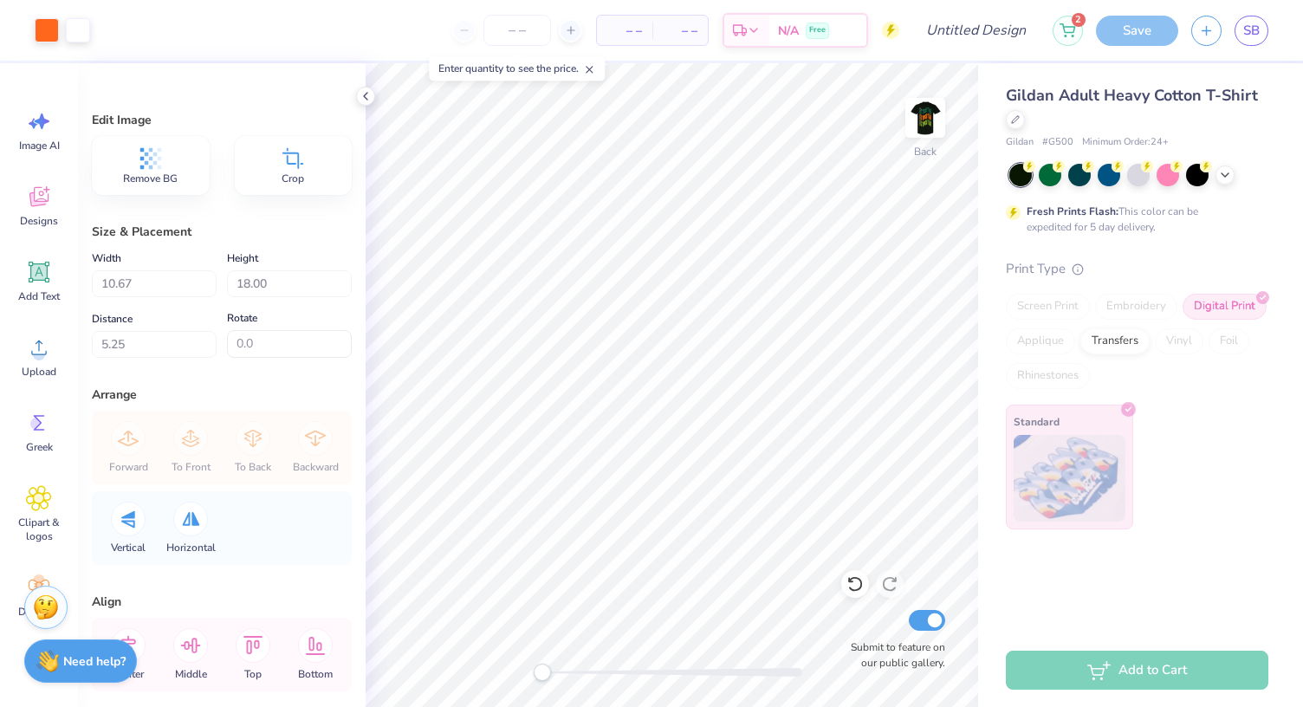
click at [918, 109] on img at bounding box center [925, 117] width 35 height 35
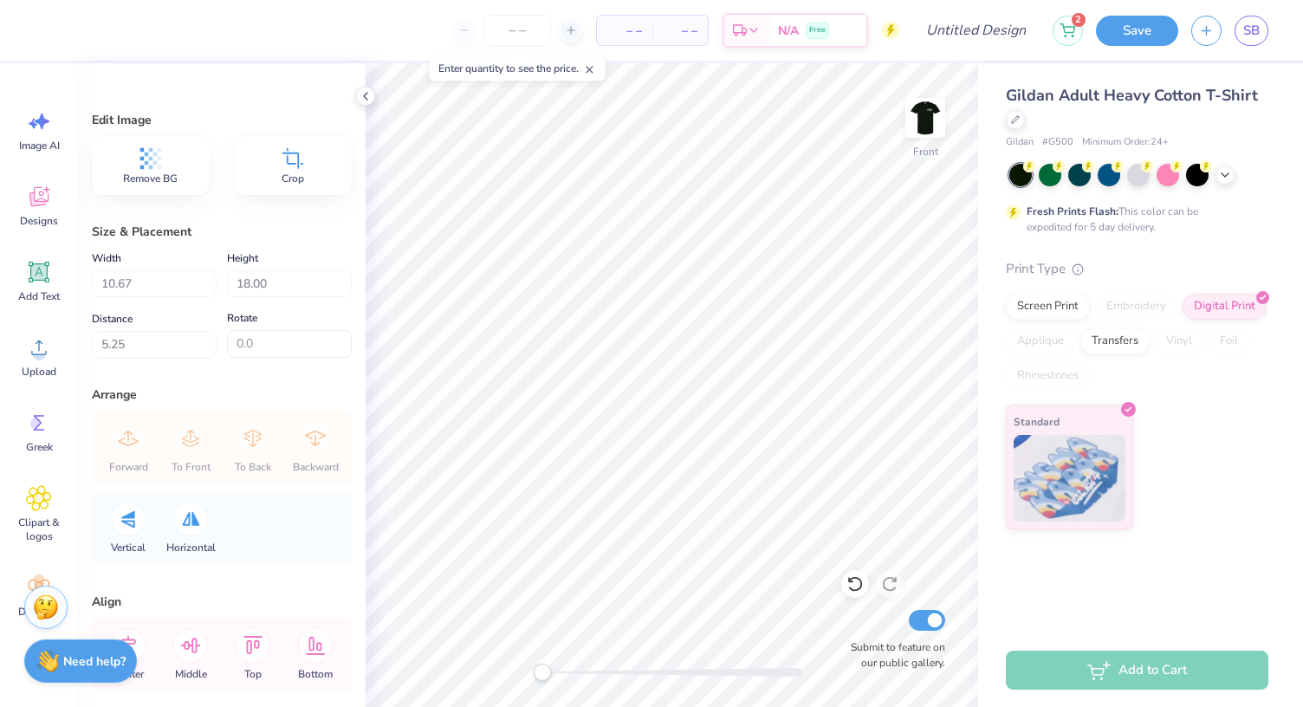
click at [918, 109] on img at bounding box center [925, 117] width 35 height 35
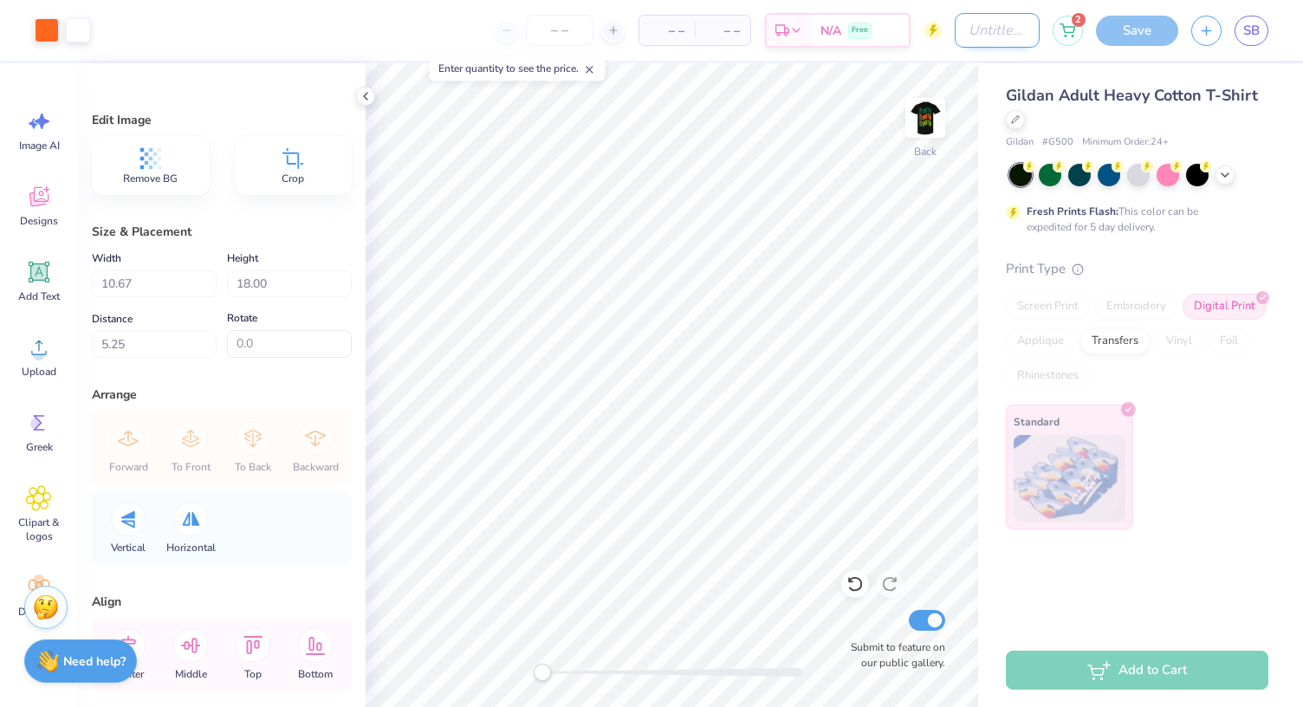
click at [997, 21] on input "Design Title" at bounding box center [996, 30] width 85 height 35
type input "SWISHY TIME TEE"
click at [1119, 30] on div "Save" at bounding box center [1137, 31] width 82 height 30
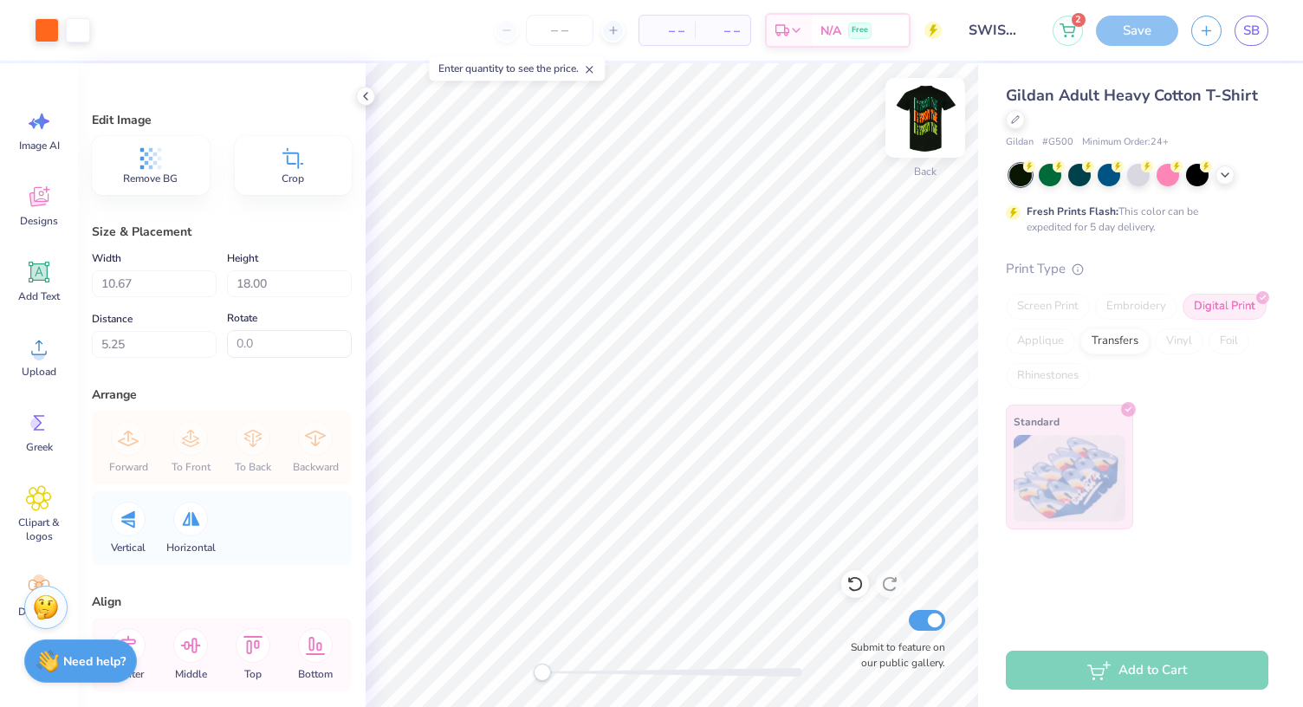
click at [925, 137] on img at bounding box center [924, 117] width 69 height 69
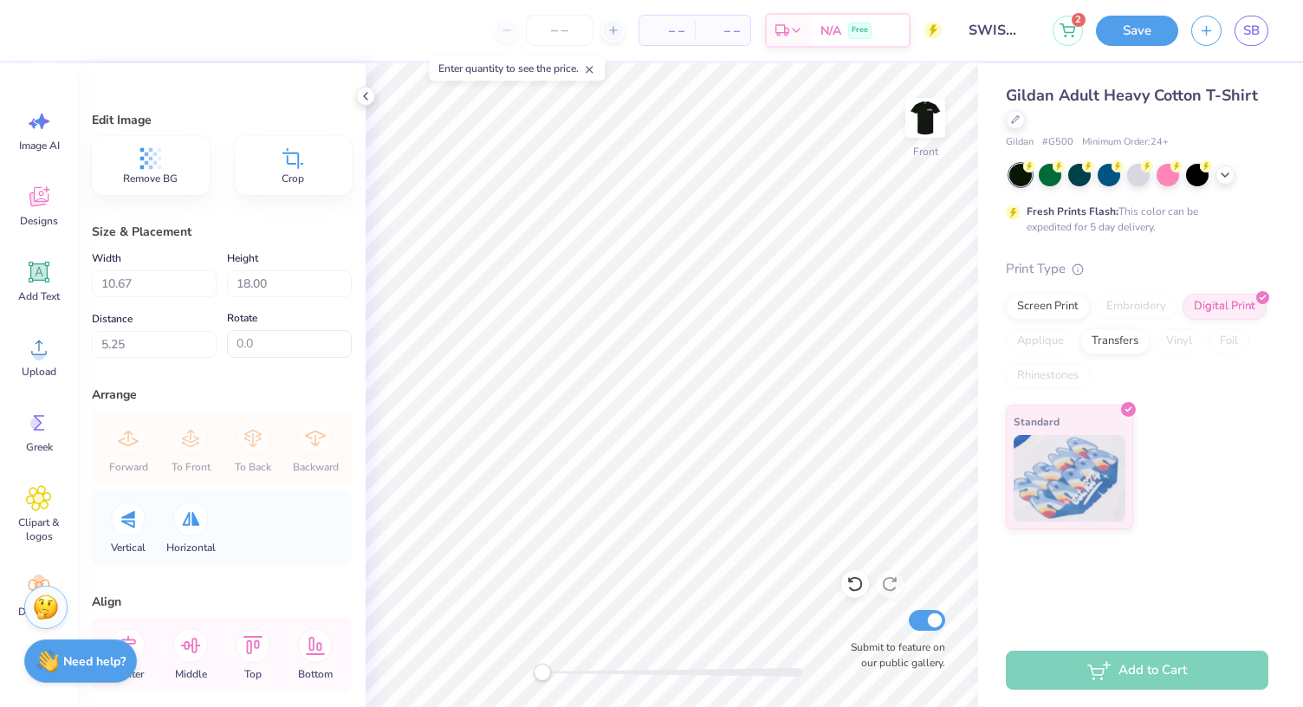
type input "4.27"
type input "9.26"
type input "15.61"
click at [1135, 34] on button "Save" at bounding box center [1137, 28] width 82 height 30
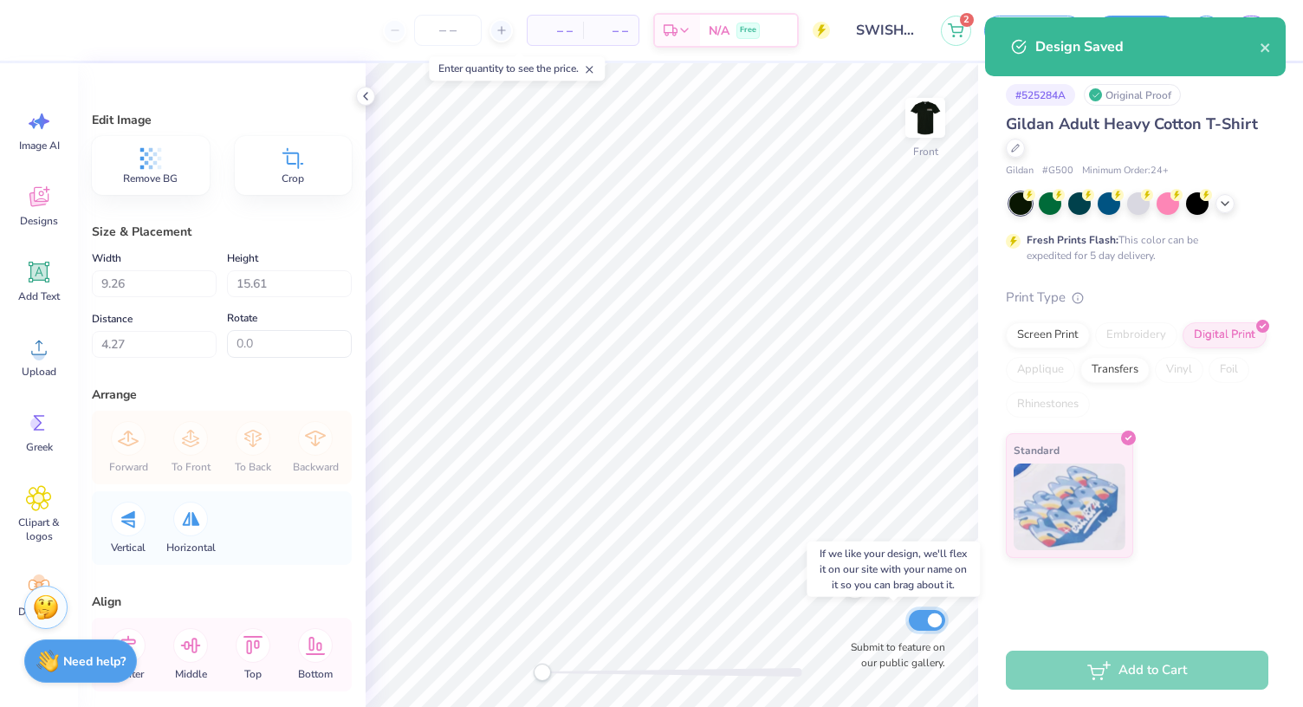
click at [933, 627] on input "Submit to feature on our public gallery." at bounding box center [927, 620] width 36 height 21
checkbox input "false"
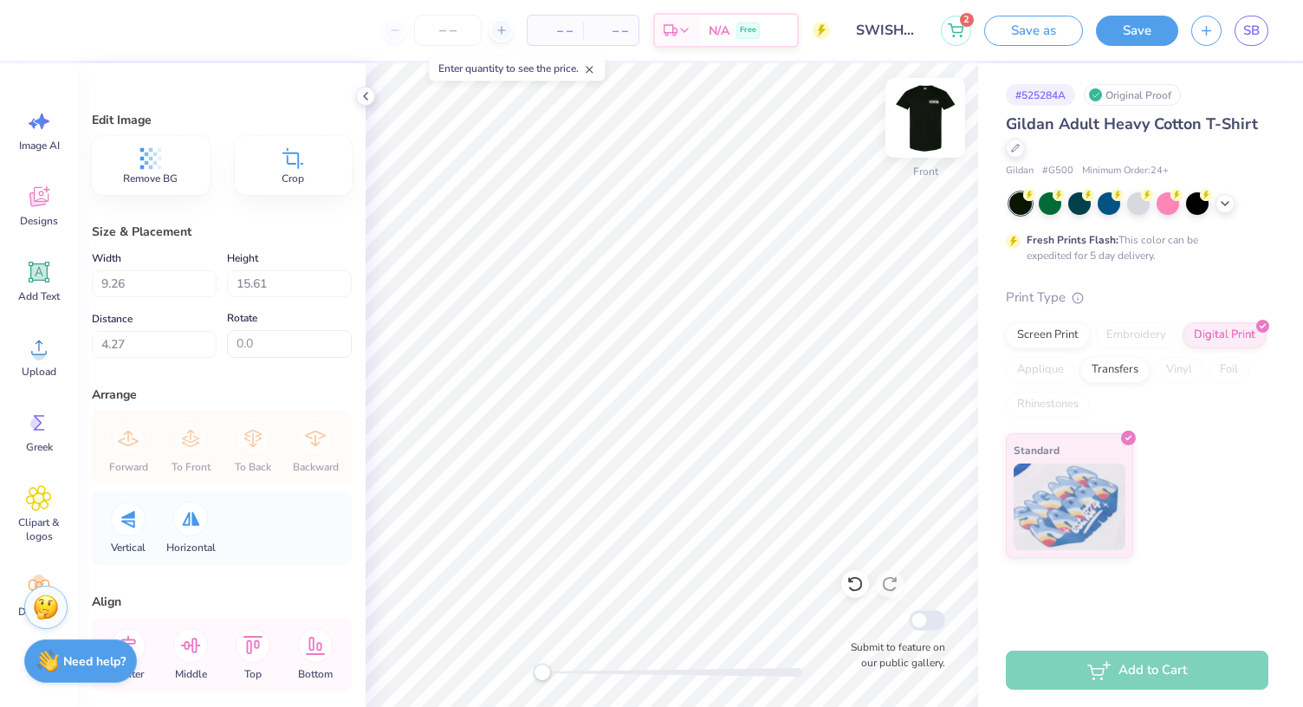
click at [928, 132] on img at bounding box center [924, 117] width 69 height 69
